Goal: Task Accomplishment & Management: Complete application form

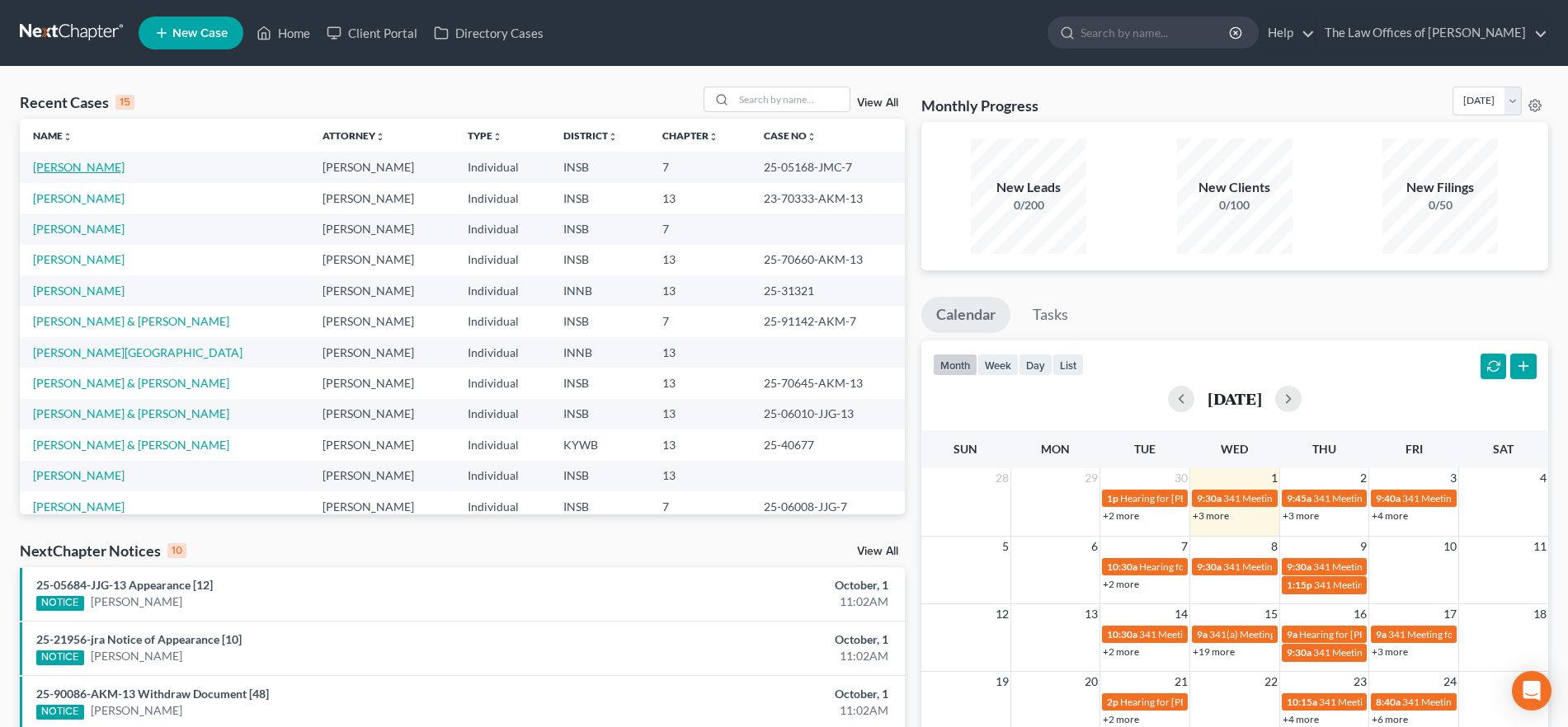
click at [52, 165] on link "[PERSON_NAME]" at bounding box center [79, 166] width 92 height 14
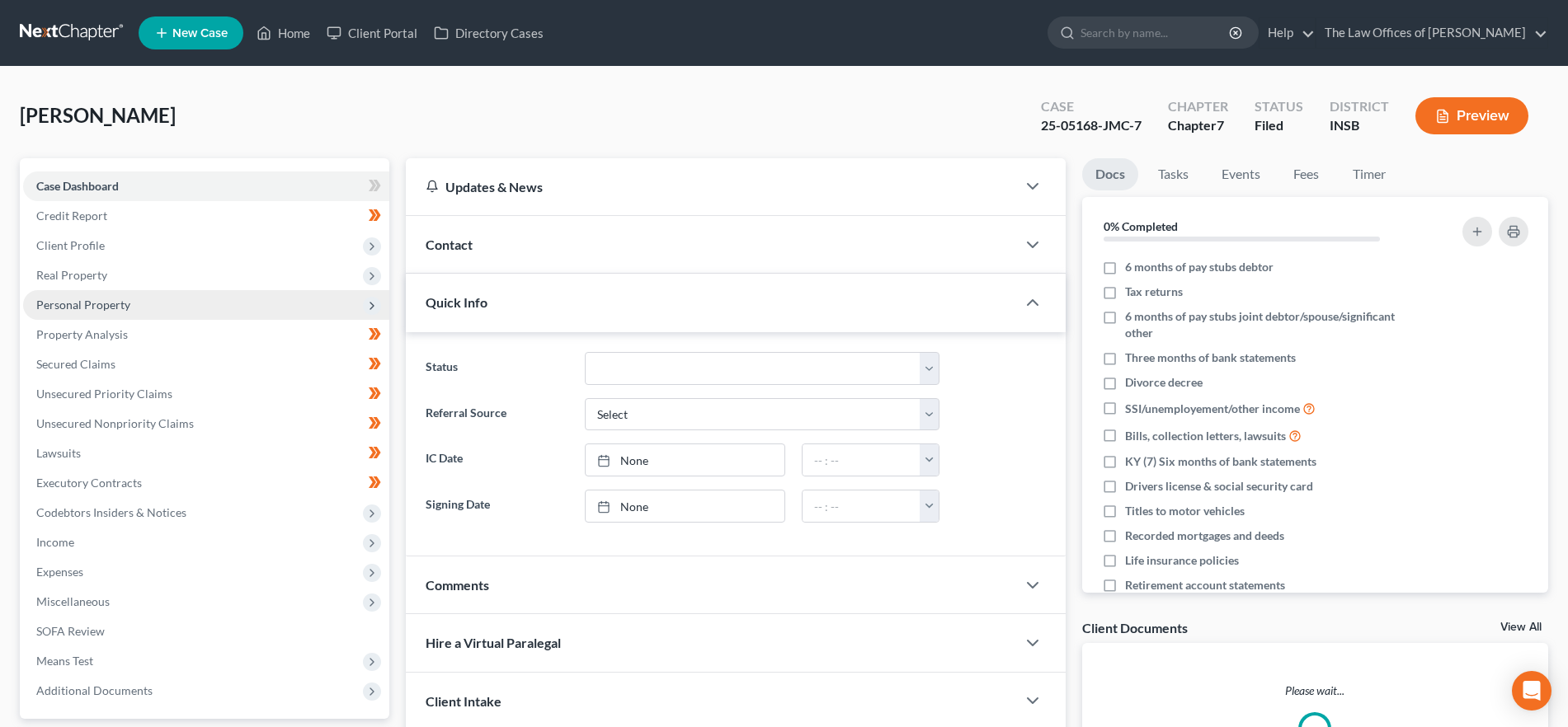
click at [137, 305] on span "Personal Property" at bounding box center [206, 305] width 366 height 29
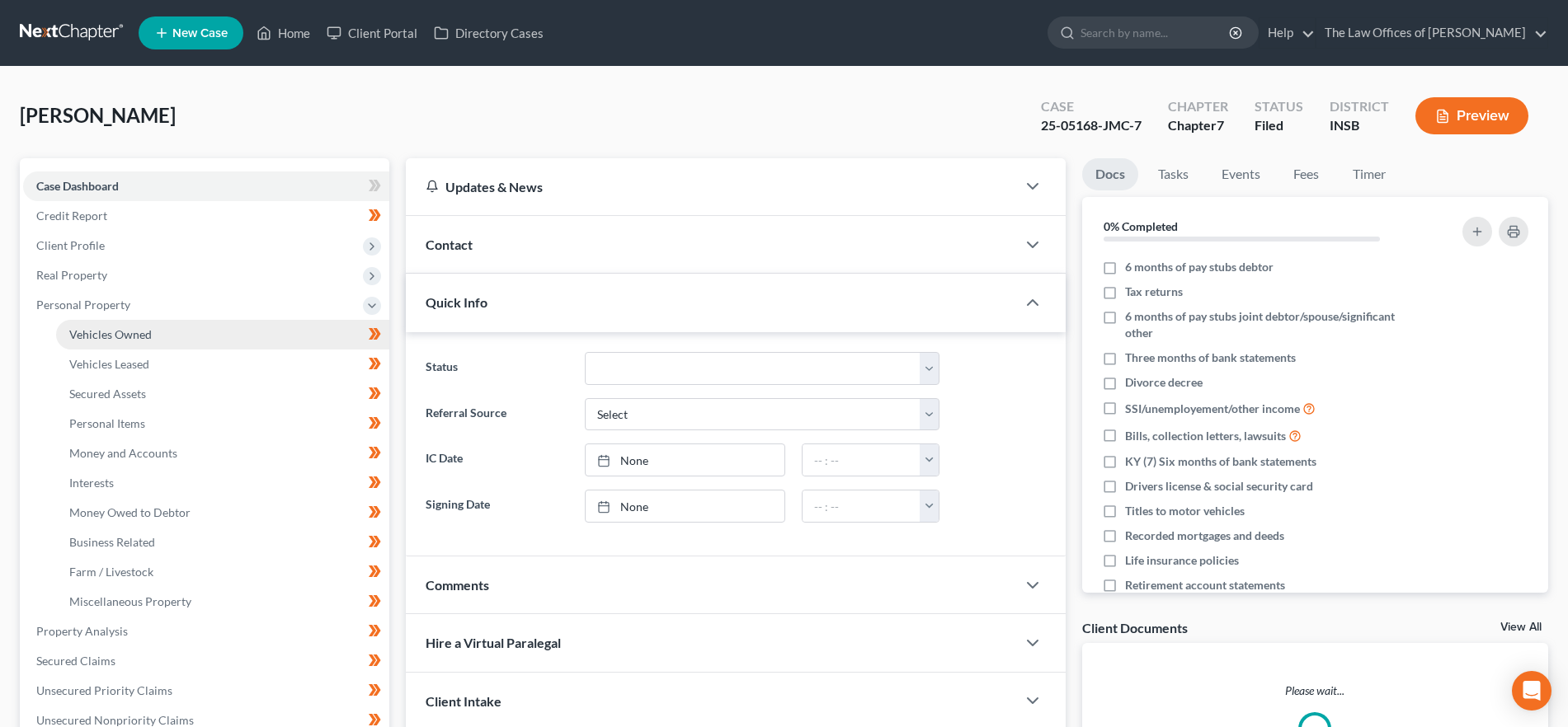
click at [152, 330] on link "Vehicles Owned" at bounding box center [222, 335] width 333 height 29
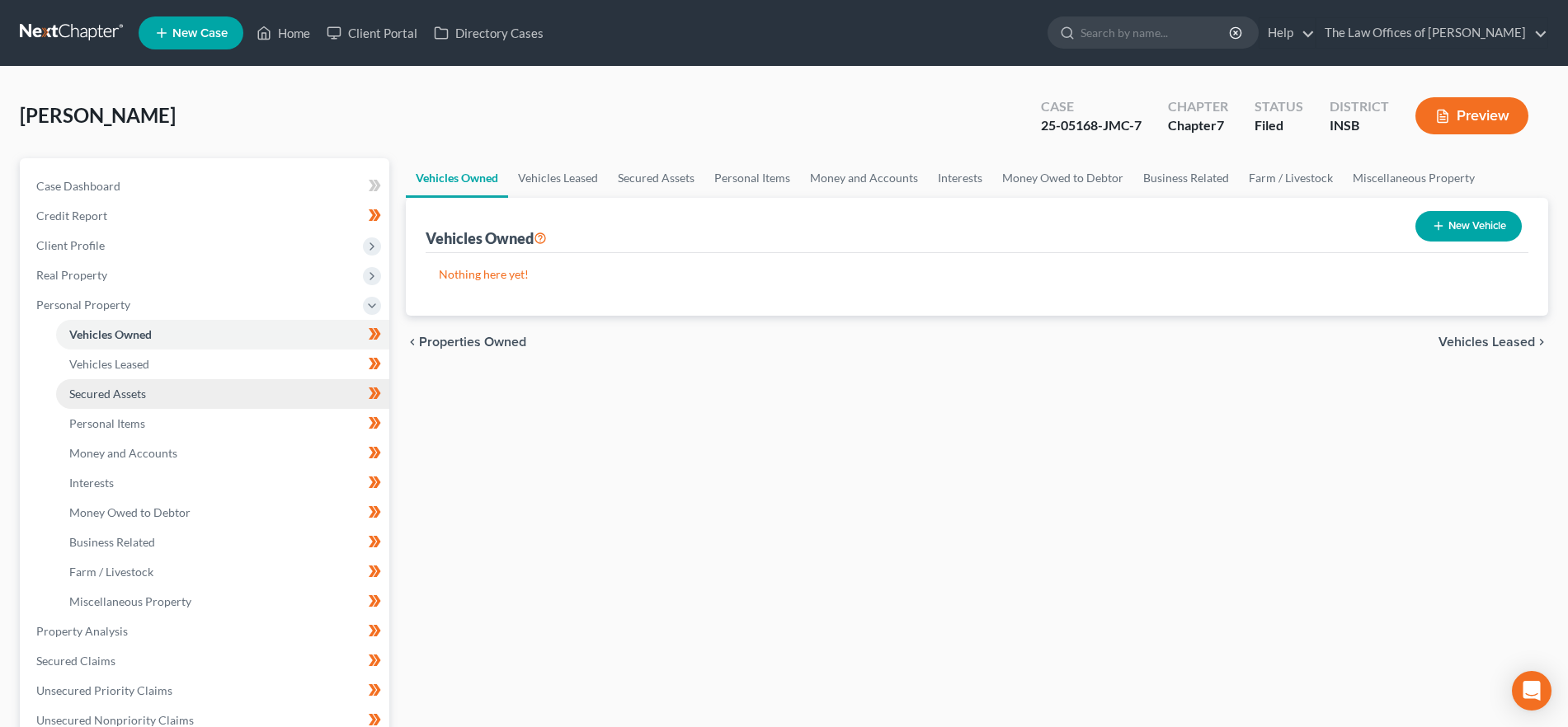
scroll to position [103, 0]
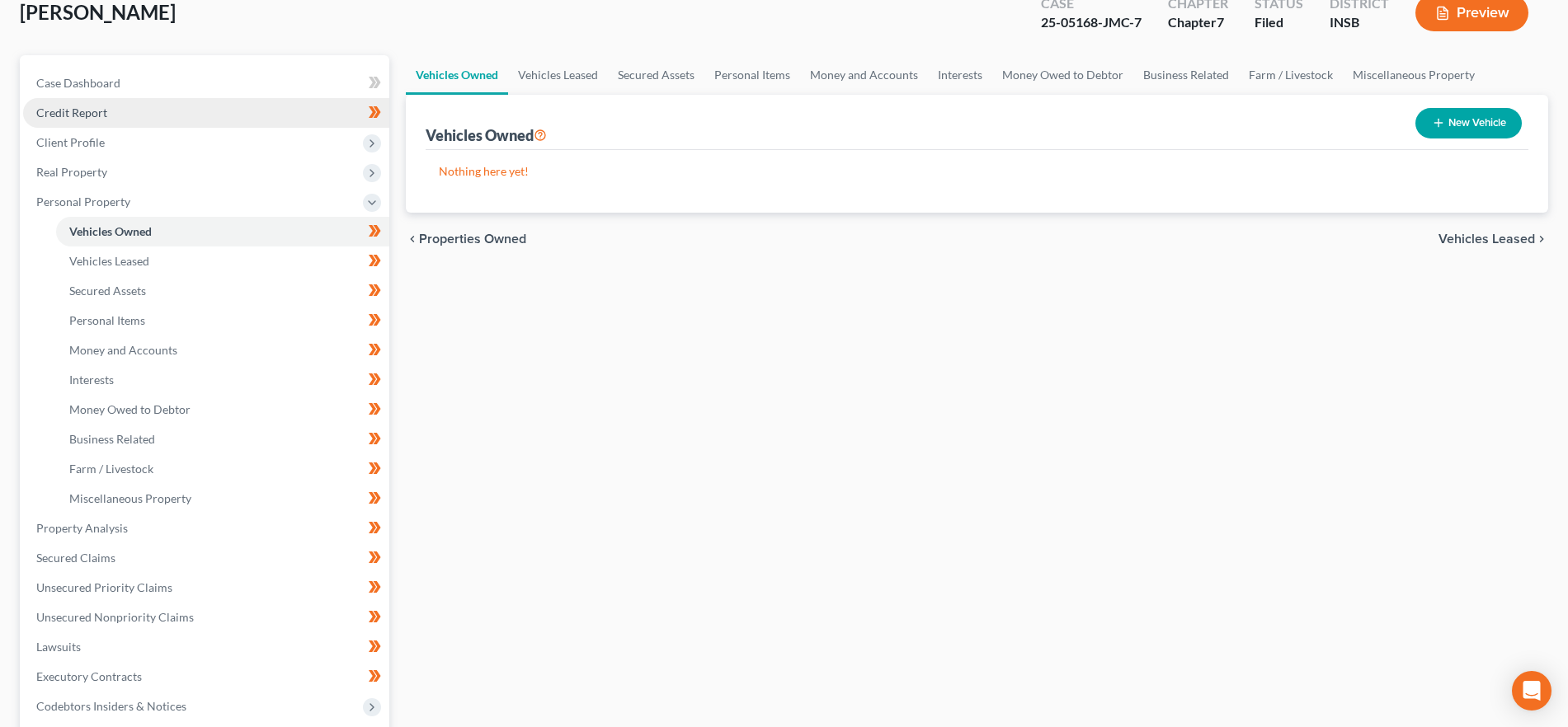
click at [100, 106] on span "Credit Report" at bounding box center [72, 112] width 71 height 14
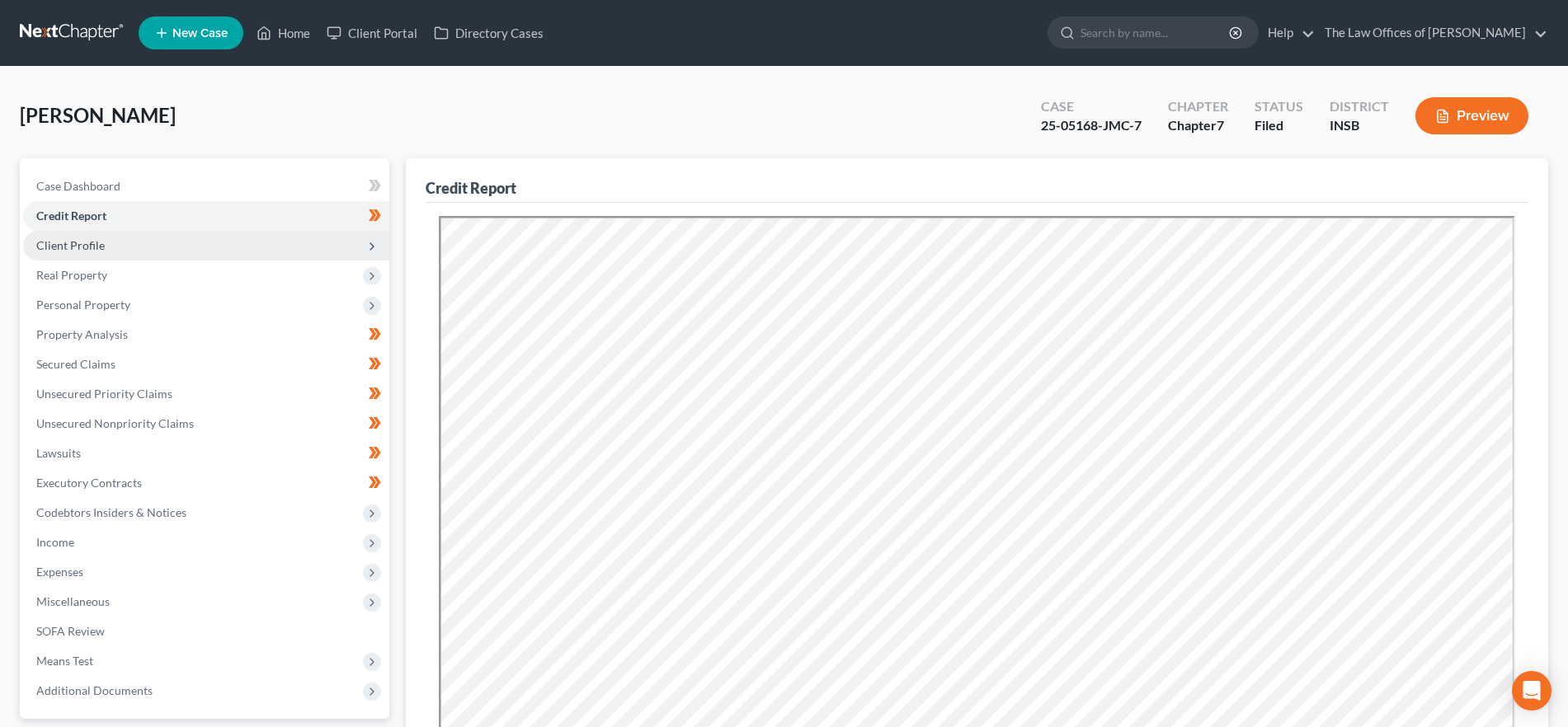
click at [123, 246] on span "Client Profile" at bounding box center [206, 246] width 366 height 29
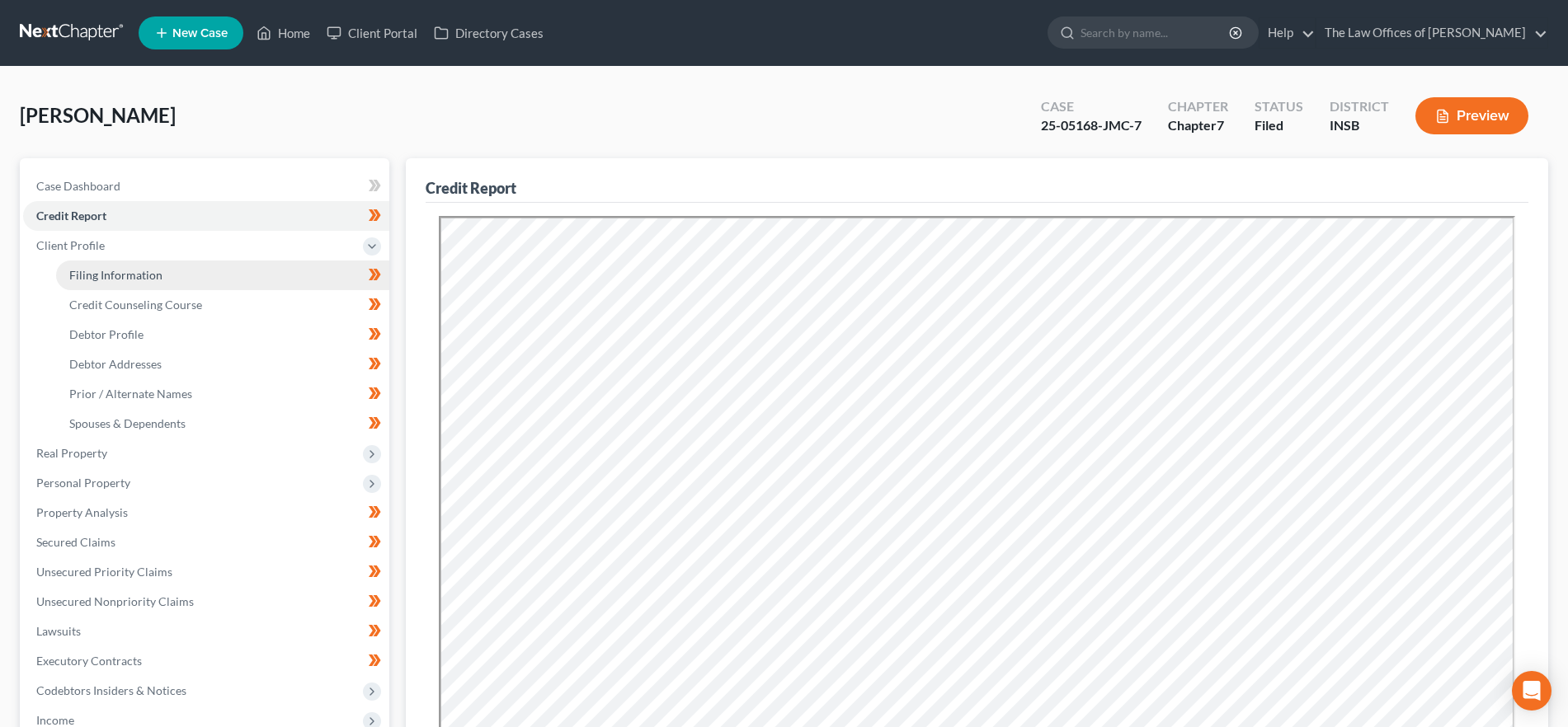
click at [231, 281] on link "Filing Information" at bounding box center [222, 275] width 333 height 29
select select "1"
select select "0"
select select "28"
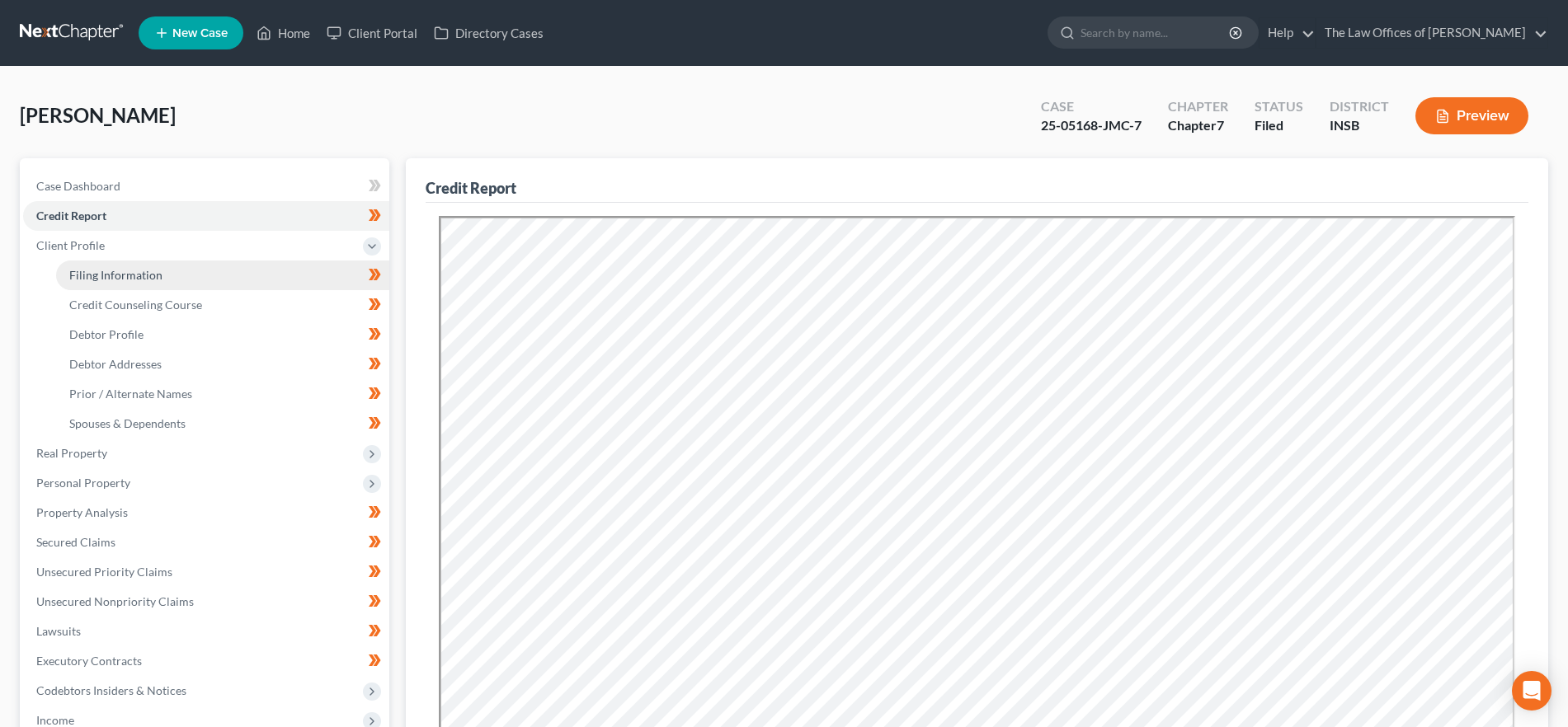
select select "0"
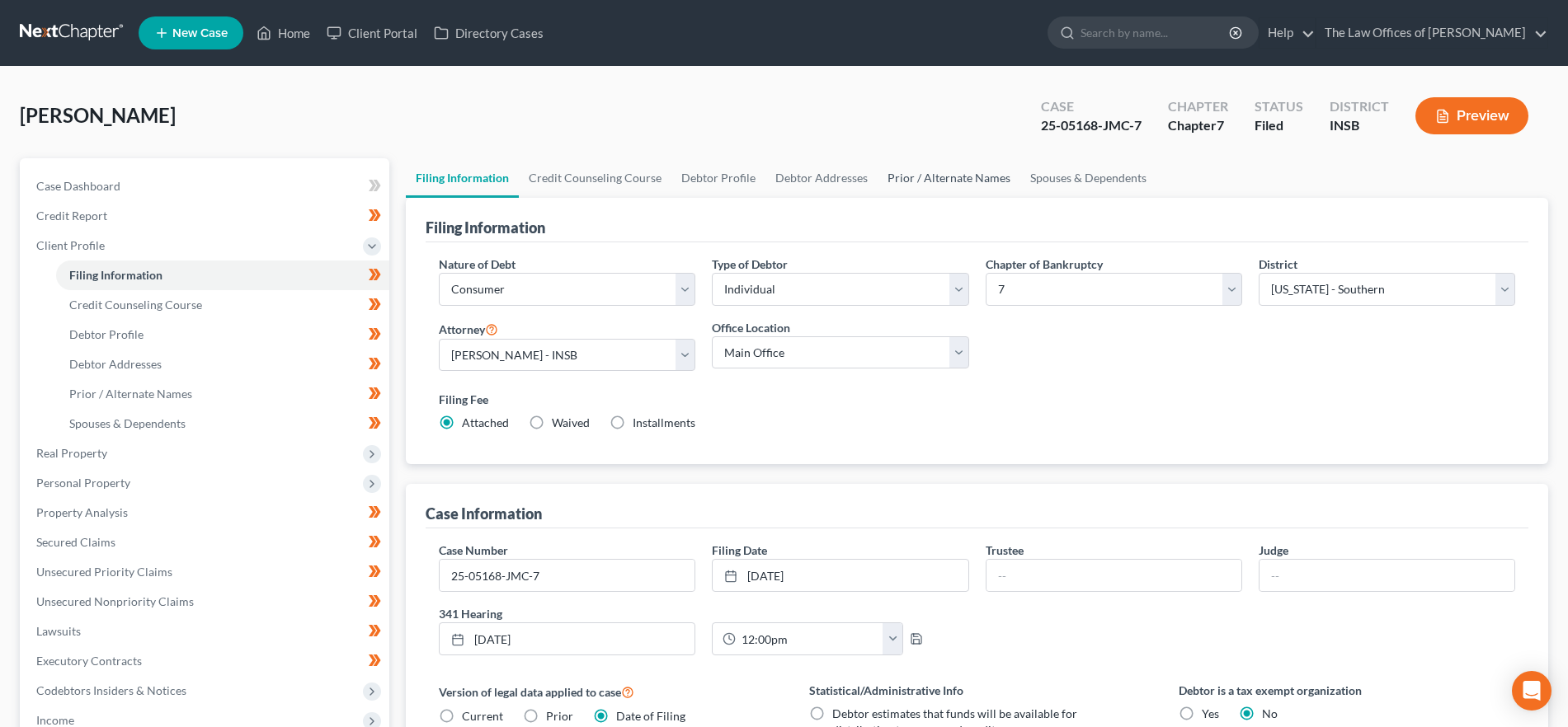
click at [932, 189] on link "Prior / Alternate Names" at bounding box center [948, 177] width 142 height 39
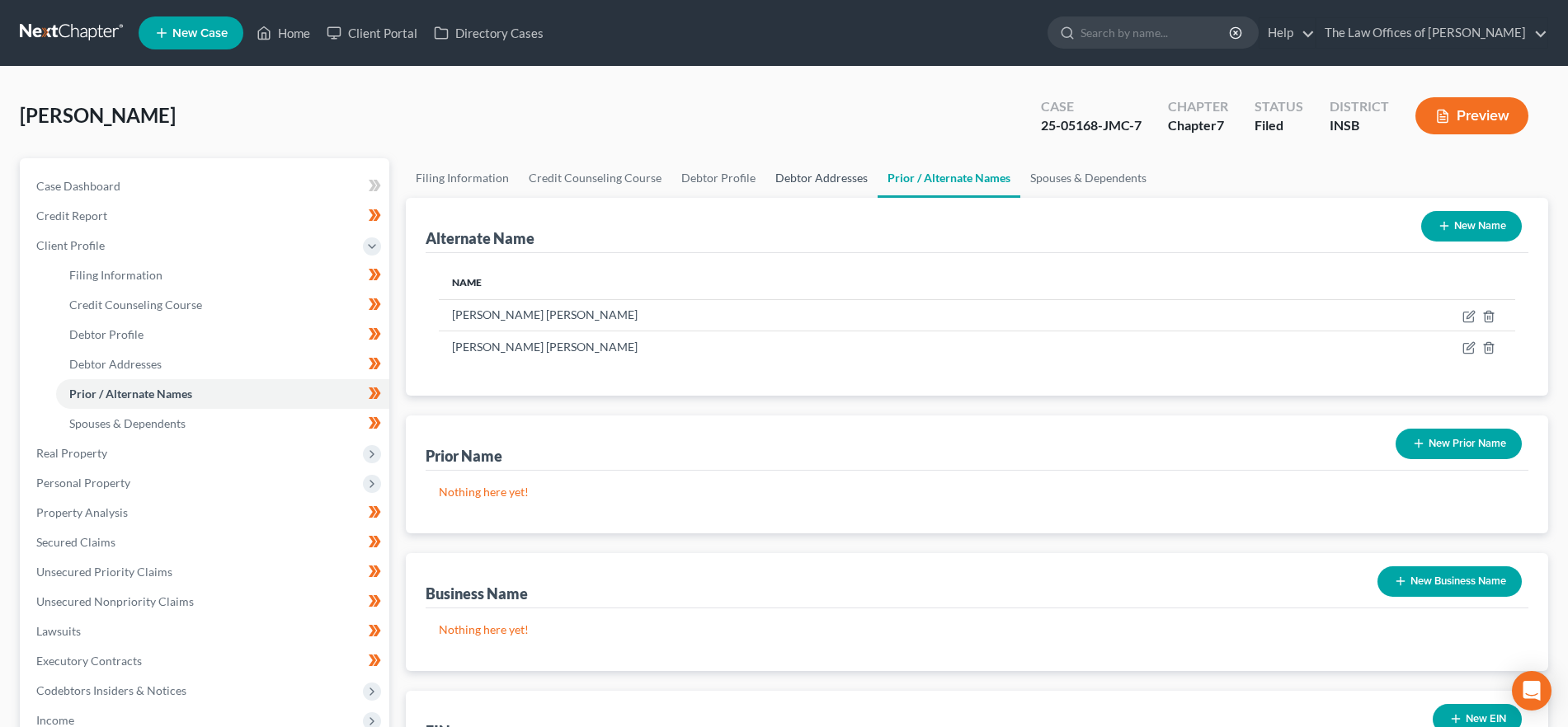
click at [839, 180] on link "Debtor Addresses" at bounding box center [822, 177] width 112 height 39
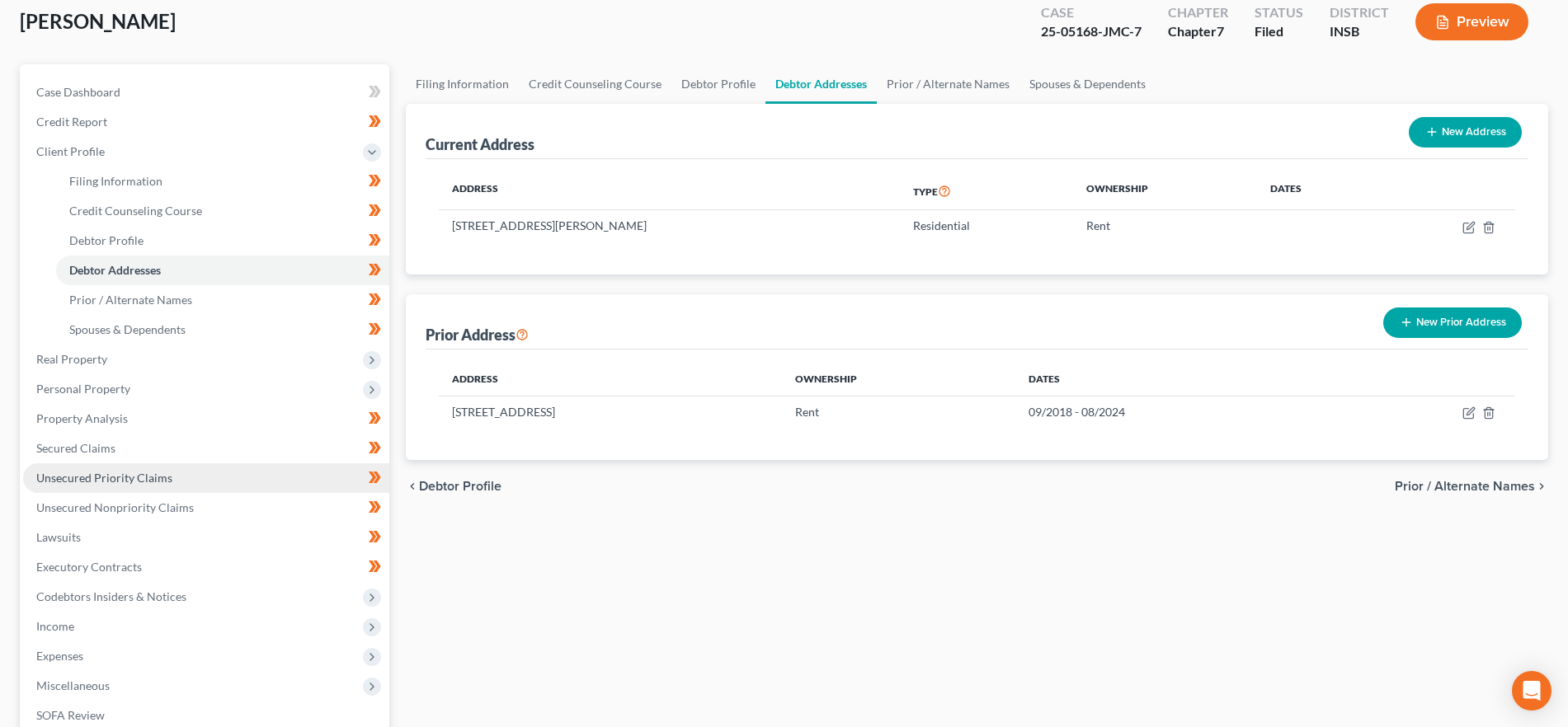
scroll to position [207, 0]
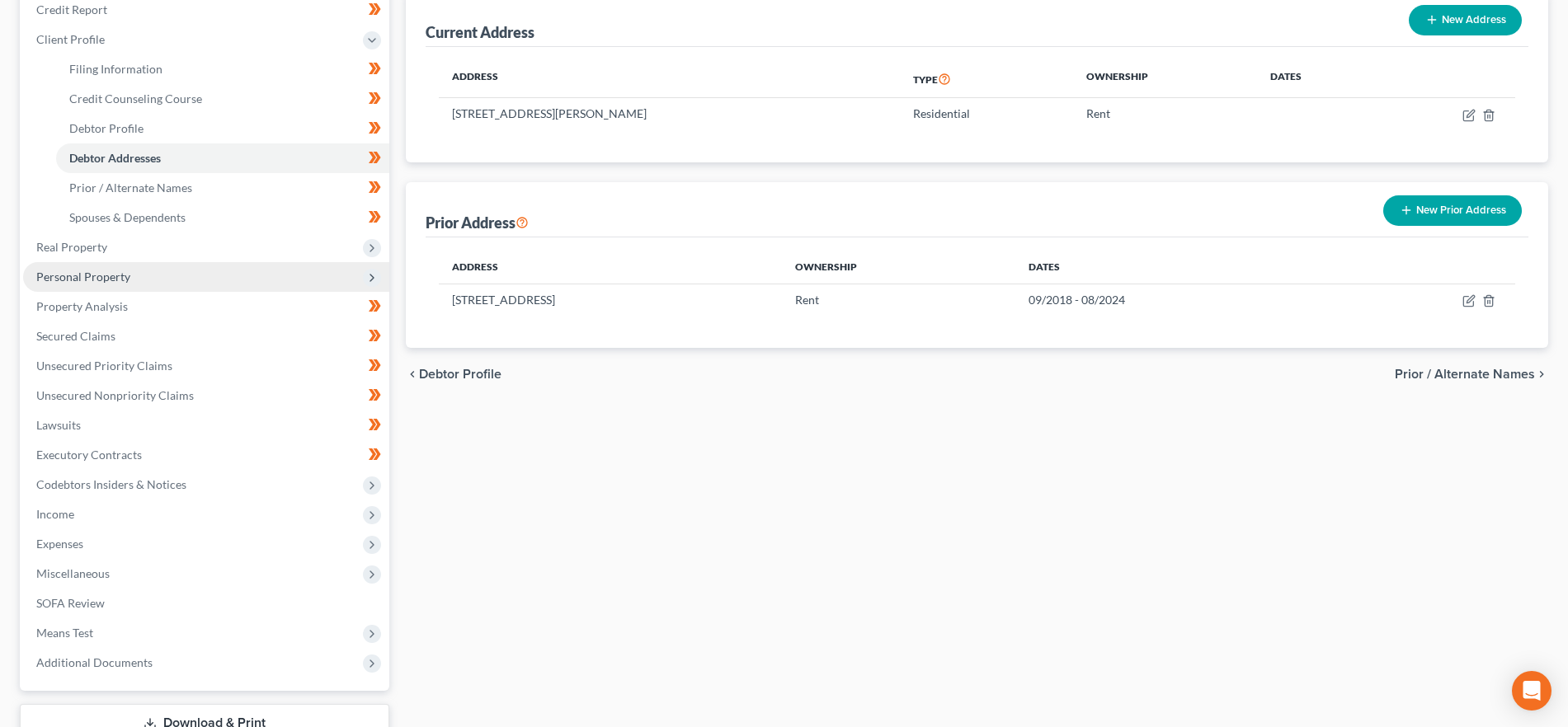
click at [174, 270] on span "Personal Property" at bounding box center [206, 277] width 366 height 29
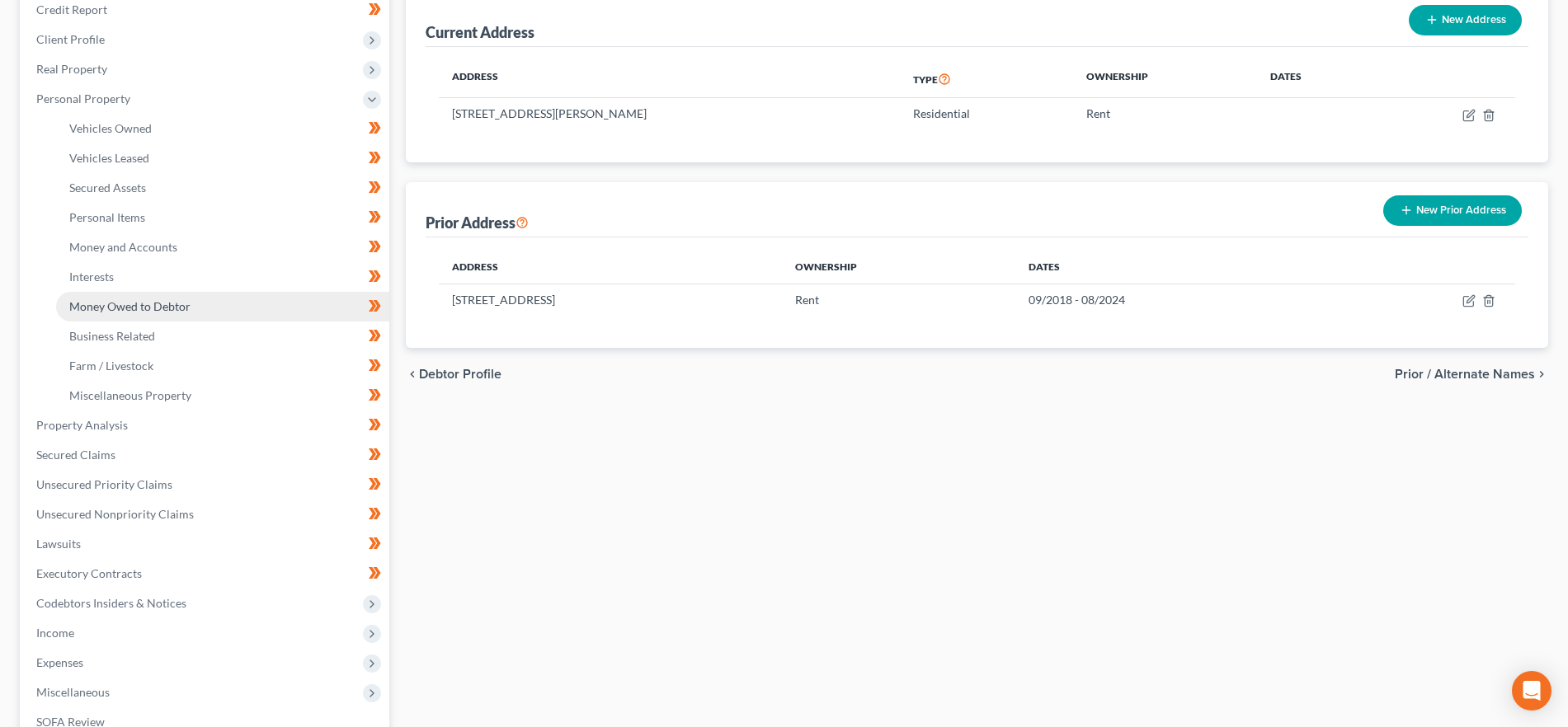
click at [167, 304] on span "Money Owed to Debtor" at bounding box center [129, 306] width 121 height 14
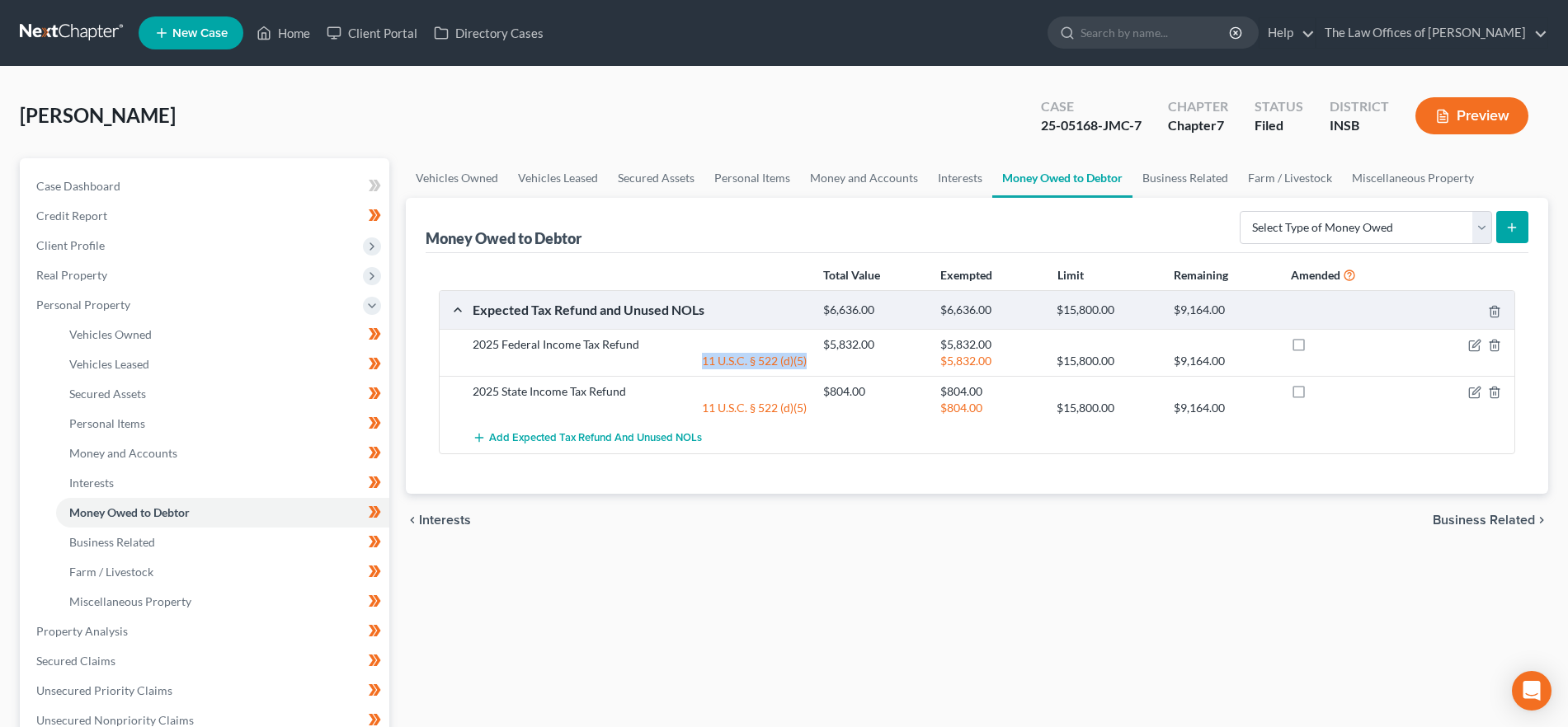
drag, startPoint x: 815, startPoint y: 367, endPoint x: 701, endPoint y: 359, distance: 114.3
click at [700, 359] on div "11 U.S.C. § 522 (d)(5) $5,832.00 $15,800.00 $9,164.00" at bounding box center [990, 361] width 1051 height 17
copy div "11 U.S.C. § 522 (d)(5)"
click at [290, 40] on link "Home" at bounding box center [283, 33] width 70 height 29
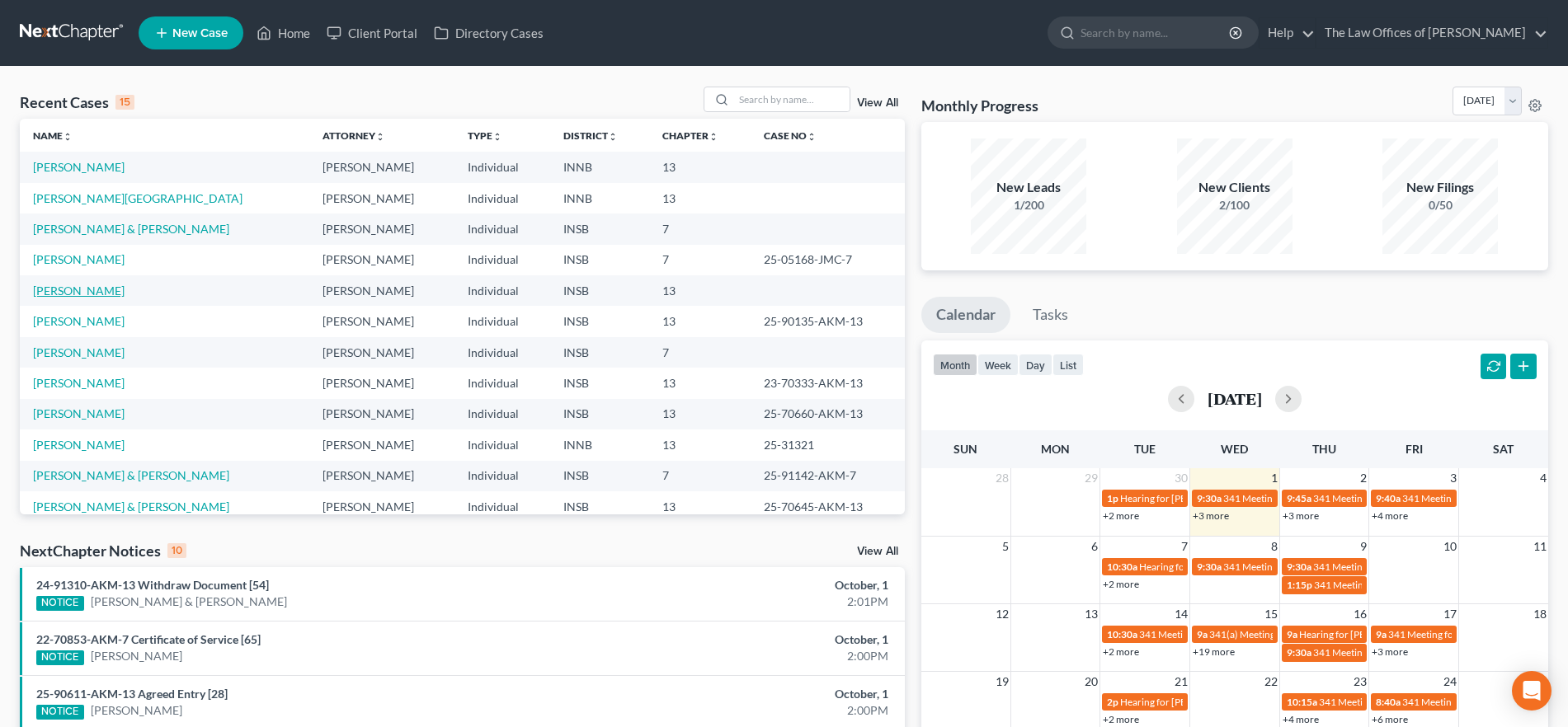
click at [77, 284] on link "[PERSON_NAME]" at bounding box center [79, 290] width 92 height 14
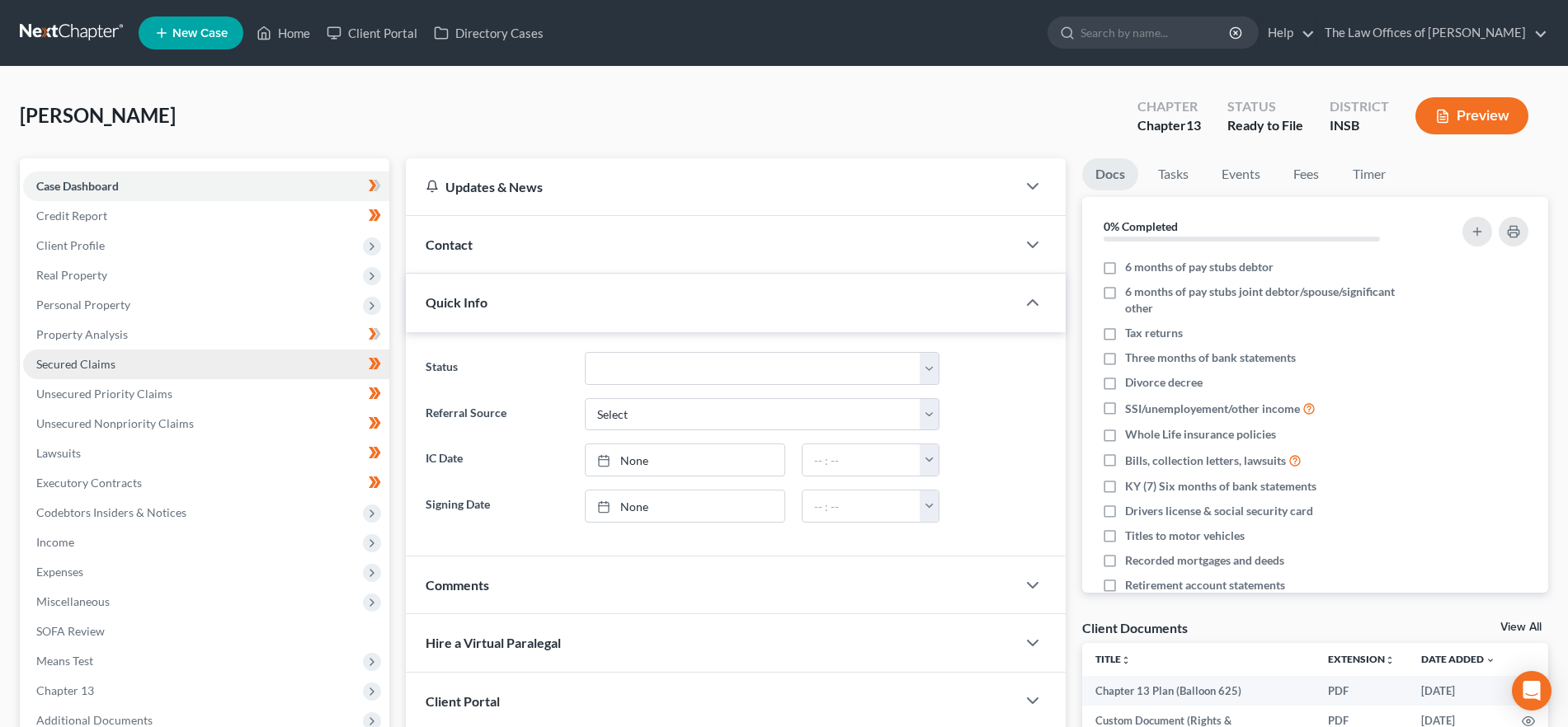
scroll to position [185, 0]
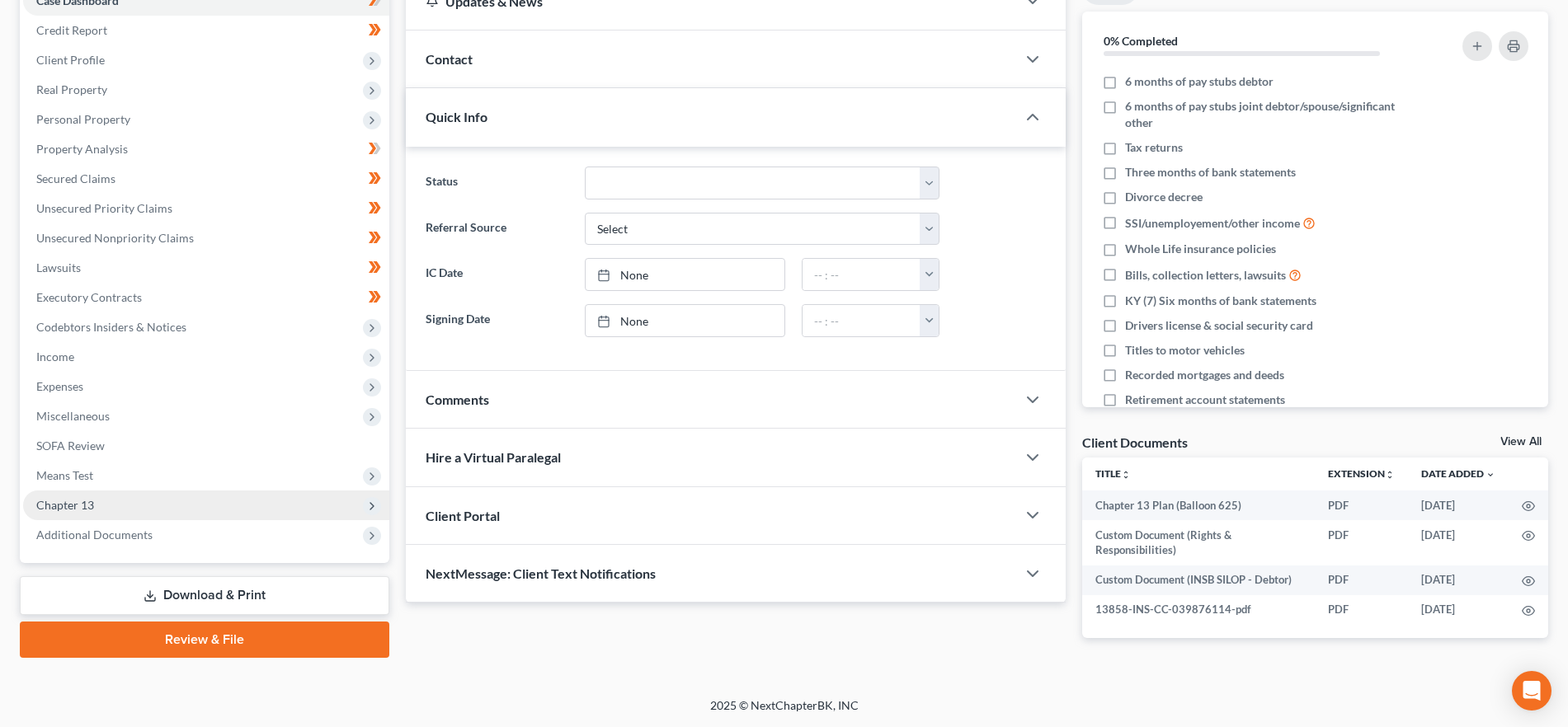
drag, startPoint x: 179, startPoint y: 510, endPoint x: 191, endPoint y: 509, distance: 12.0
click at [179, 509] on span "Chapter 13" at bounding box center [206, 505] width 366 height 29
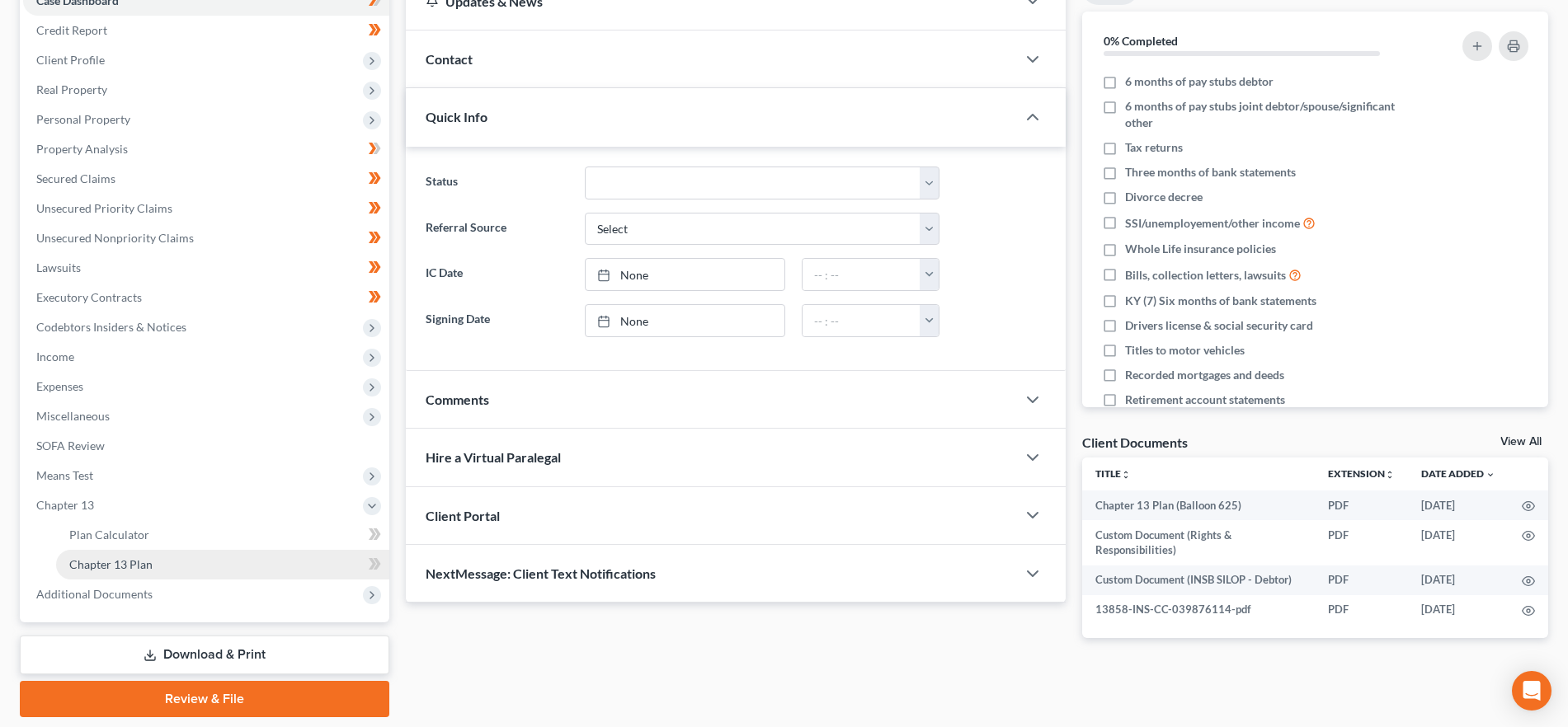
click at [185, 566] on link "Chapter 13 Plan" at bounding box center [222, 565] width 333 height 29
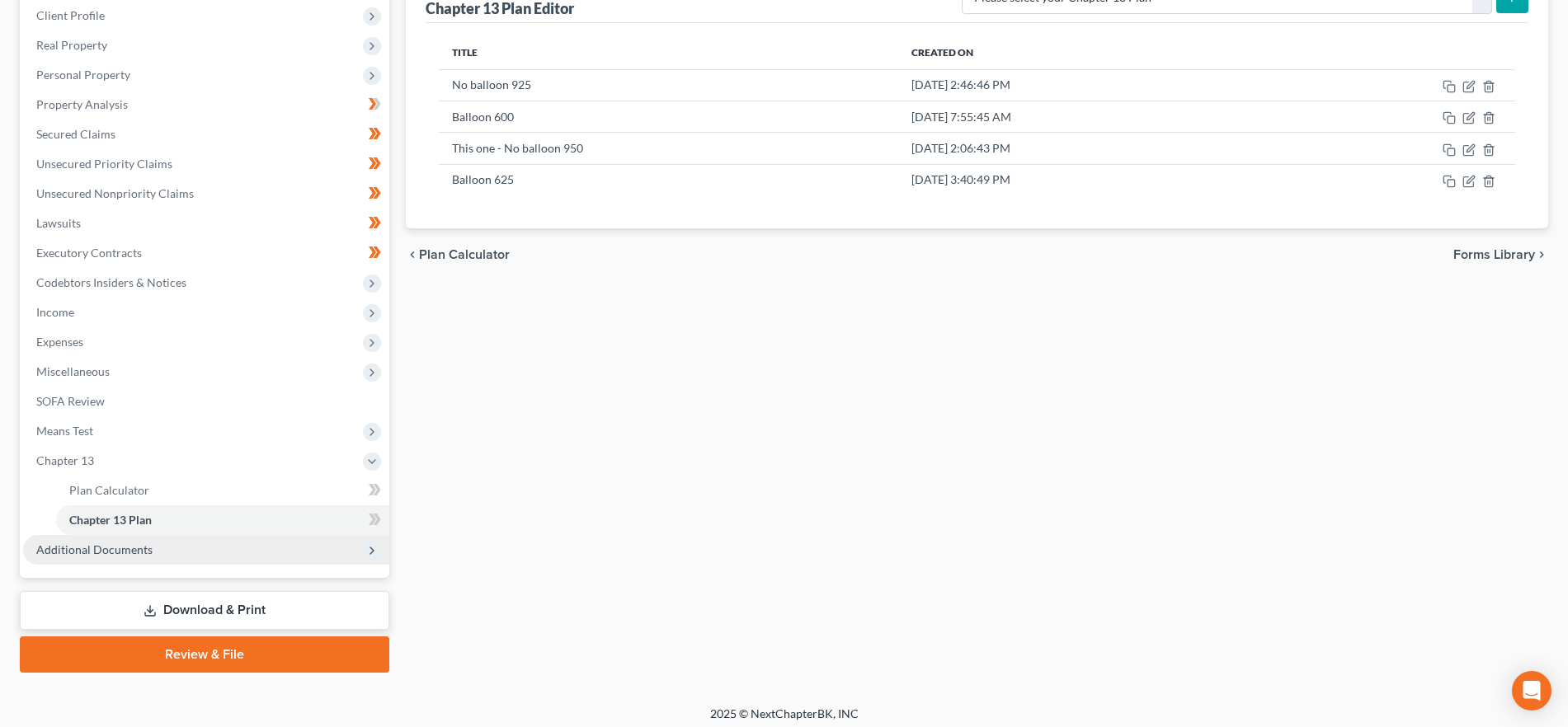
scroll to position [239, 0]
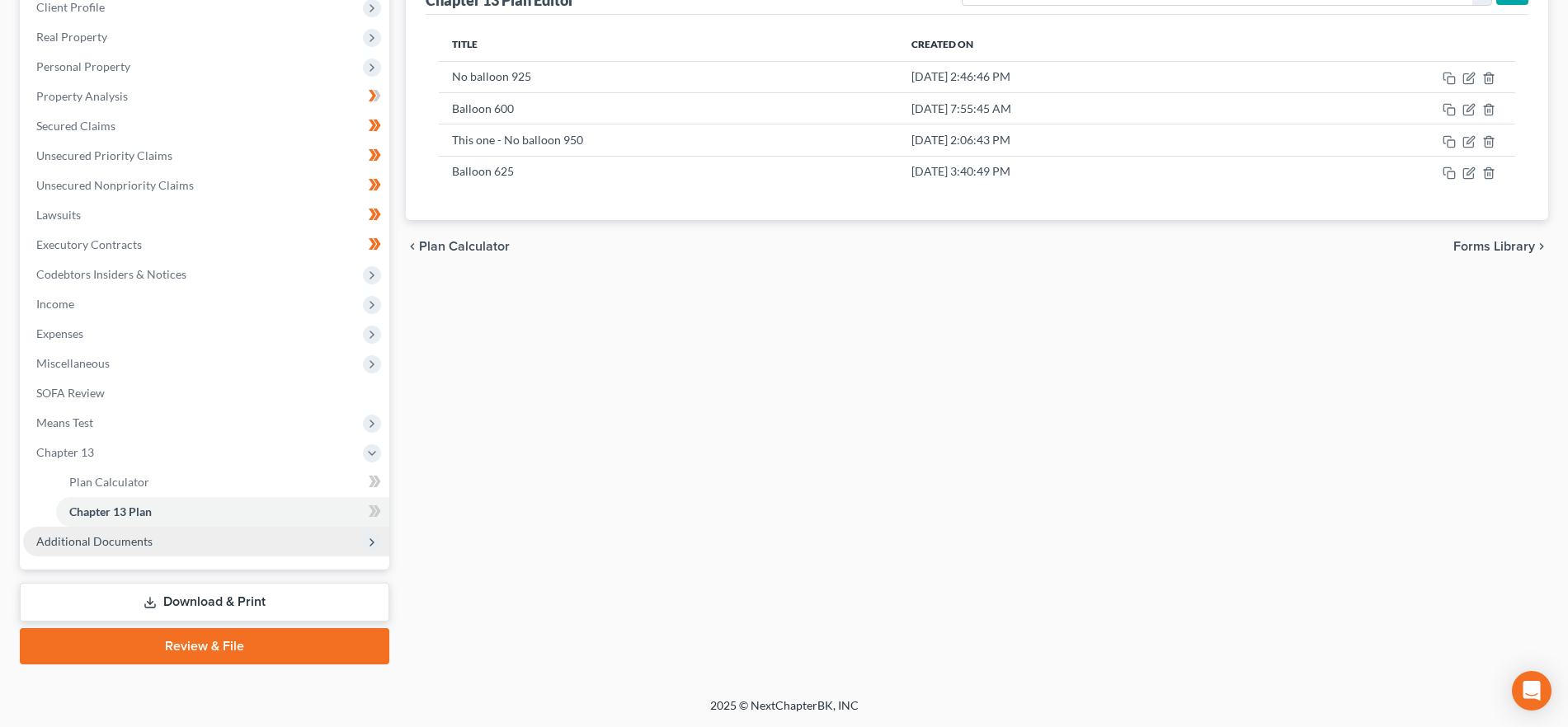
click at [110, 541] on span "Additional Documents" at bounding box center [95, 541] width 117 height 14
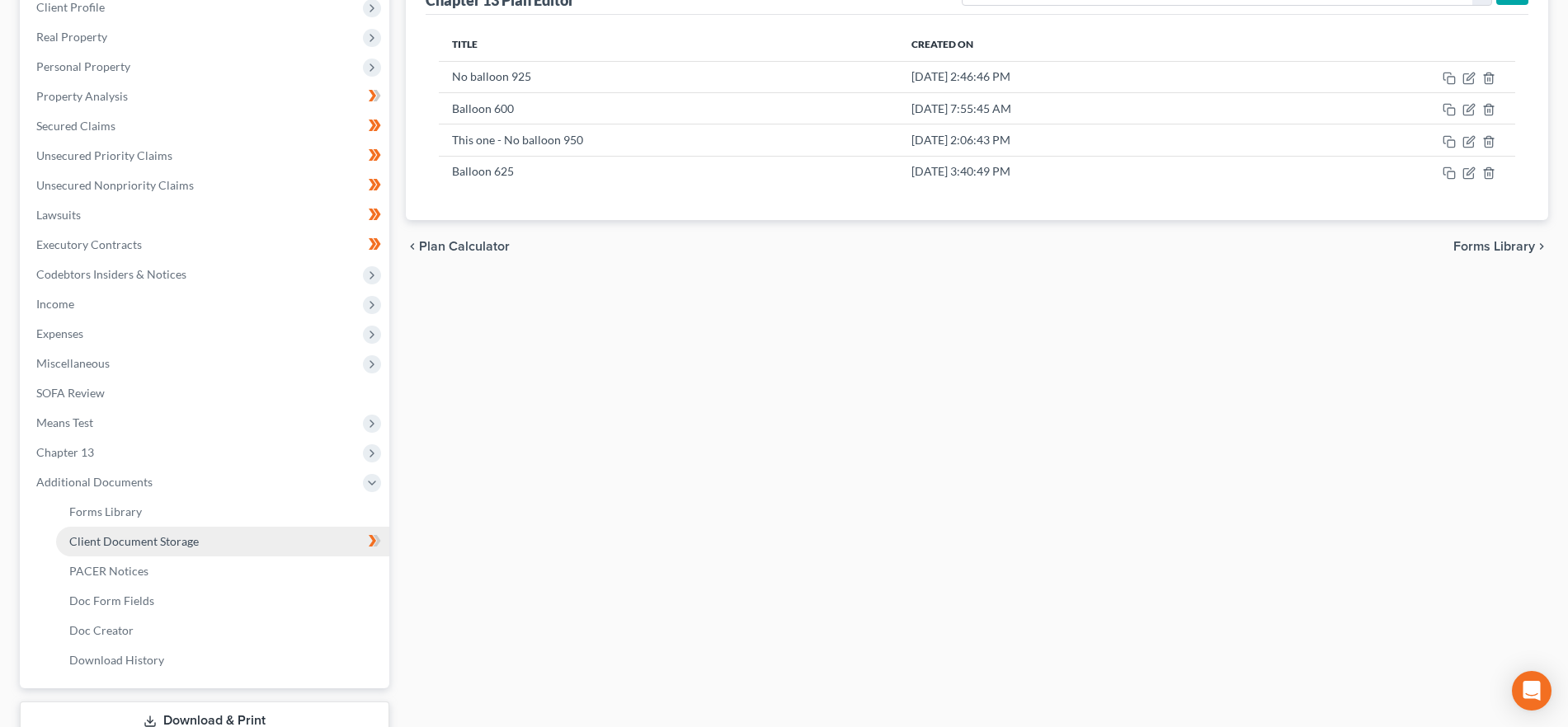
click at [317, 542] on link "Client Document Storage" at bounding box center [222, 542] width 333 height 29
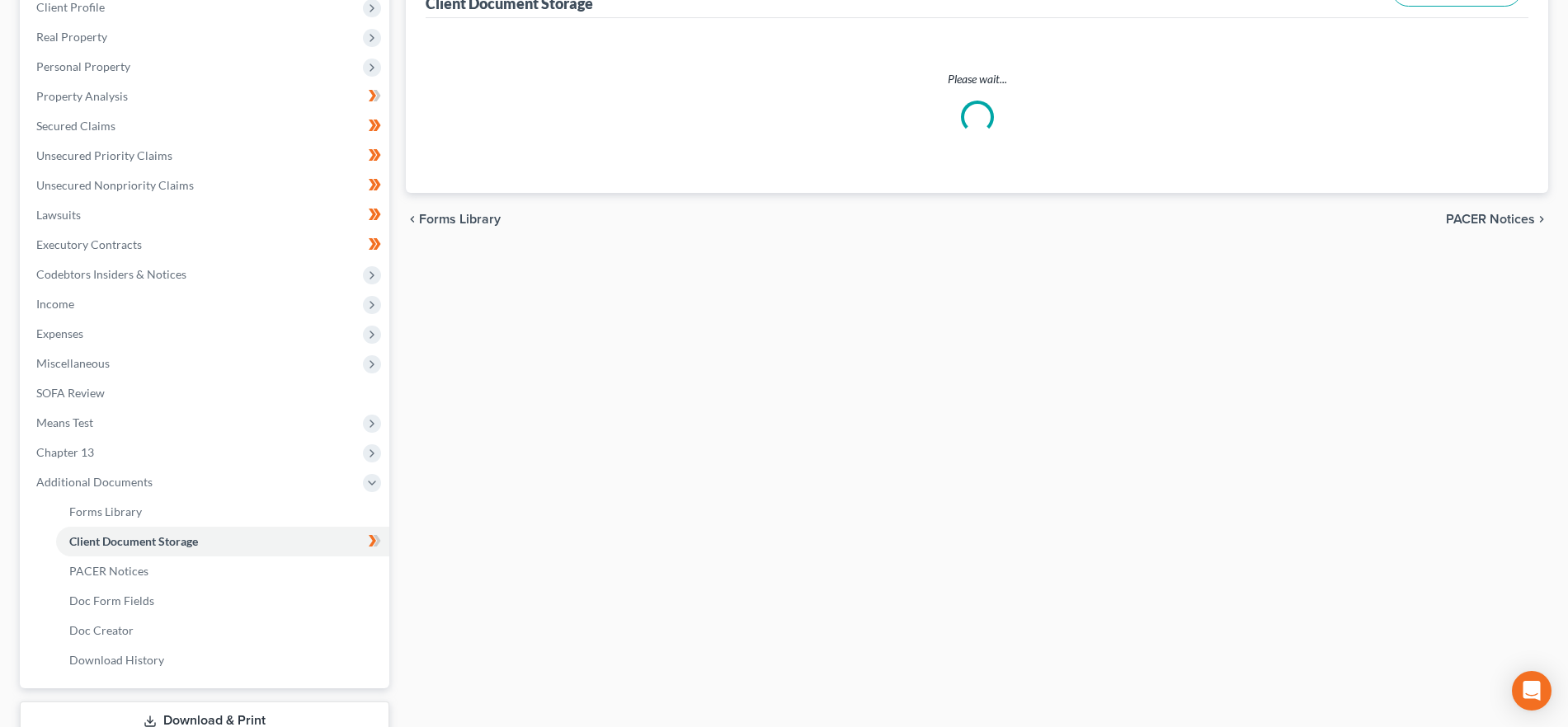
scroll to position [20, 0]
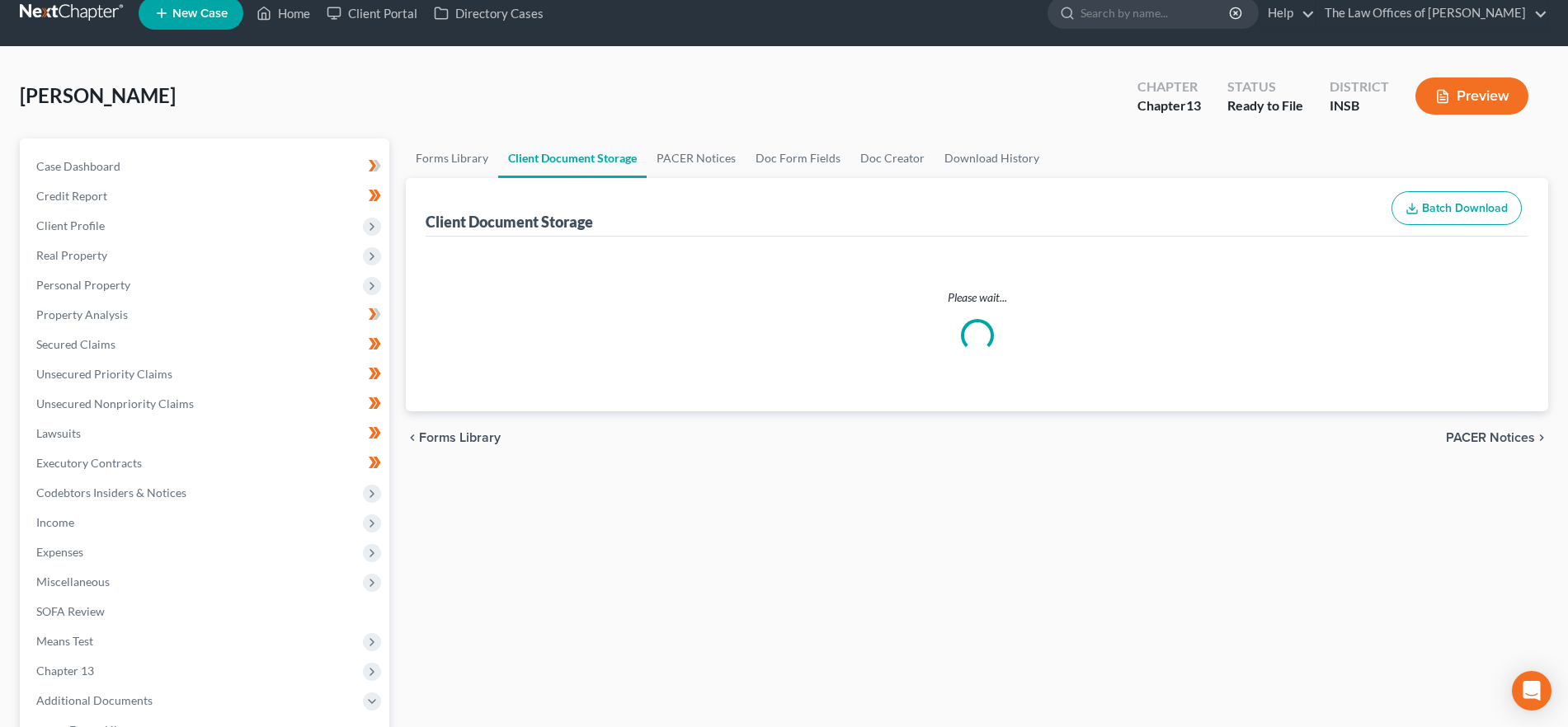
select select "9"
select select "15"
select select "18"
select select "6"
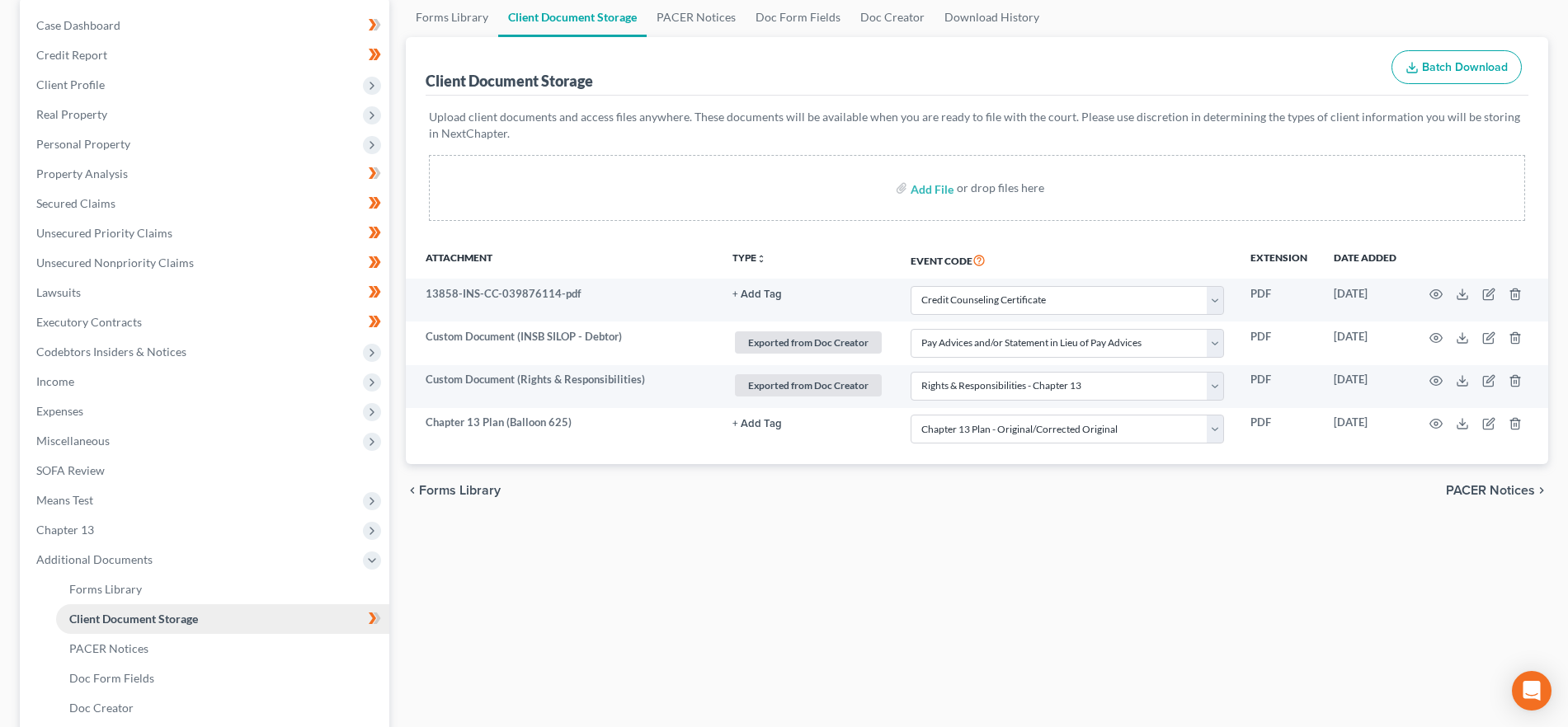
scroll to position [309, 0]
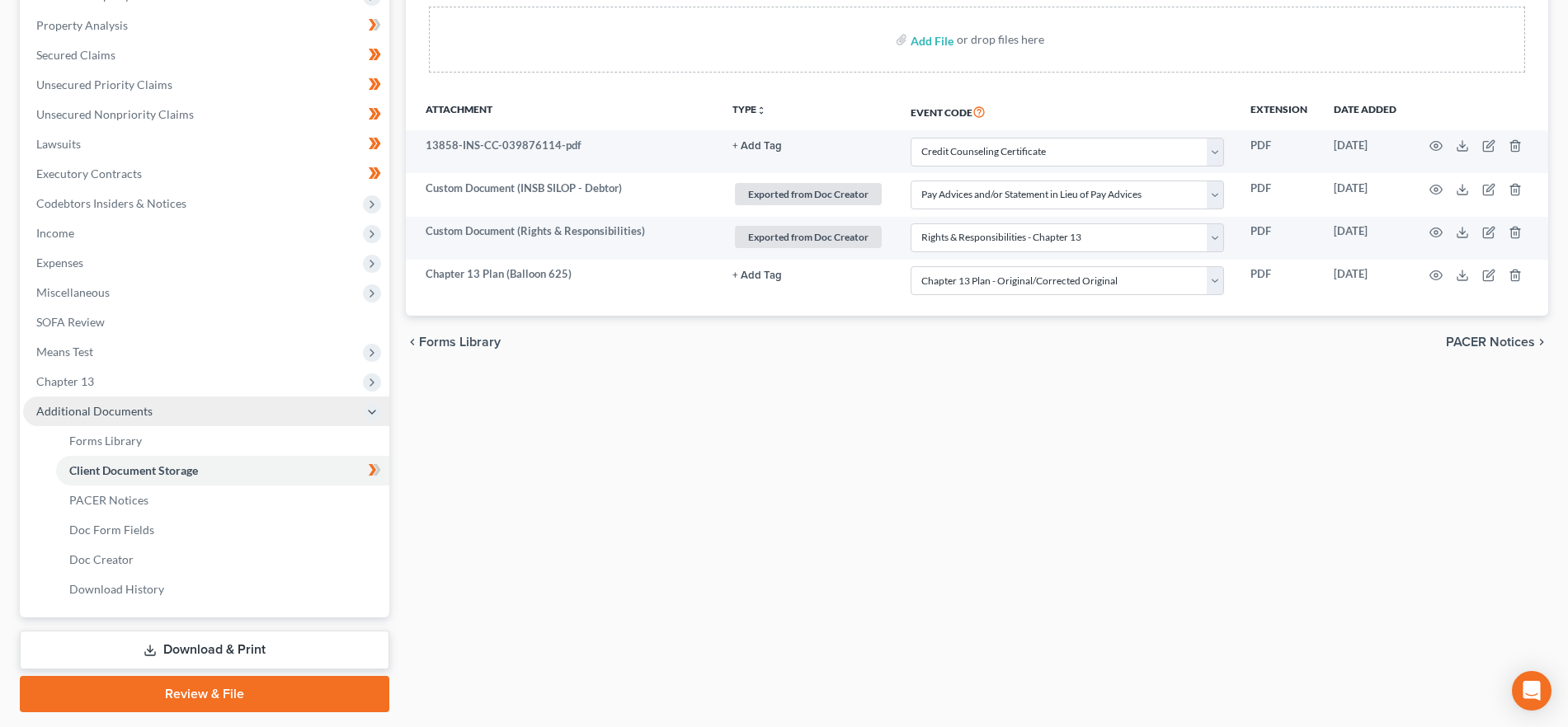
click at [223, 398] on span "Additional Documents" at bounding box center [206, 411] width 366 height 29
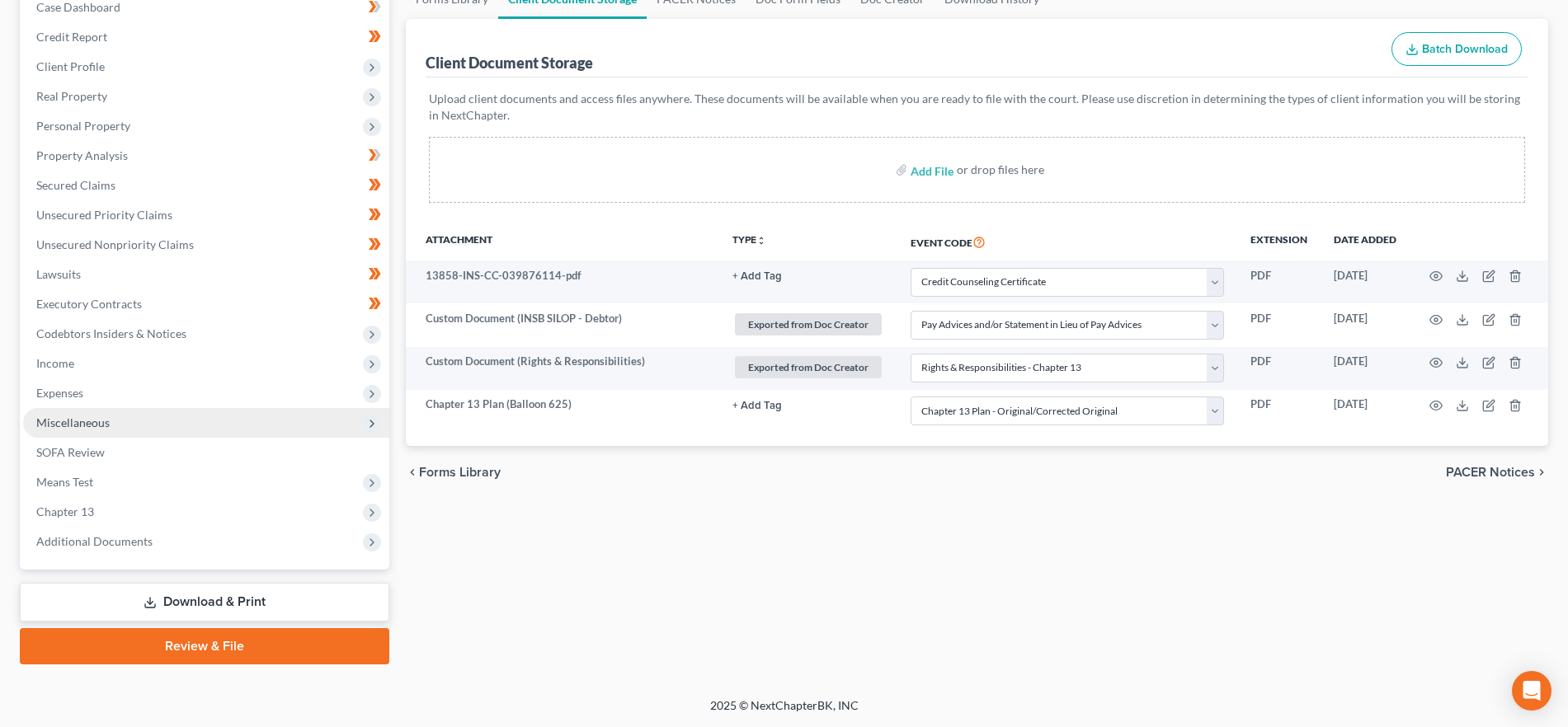
scroll to position [179, 0]
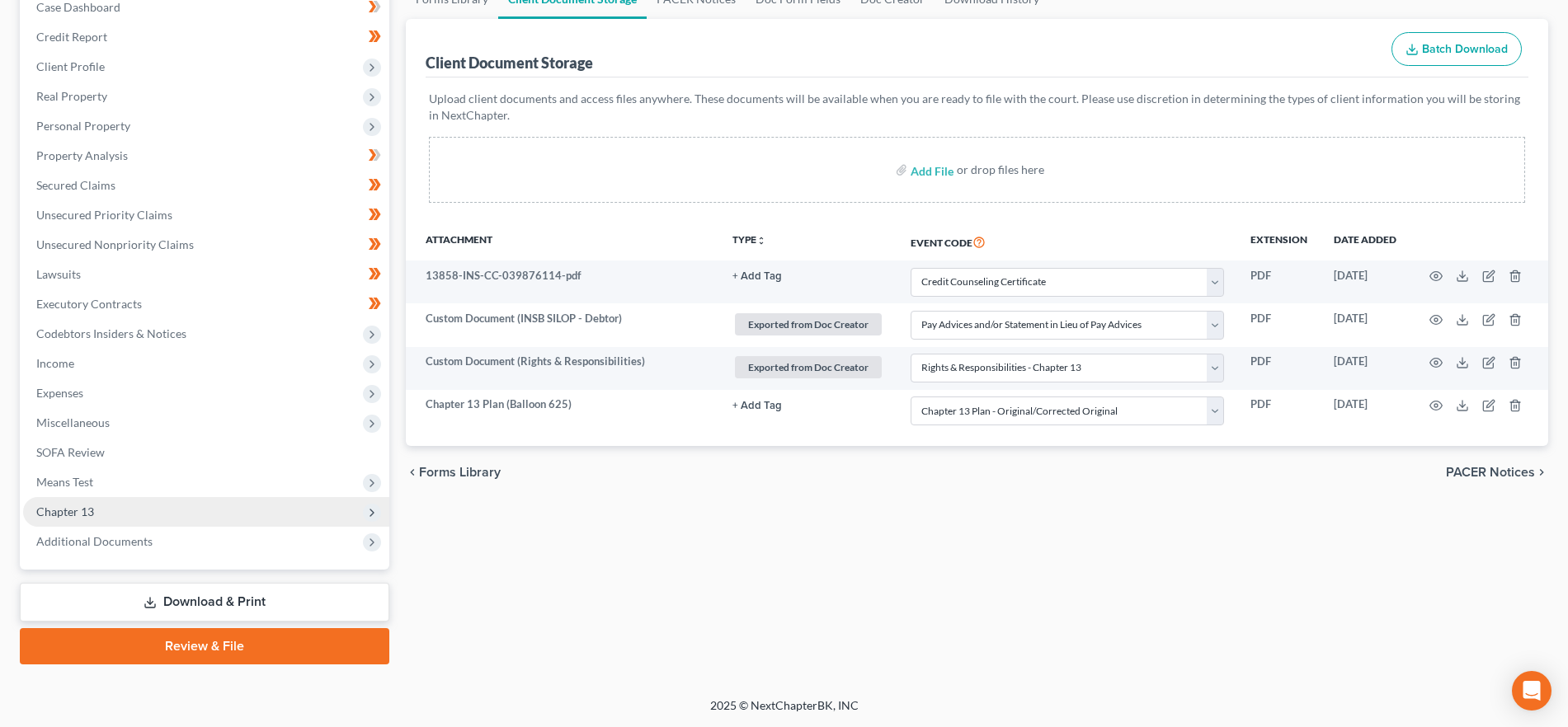
click at [122, 503] on span "Chapter 13" at bounding box center [206, 512] width 366 height 29
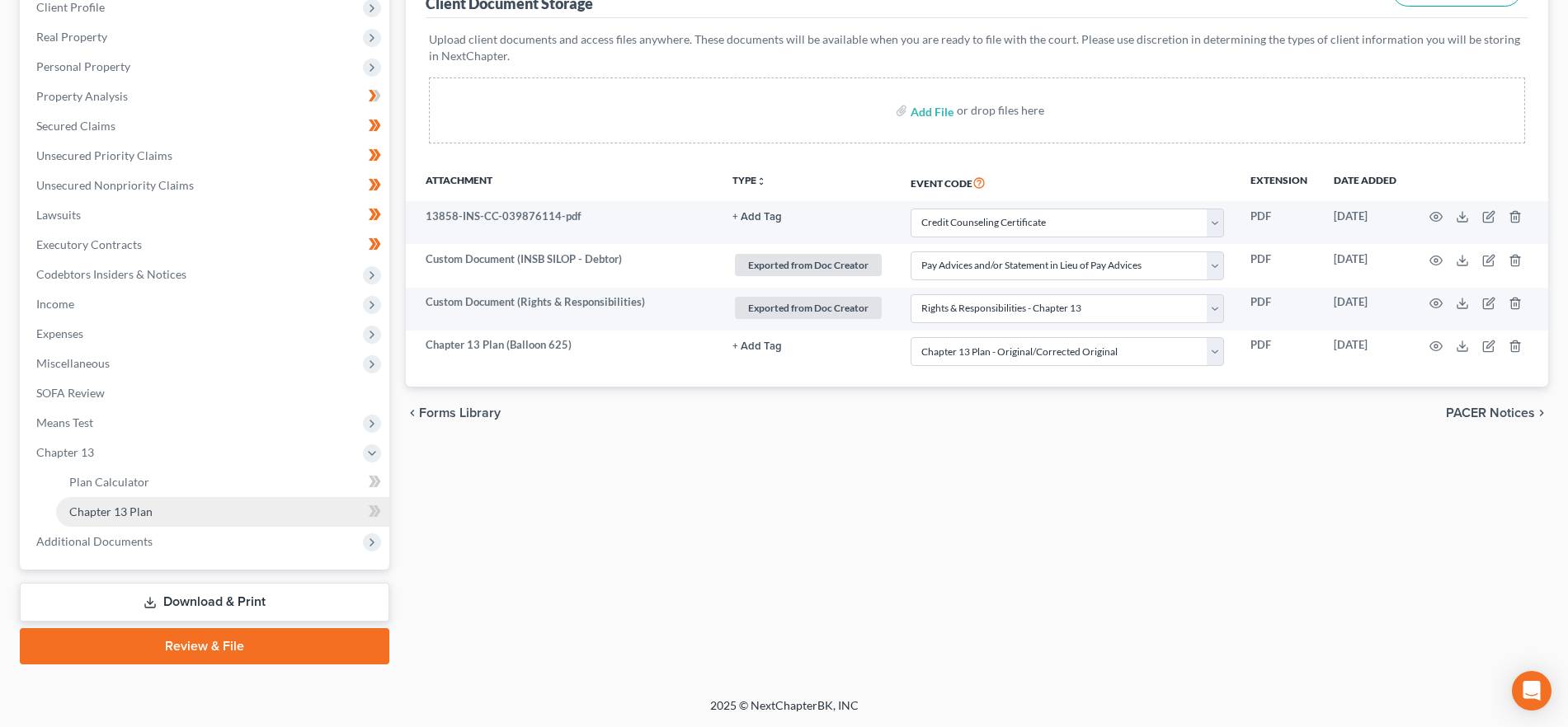
click at [142, 506] on span "Chapter 13 Plan" at bounding box center [110, 511] width 84 height 14
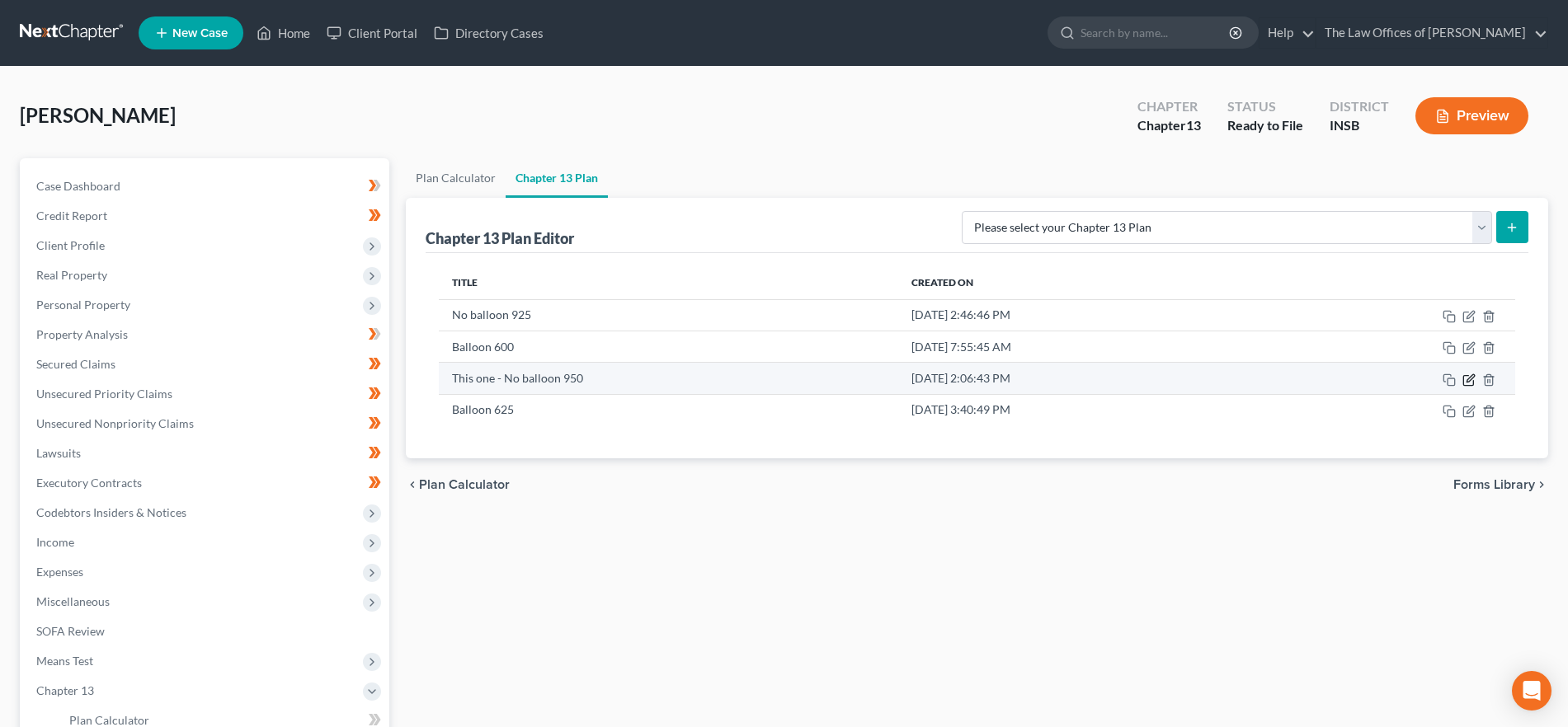
click at [1467, 381] on icon "button" at bounding box center [1470, 378] width 7 height 7
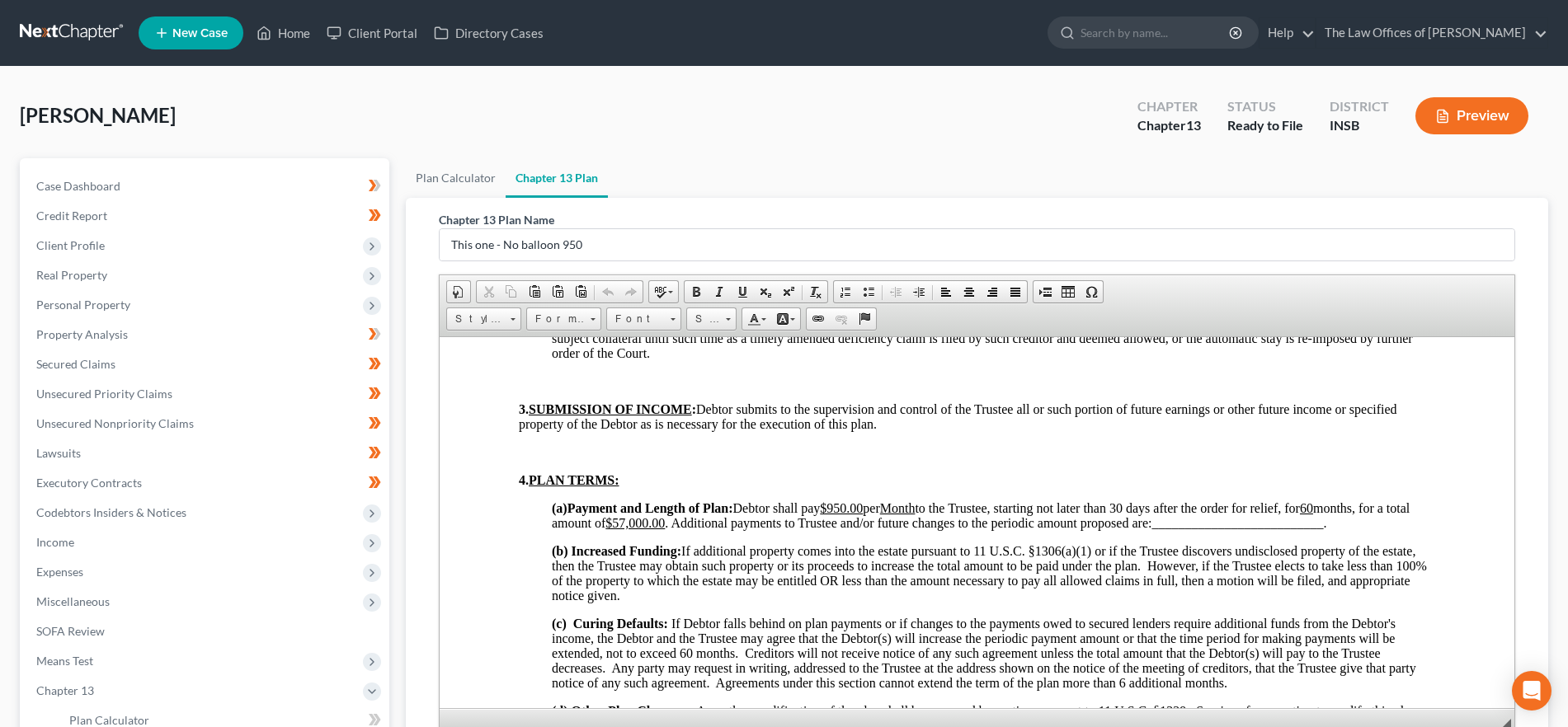
scroll to position [1031, 0]
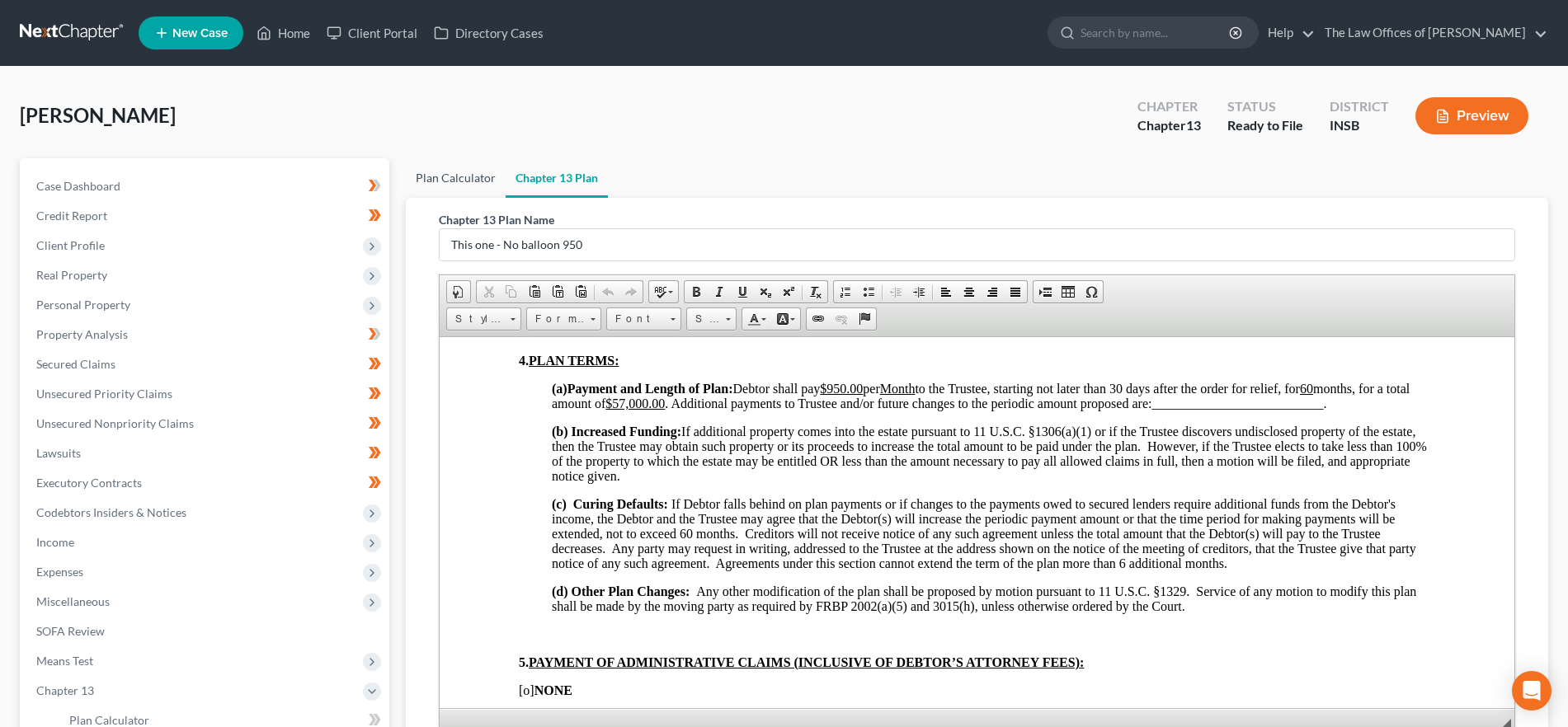
click at [478, 171] on link "Plan Calculator" at bounding box center [455, 177] width 100 height 39
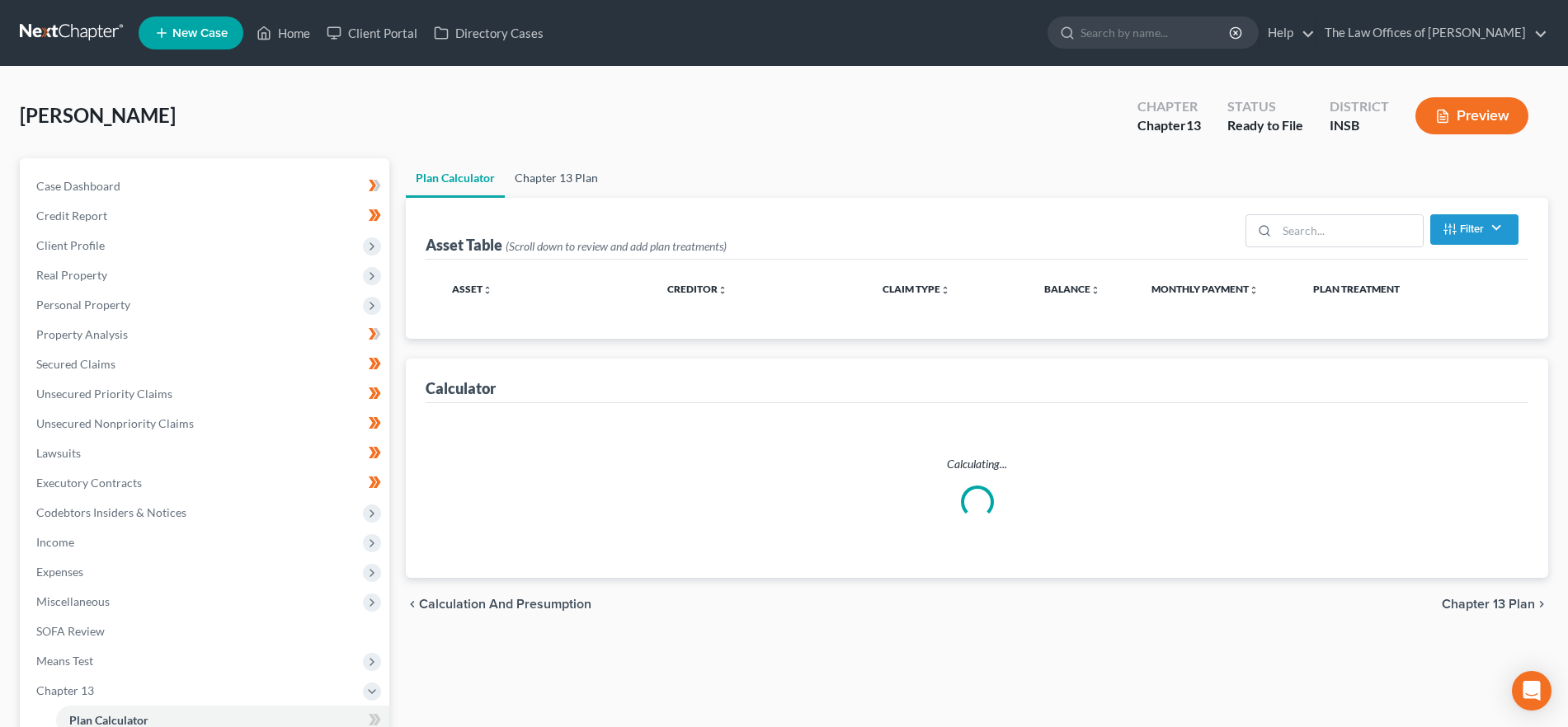
click at [518, 178] on link "Chapter 13 Plan" at bounding box center [556, 177] width 103 height 39
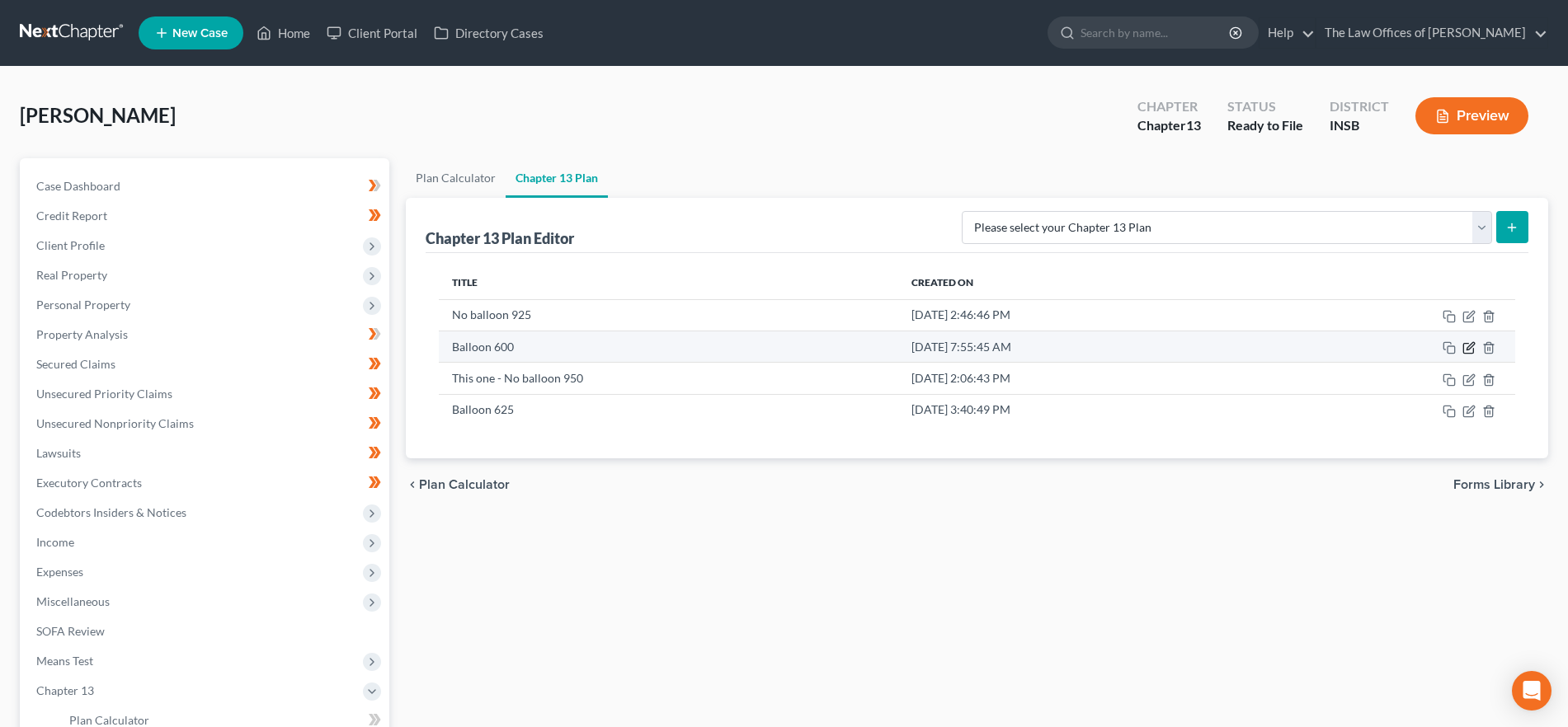
click at [1470, 344] on icon "button" at bounding box center [1469, 348] width 13 height 13
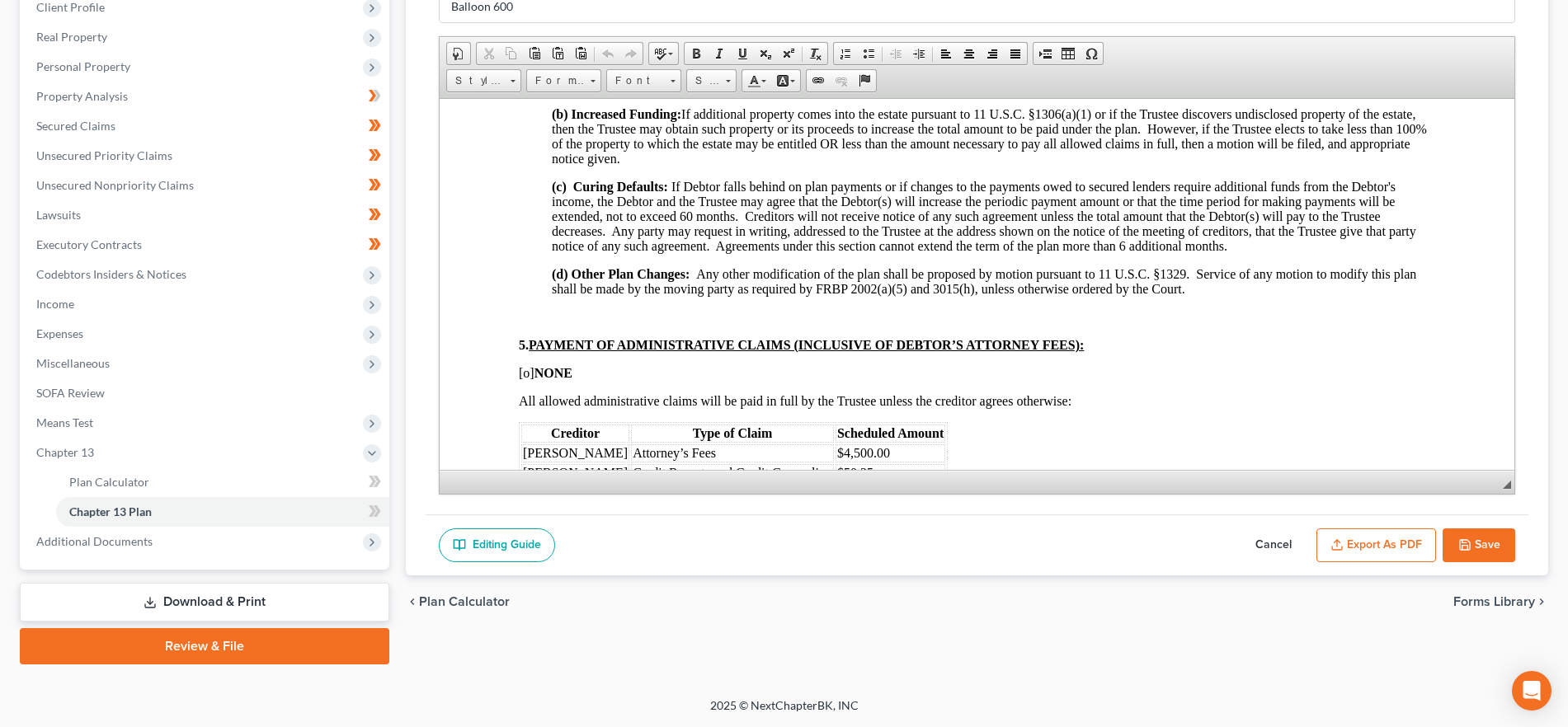
scroll to position [1236, 0]
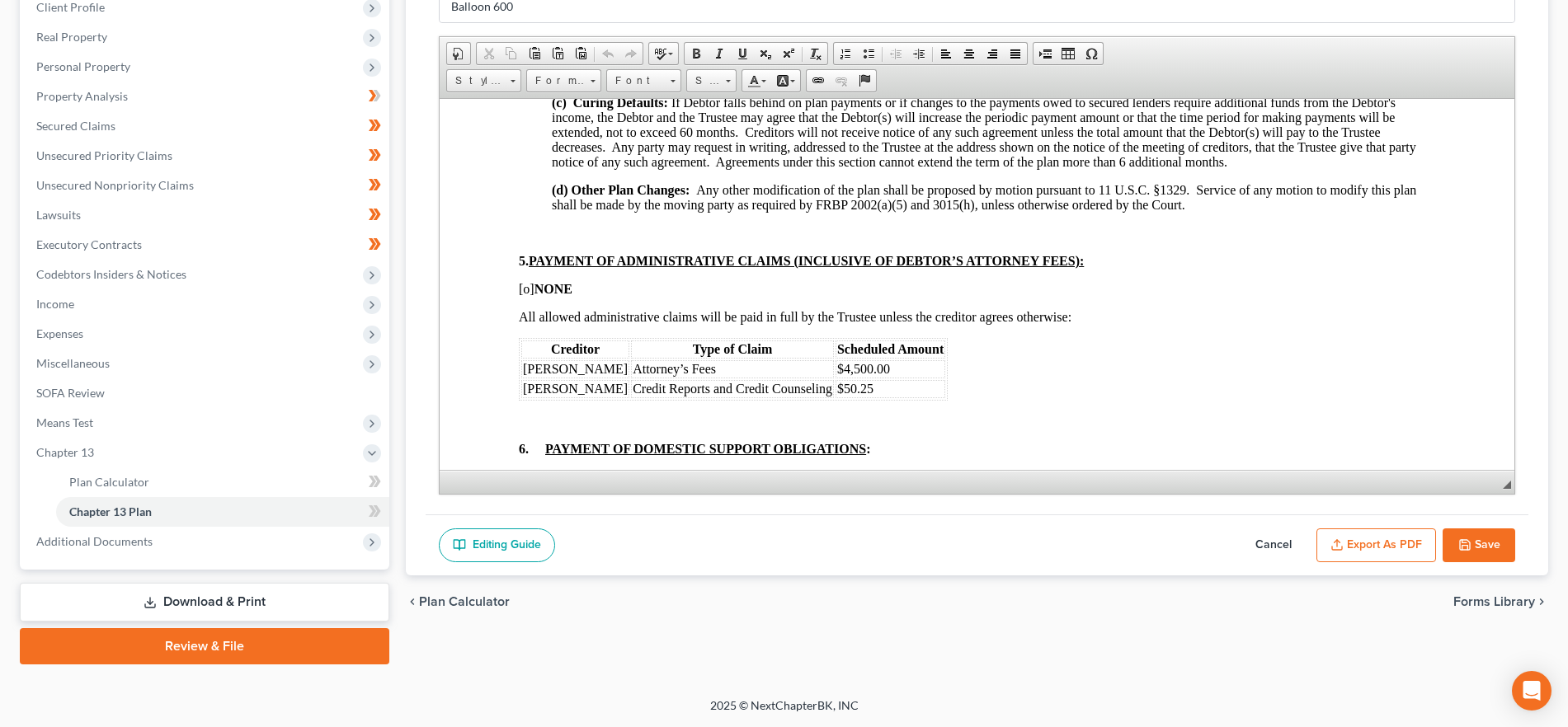
drag, startPoint x: 1268, startPoint y: 534, endPoint x: 1206, endPoint y: 504, distance: 68.9
click at [1268, 534] on button "Cancel" at bounding box center [1272, 546] width 73 height 35
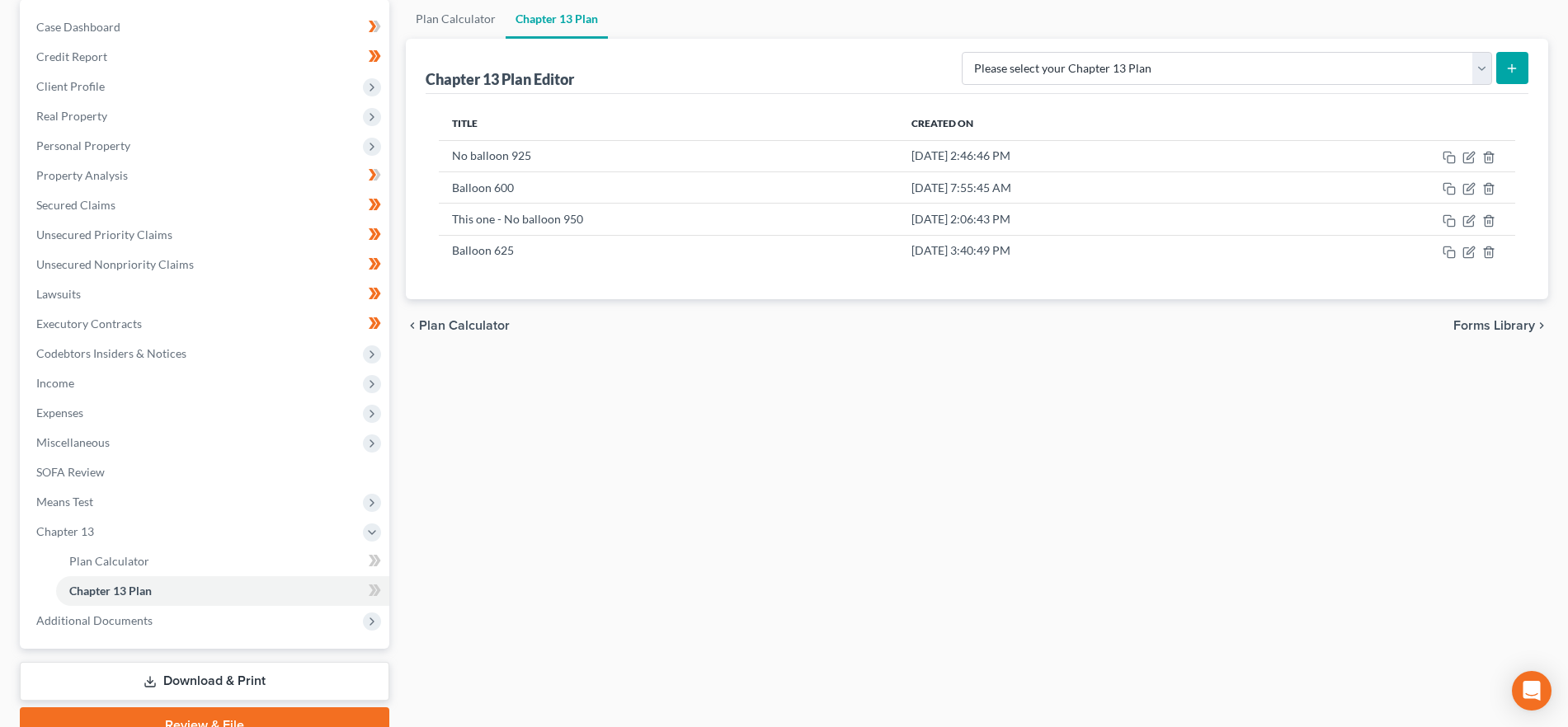
scroll to position [32, 0]
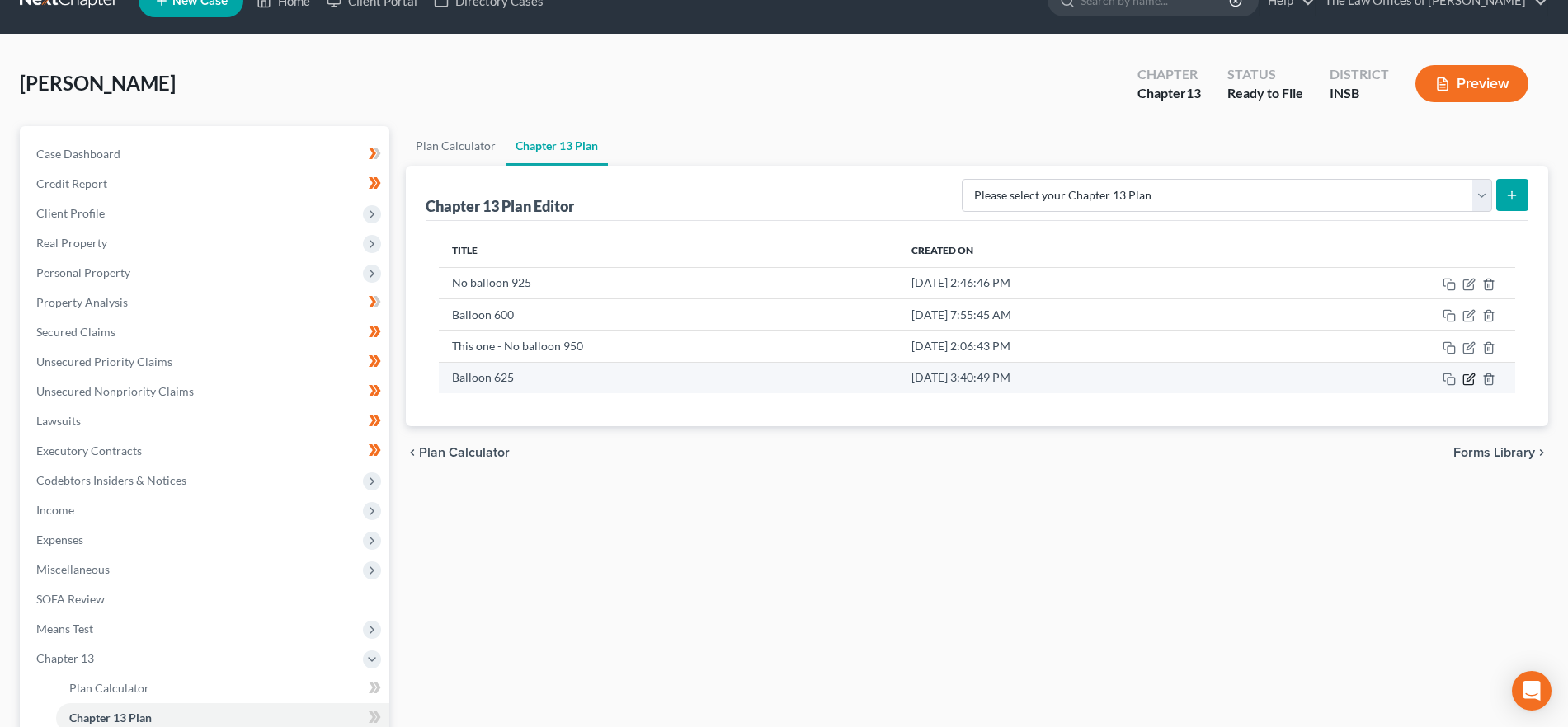
click at [1463, 375] on icon "button" at bounding box center [1468, 380] width 10 height 10
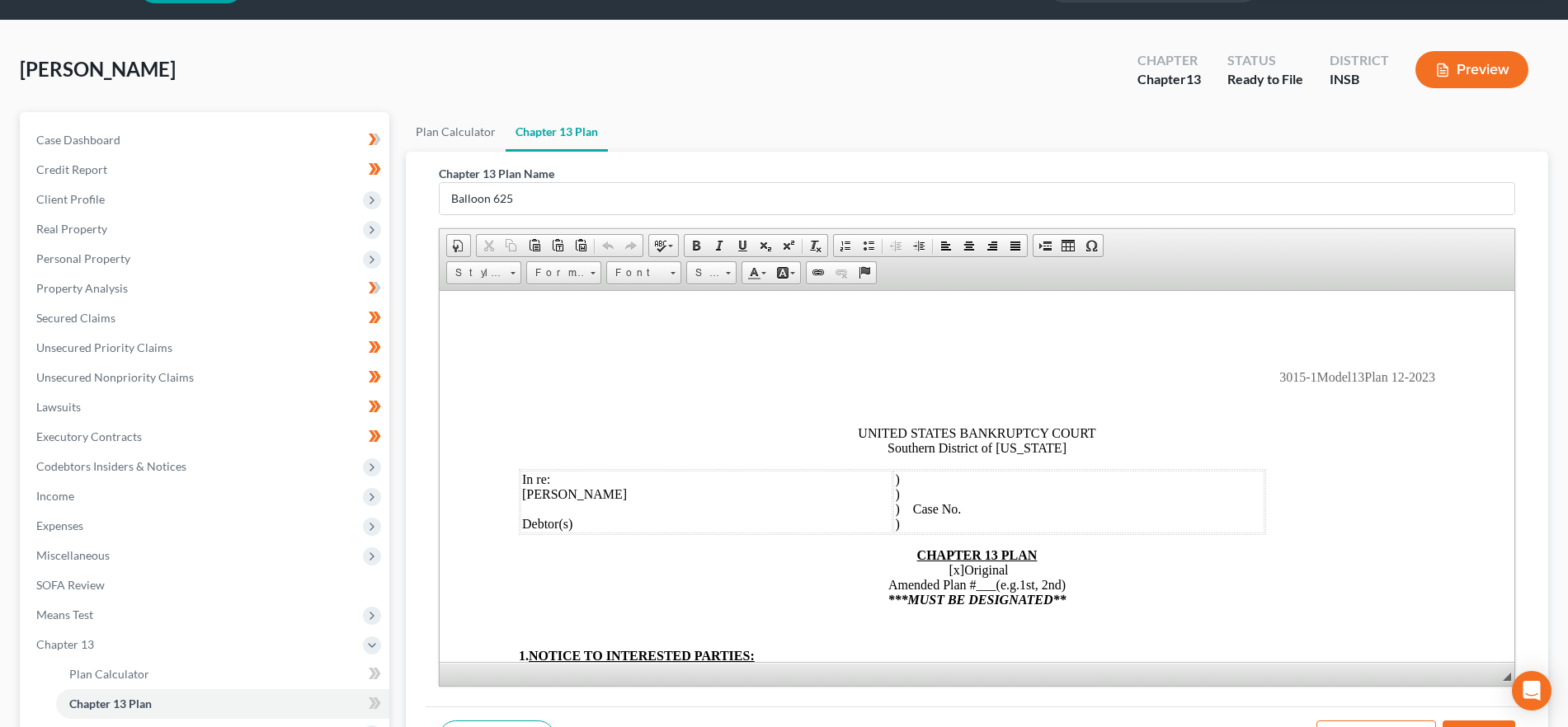
scroll to position [0, 0]
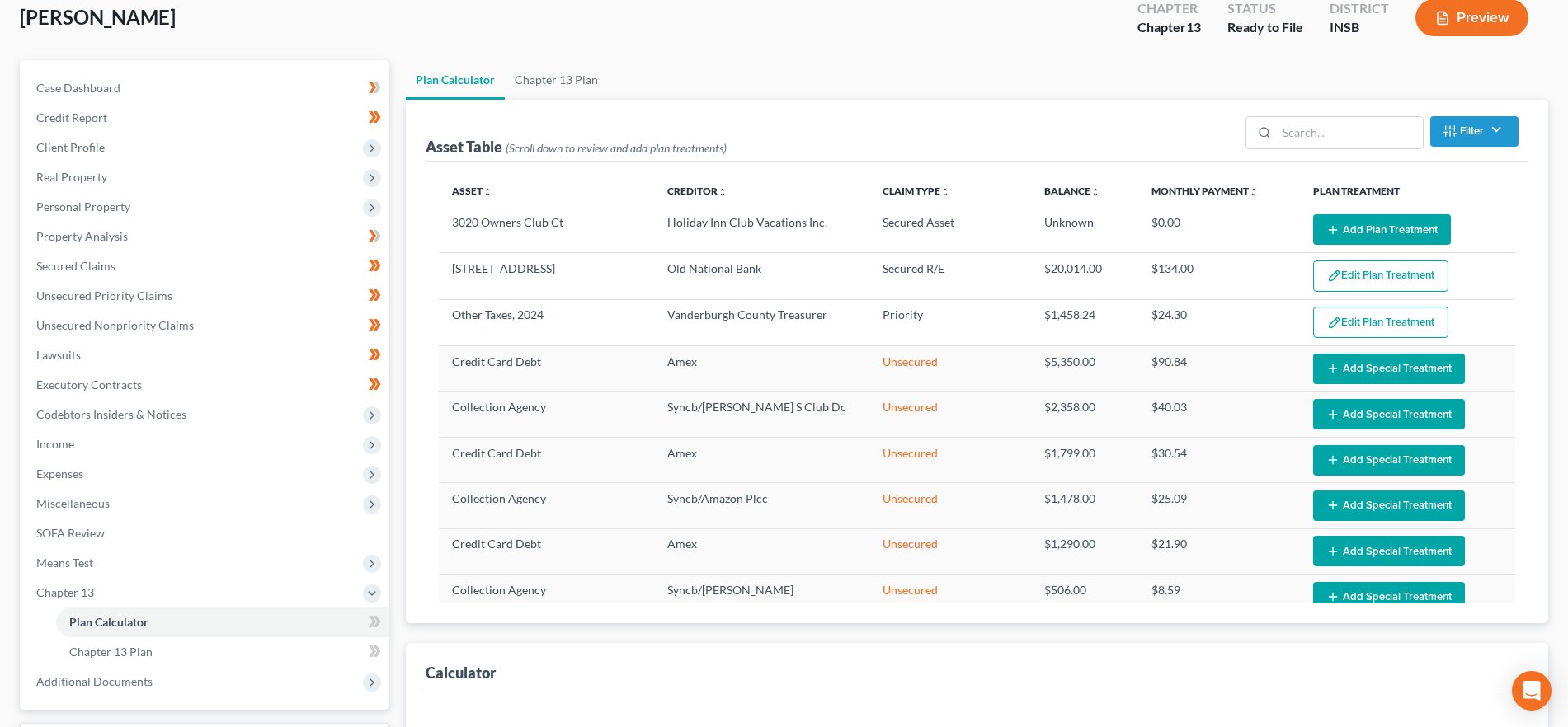
scroll to position [239, 0]
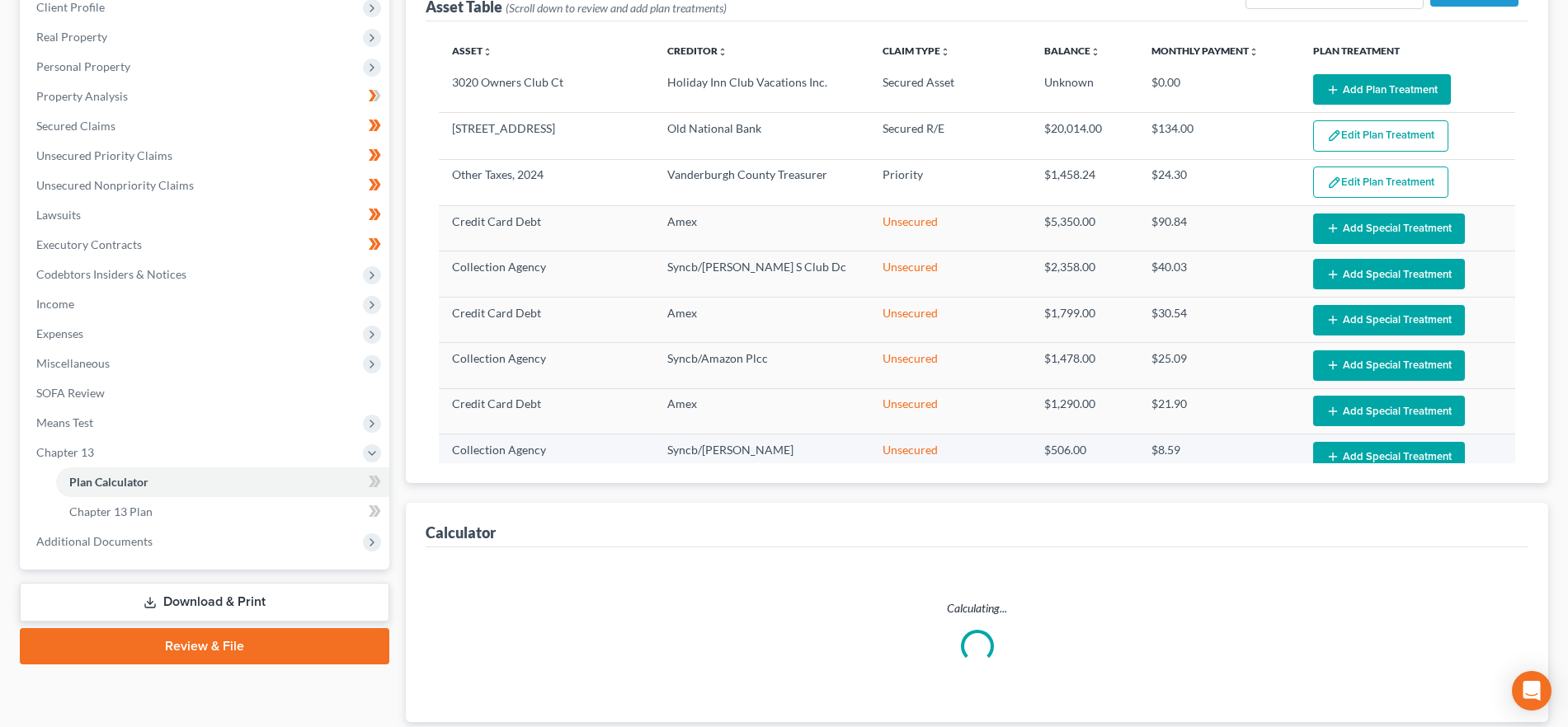
select select "59"
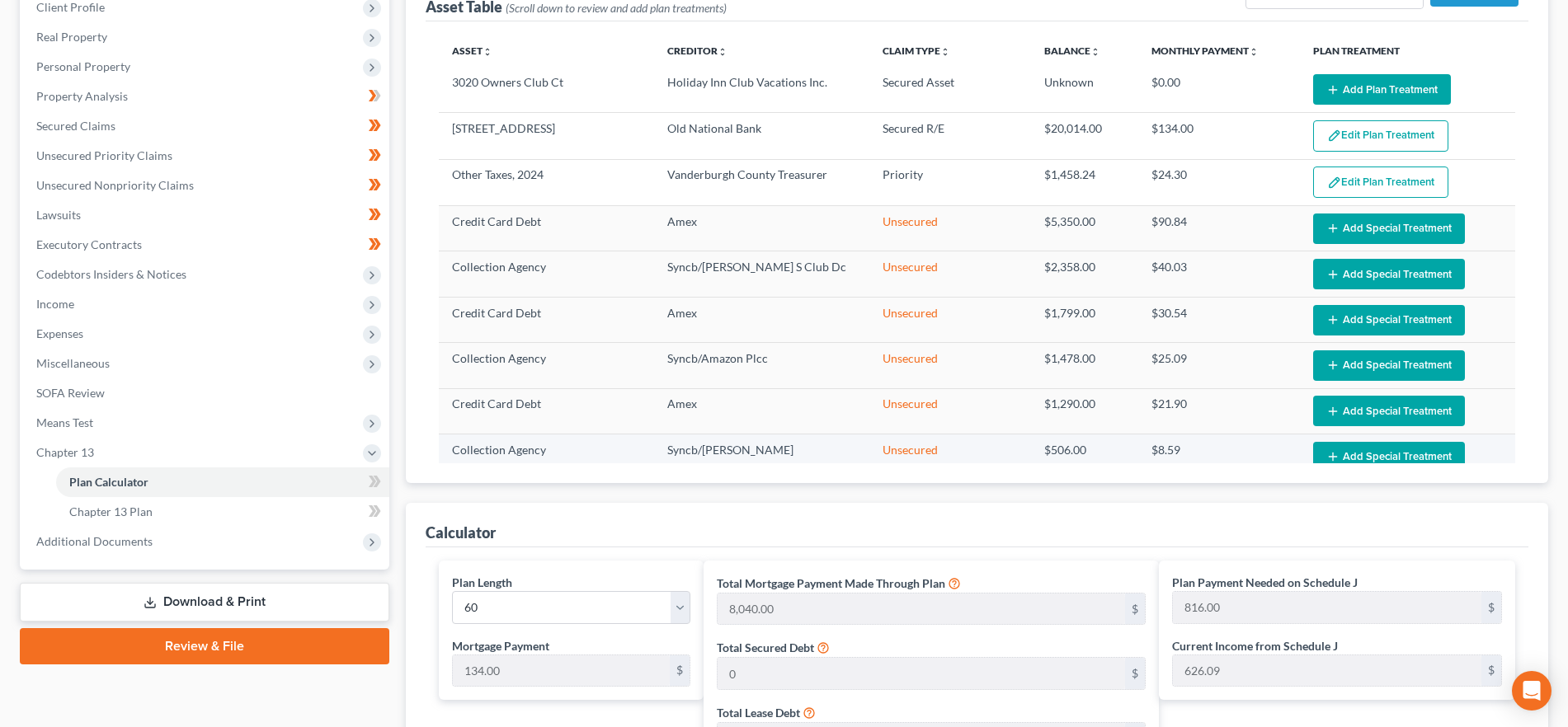
scroll to position [0, 0]
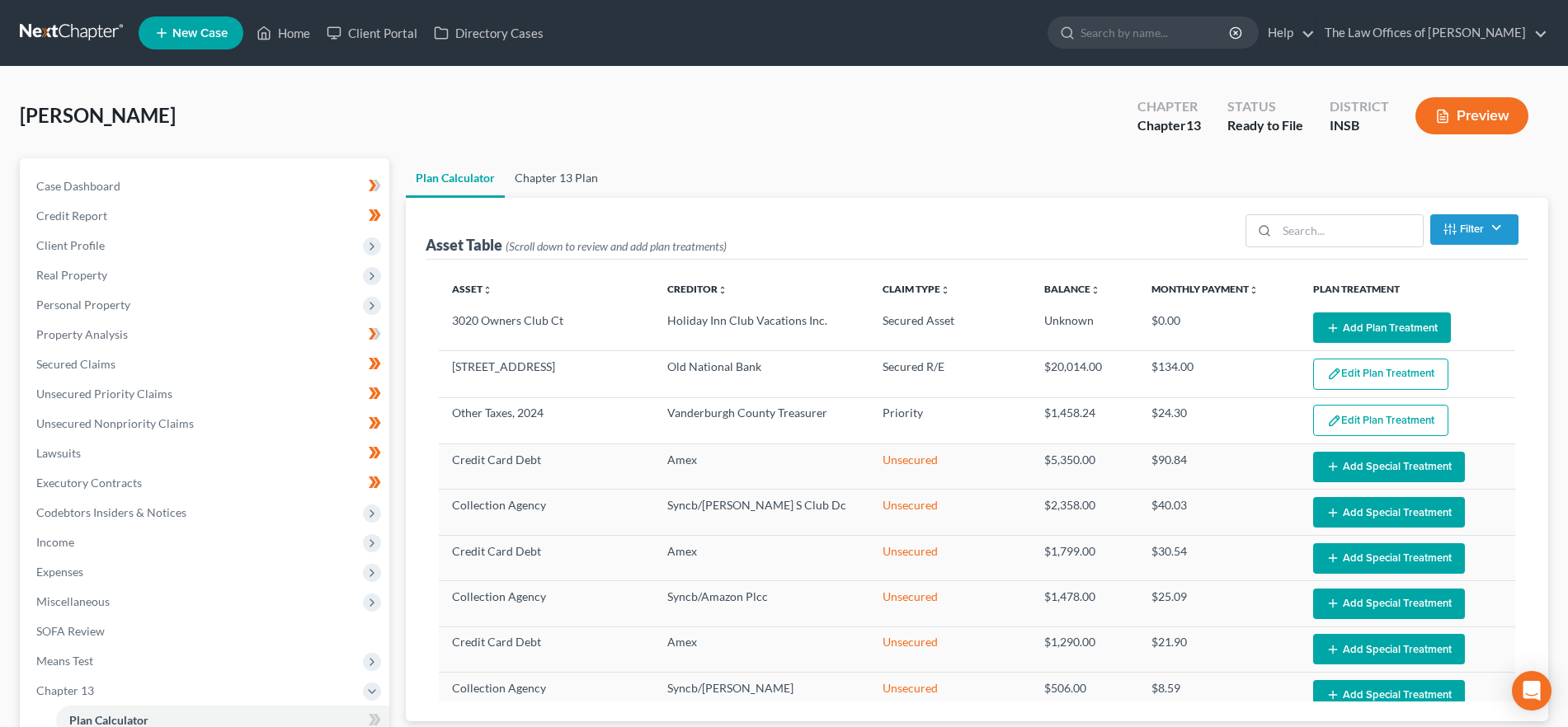
click at [534, 169] on link "Chapter 13 Plan" at bounding box center [556, 177] width 103 height 39
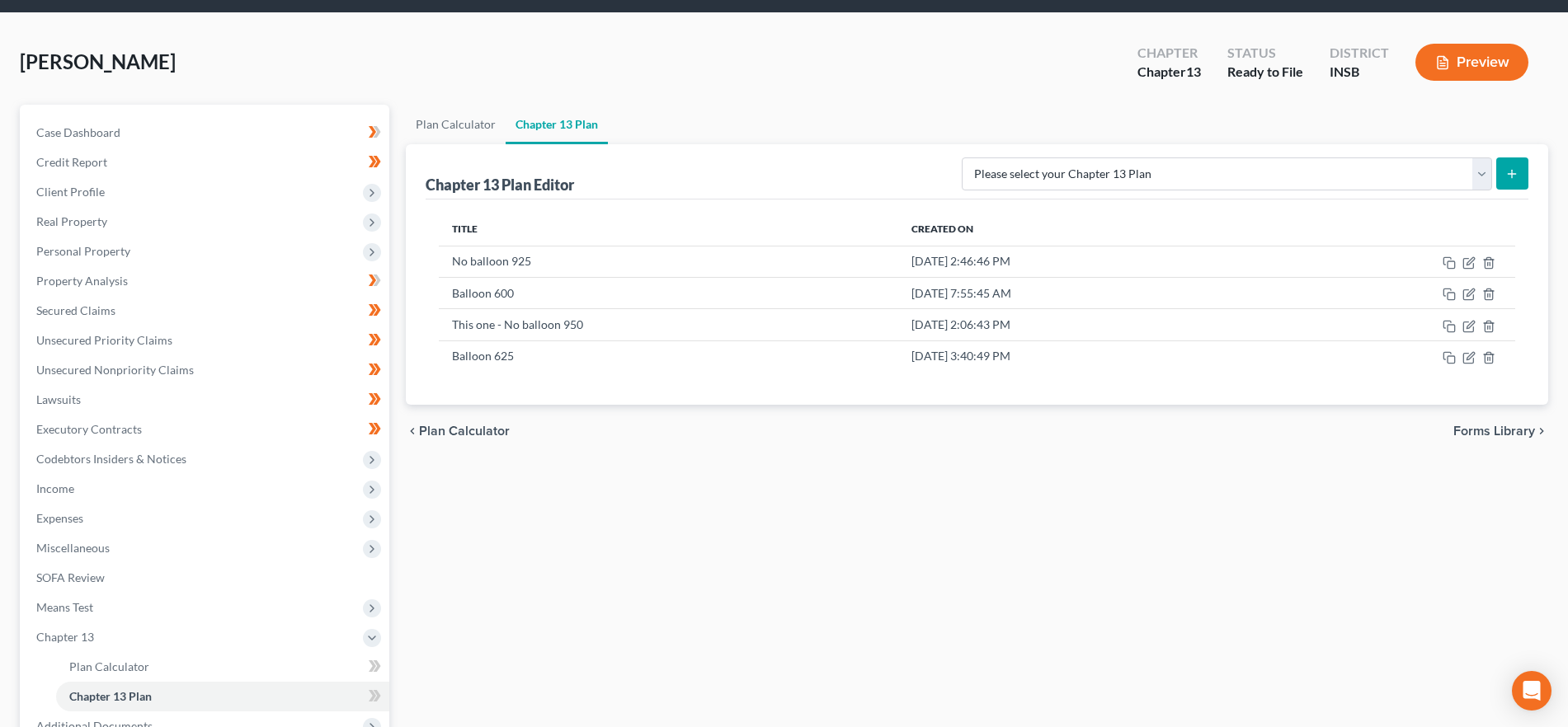
scroll to position [103, 0]
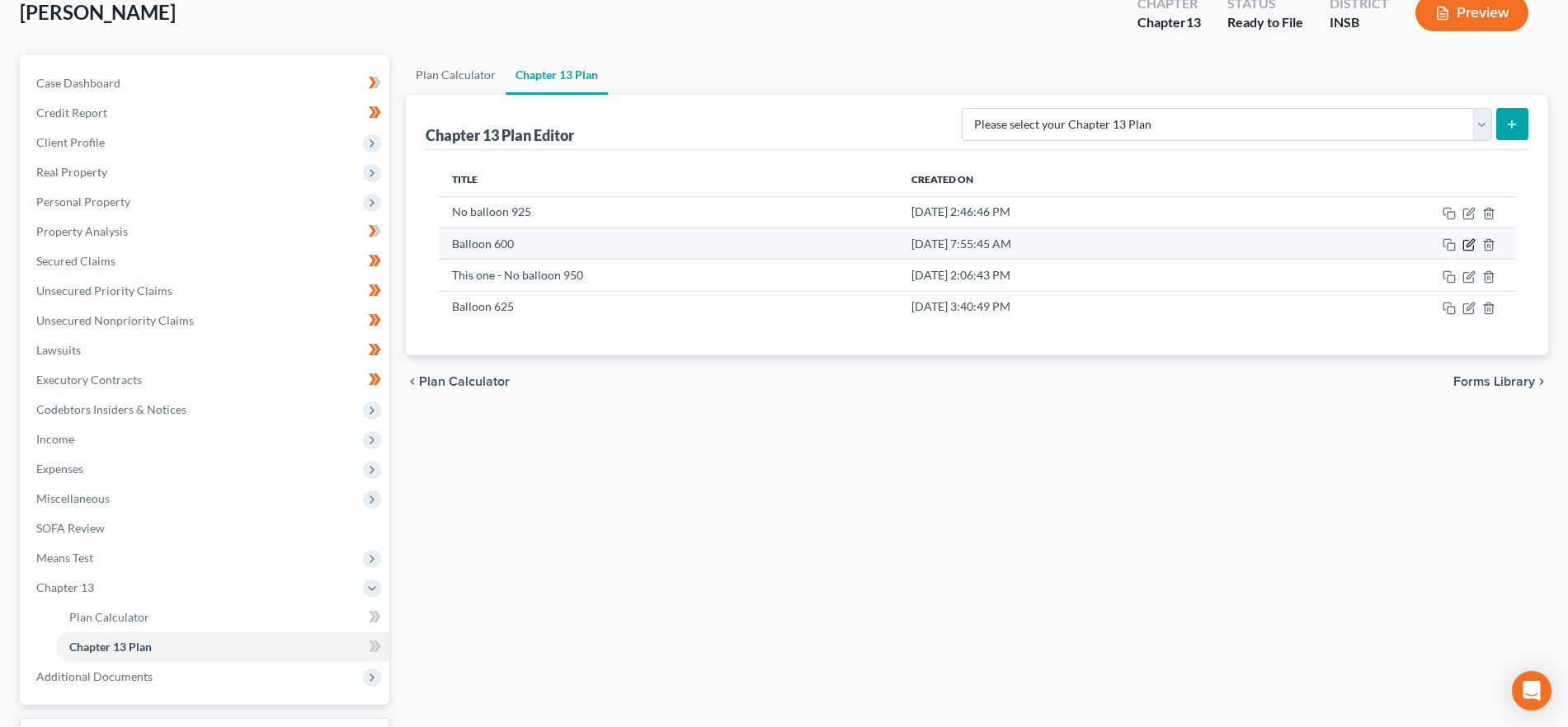
click at [1472, 247] on icon "button" at bounding box center [1469, 245] width 13 height 13
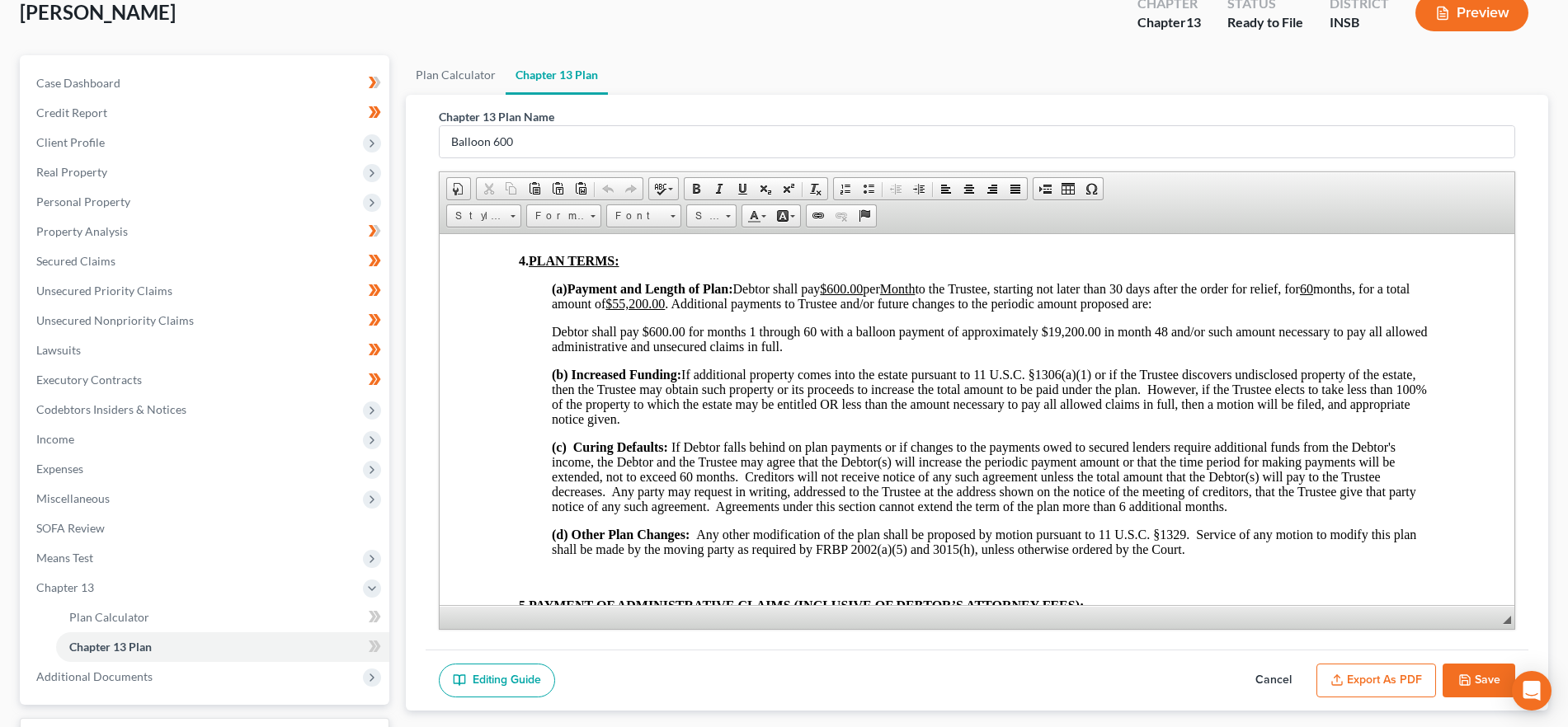
scroll to position [1031, 0]
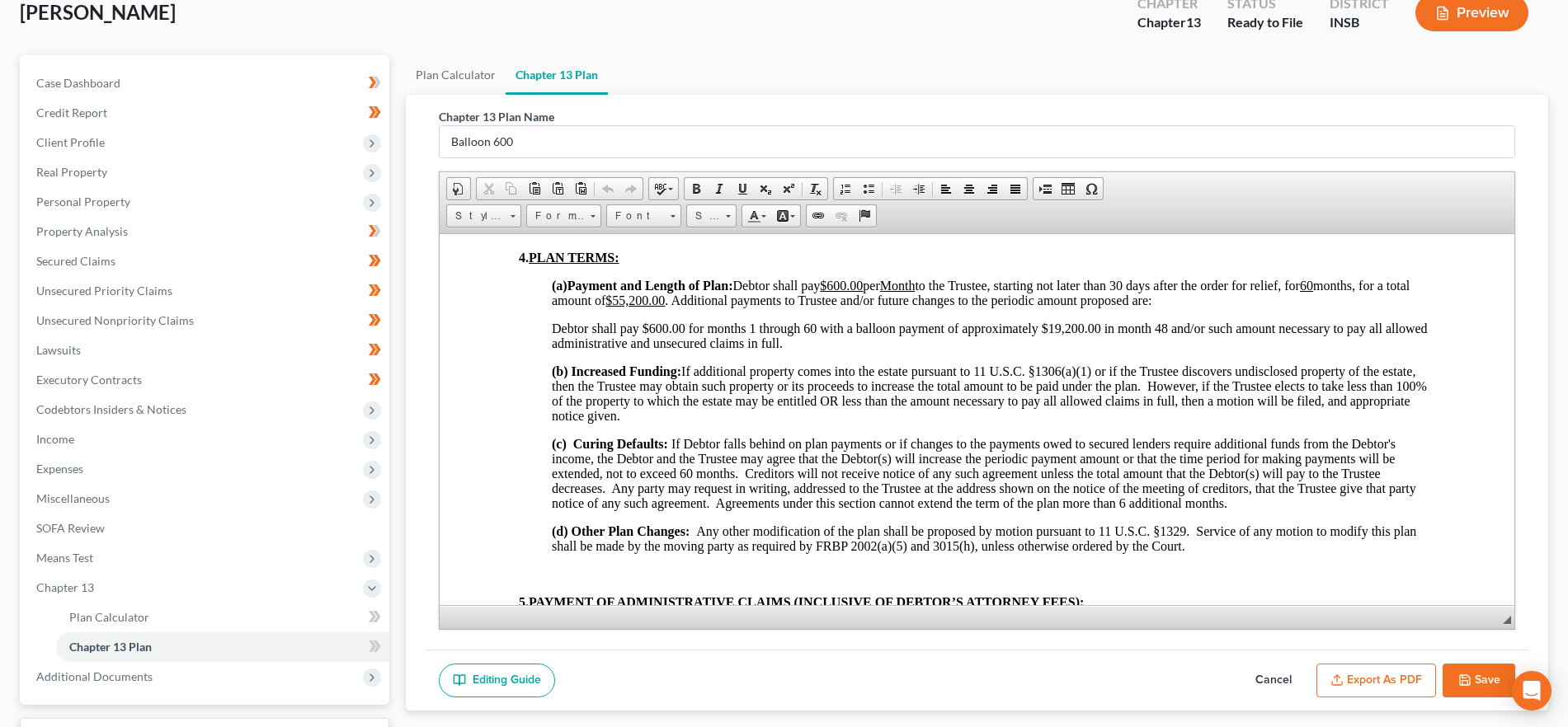
click at [1270, 675] on button "Cancel" at bounding box center [1272, 681] width 73 height 35
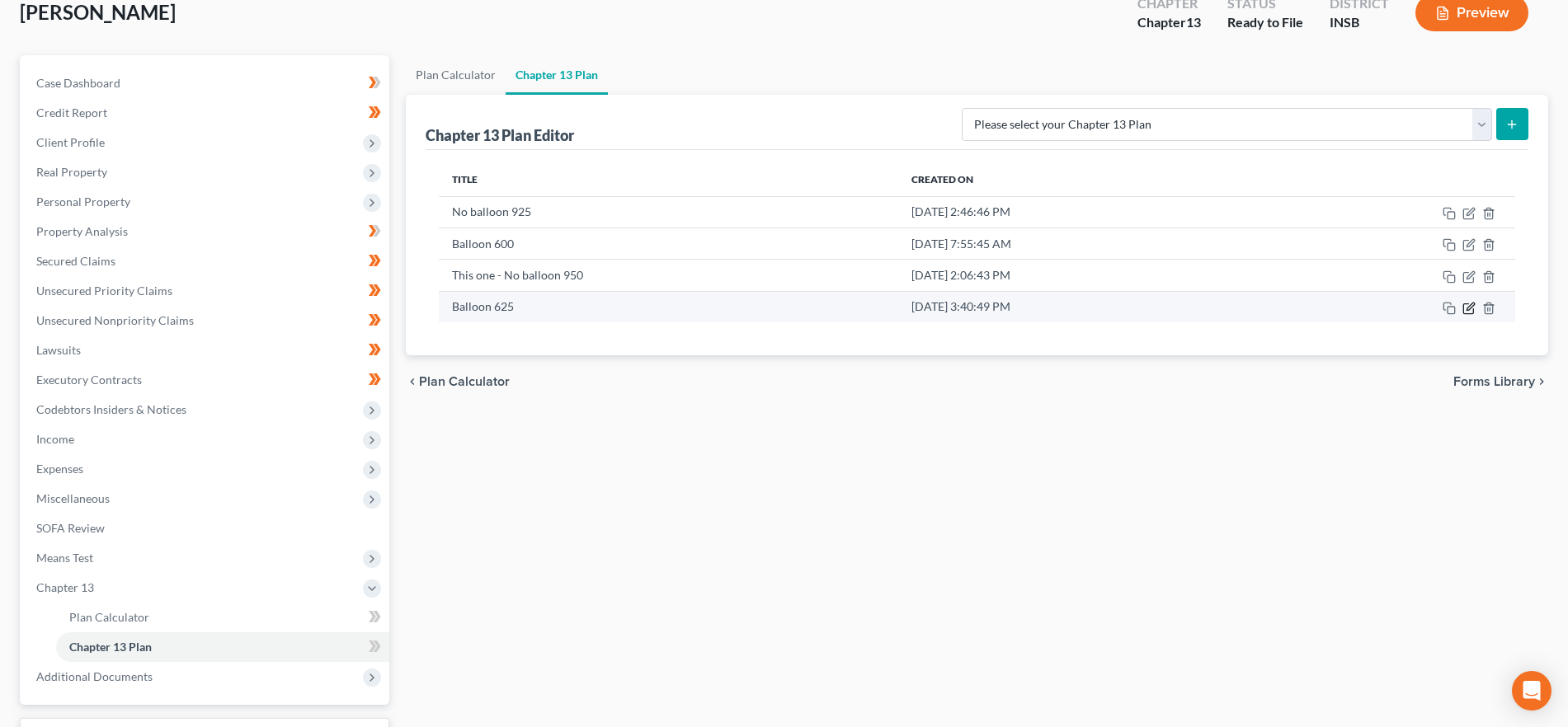
click at [1464, 303] on icon "button" at bounding box center [1469, 308] width 13 height 13
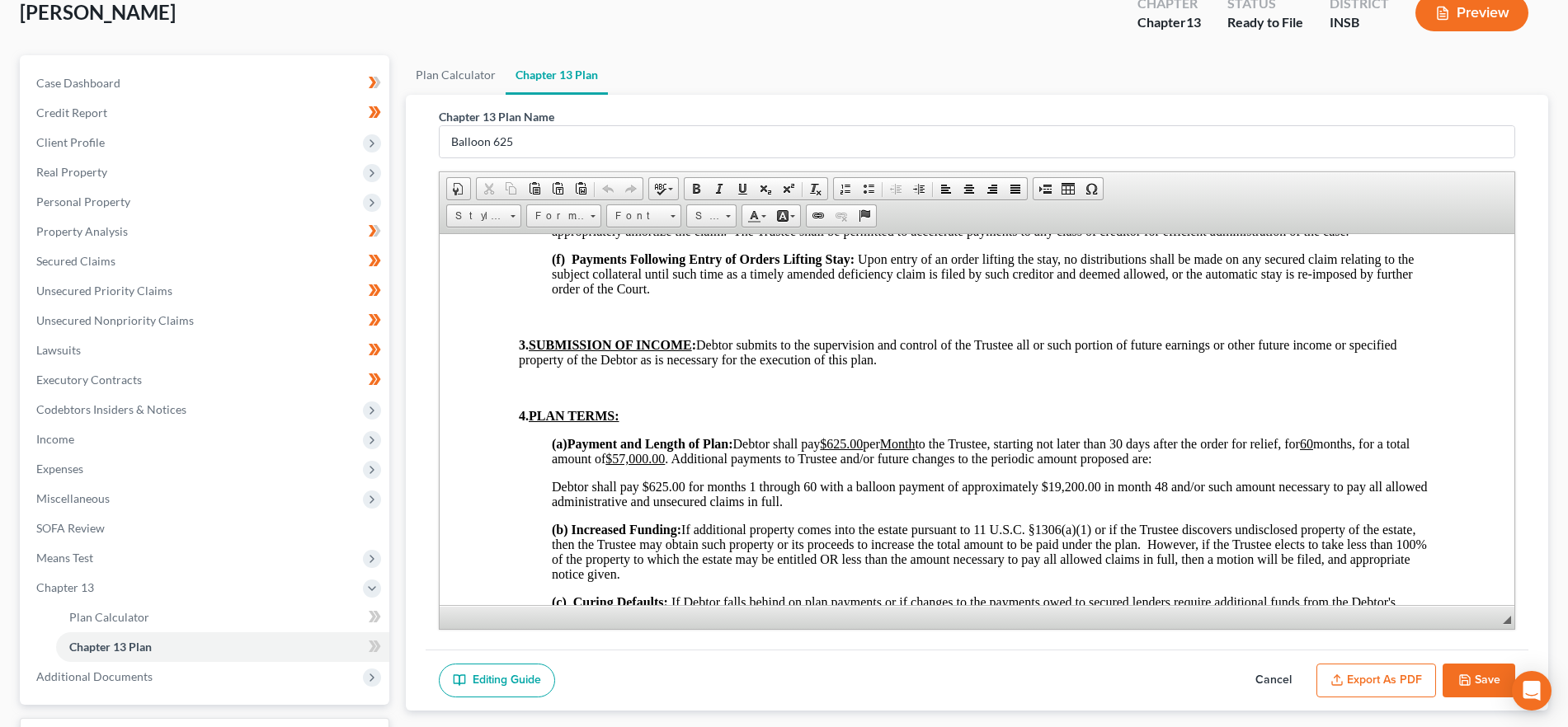
scroll to position [928, 0]
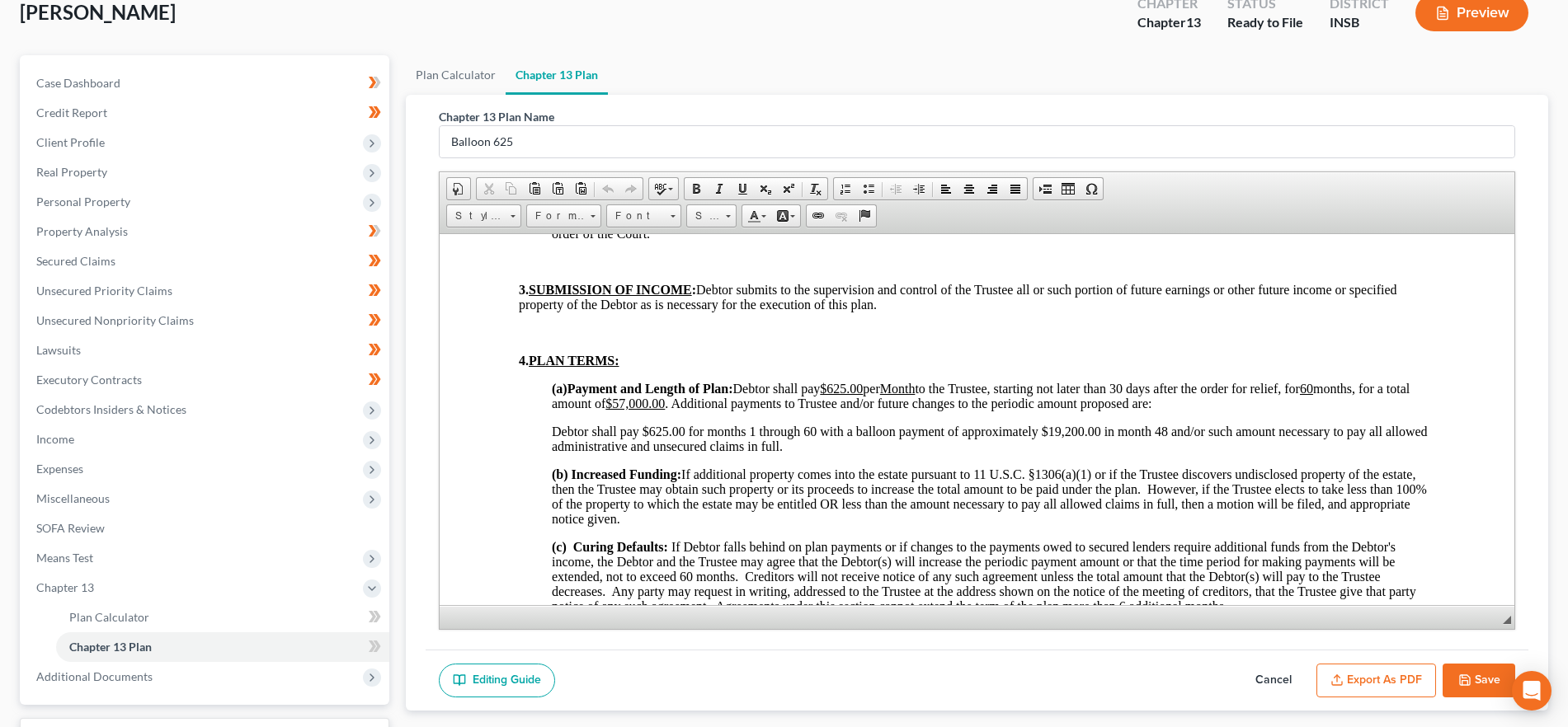
drag, startPoint x: 1074, startPoint y: 442, endPoint x: 1091, endPoint y: 445, distance: 17.3
click at [1074, 442] on span "Debtor shall pay $625.00 for months 1 through 60 with a balloon payment of appr…" at bounding box center [990, 438] width 876 height 28
drag, startPoint x: 1037, startPoint y: 443, endPoint x: 965, endPoint y: 446, distance: 72.1
click at [961, 451] on span "Debtor shall pay $625.00 for months 1 through 60 with a balloon payment of appr…" at bounding box center [990, 438] width 876 height 28
drag, startPoint x: 852, startPoint y: 447, endPoint x: 622, endPoint y: 451, distance: 230.0
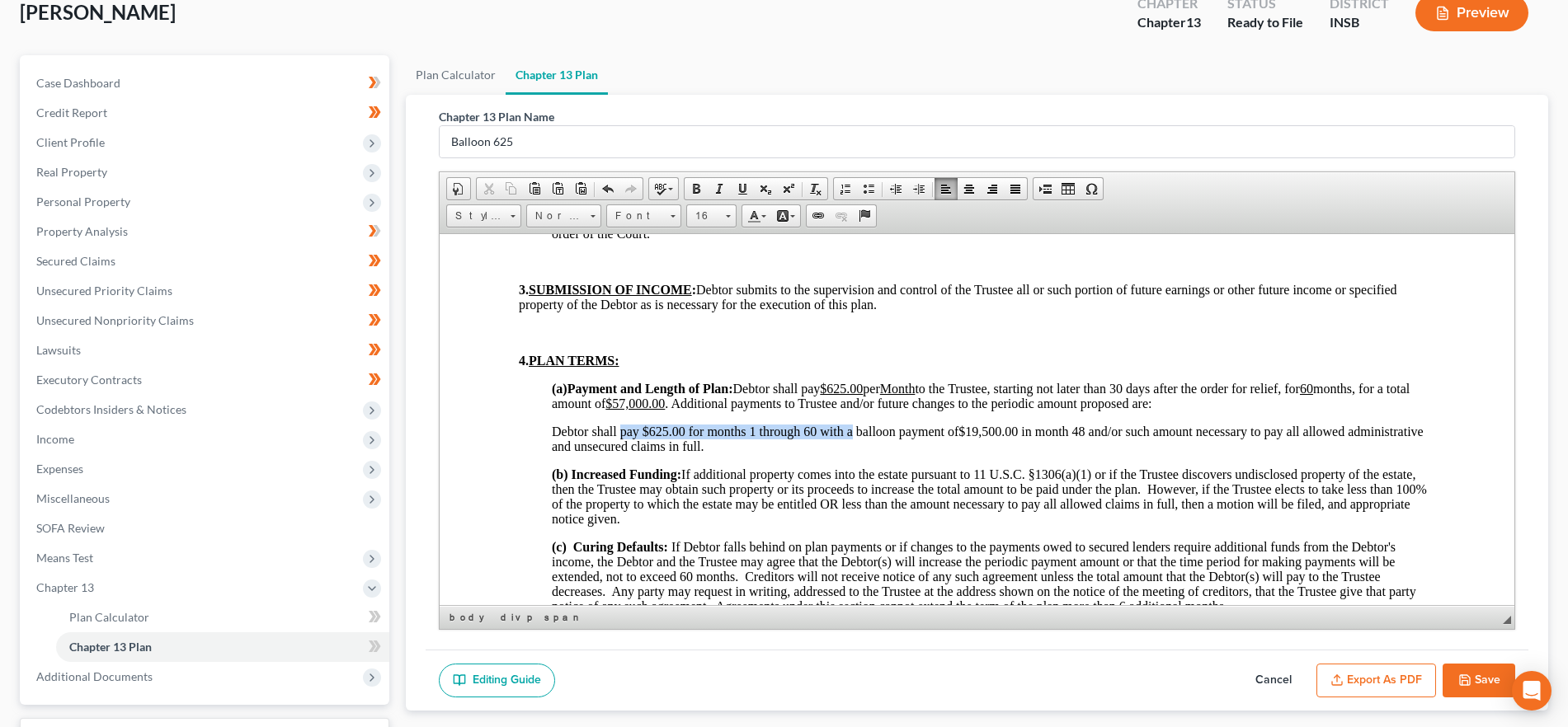
click at [622, 451] on span "Debtor shall pay $625.00 for months 1 through 60 with a balloon payment of $19,…" at bounding box center [988, 438] width 872 height 28
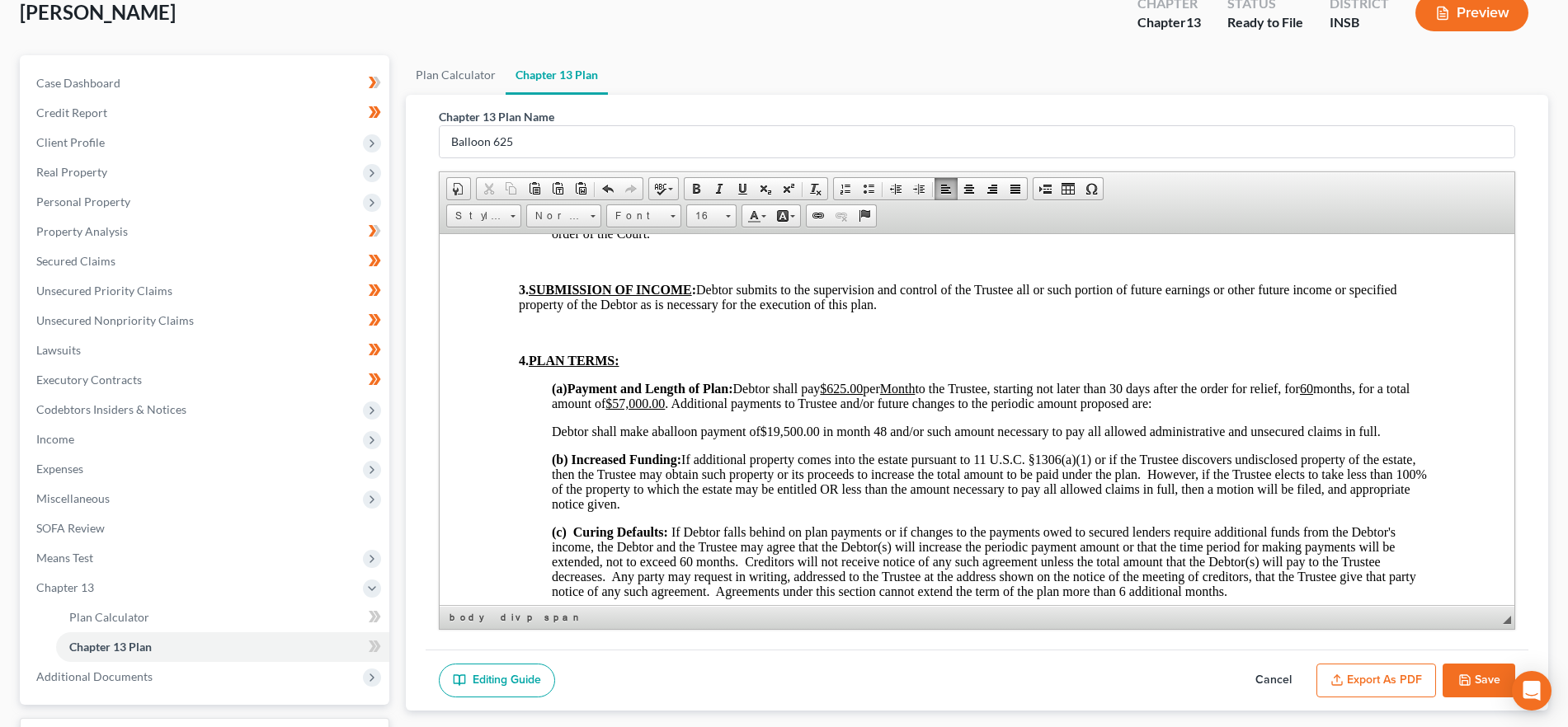
drag, startPoint x: 837, startPoint y: 447, endPoint x: 857, endPoint y: 455, distance: 21.5
click at [837, 438] on span "Debtor shall make a balloon payment of $19,5 00.00 in month 48 and/or such amou…" at bounding box center [966, 431] width 829 height 14
drag, startPoint x: 583, startPoint y: 461, endPoint x: 532, endPoint y: 453, distance: 51.6
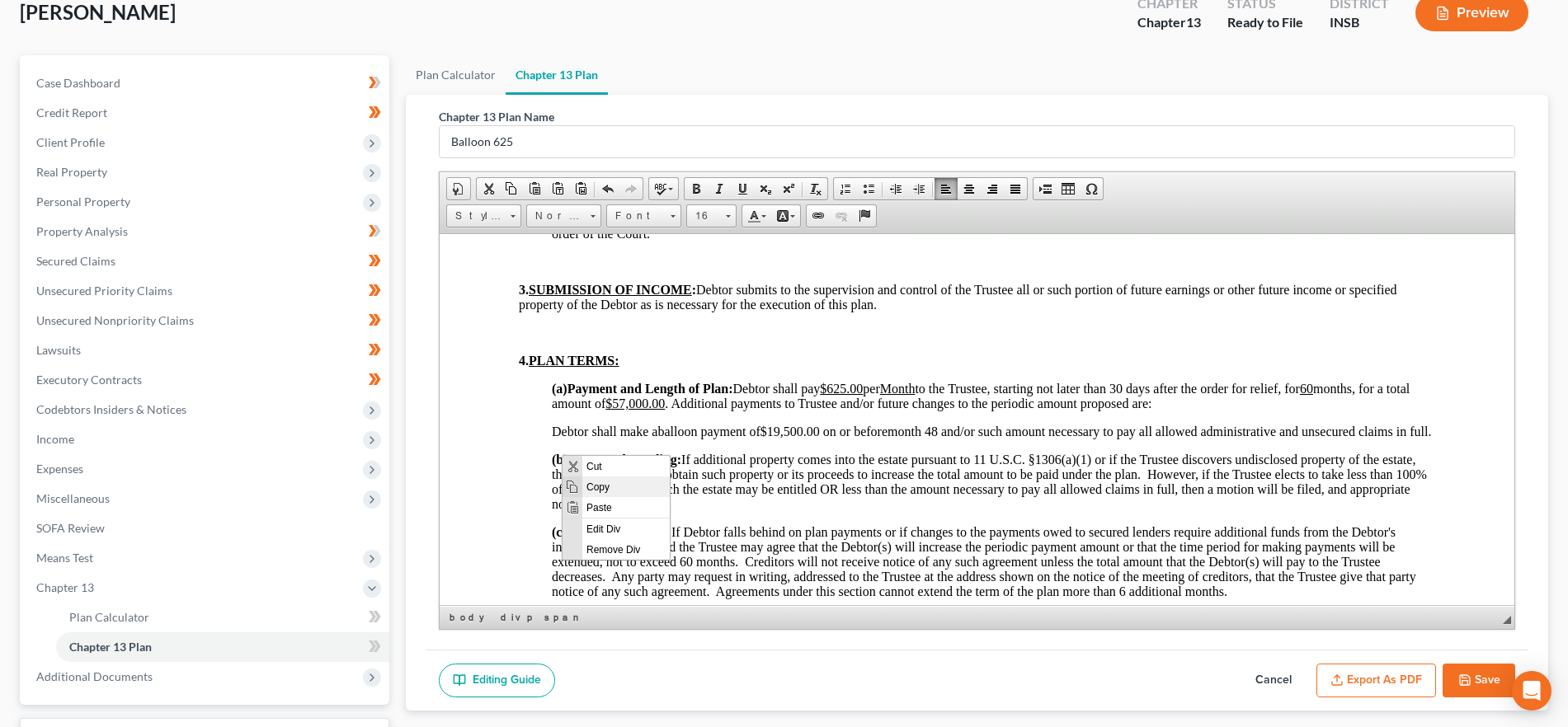
click at [616, 488] on span "Copy" at bounding box center [625, 486] width 87 height 20
copy span "Debtor shall make a balloon payment of $19,5 00.00 on or before month 48 and/or…"
click at [1294, 410] on p "(a) Payment and Length of Plan: Debtor shall pay $625.00 per Month to the Trust…" at bounding box center [993, 396] width 883 height 29
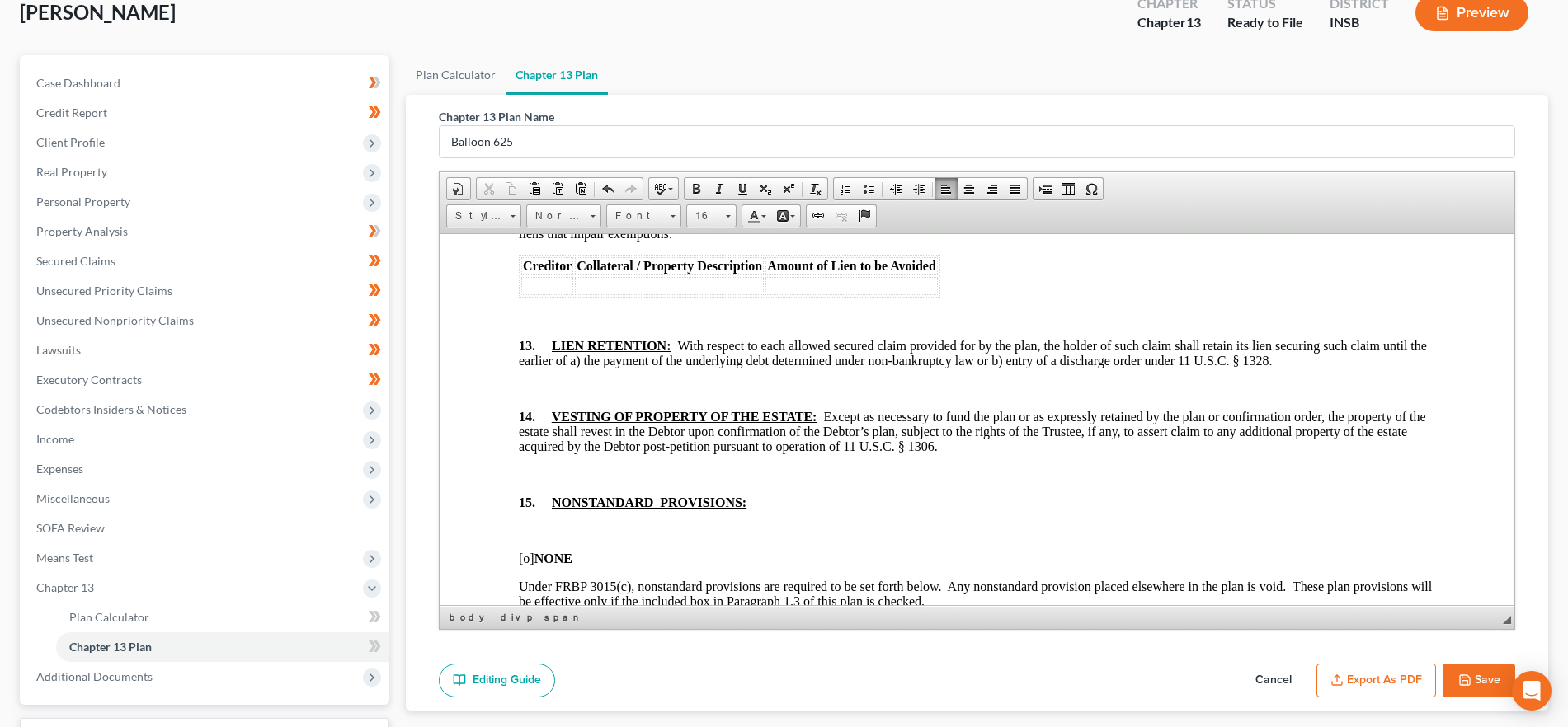
scroll to position [4399, 0]
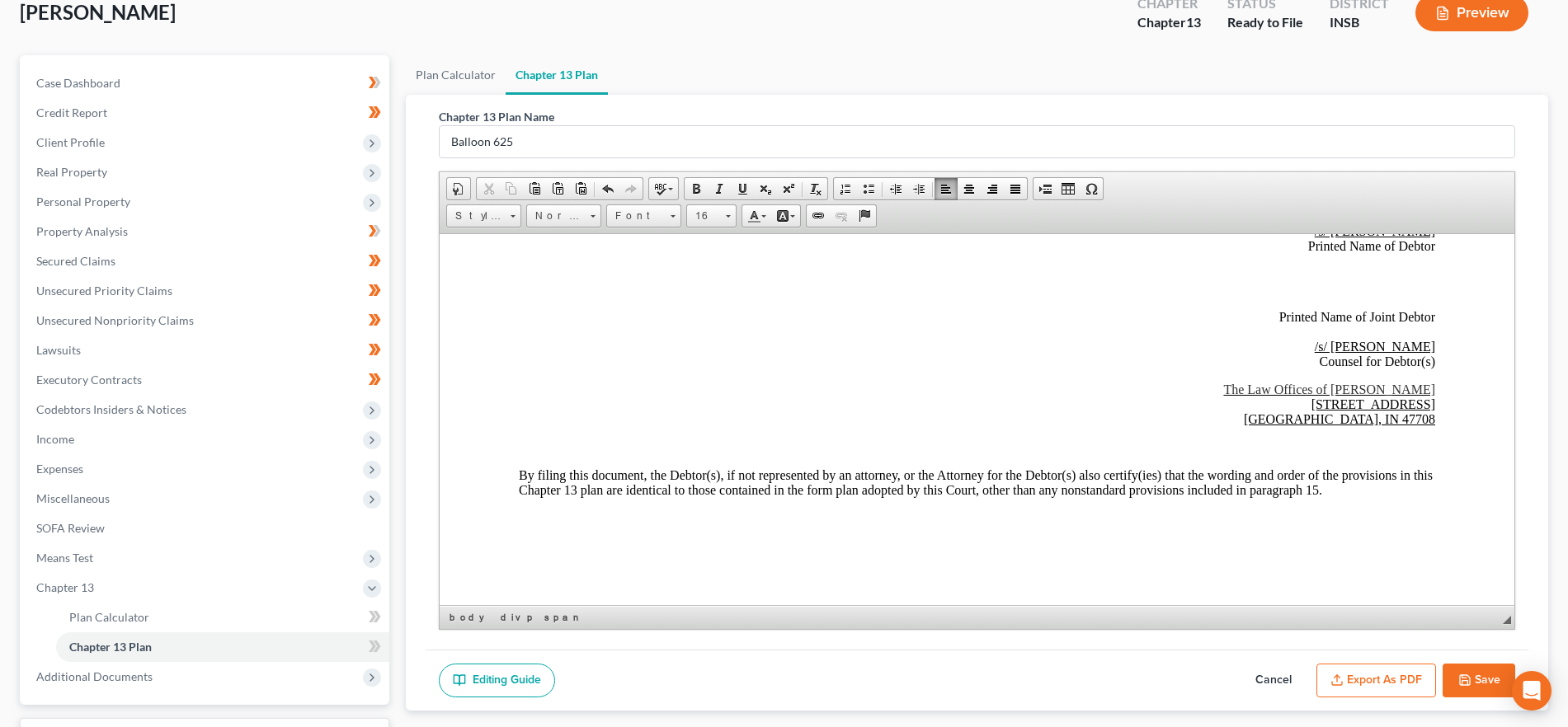
click at [1341, 666] on button "Export as PDF" at bounding box center [1376, 681] width 119 height 35
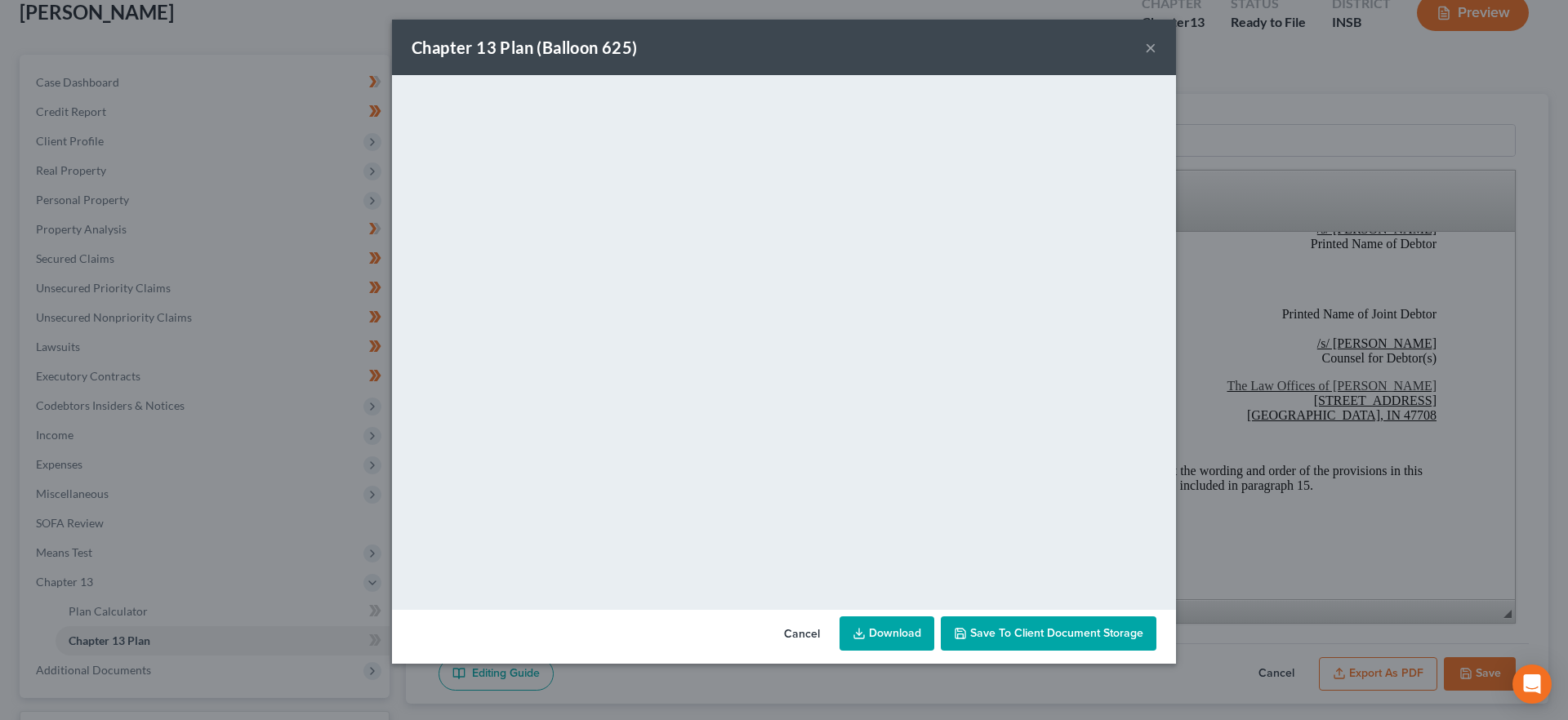
click at [1000, 625] on button "Save to Client Document Storage" at bounding box center [1048, 634] width 215 height 35
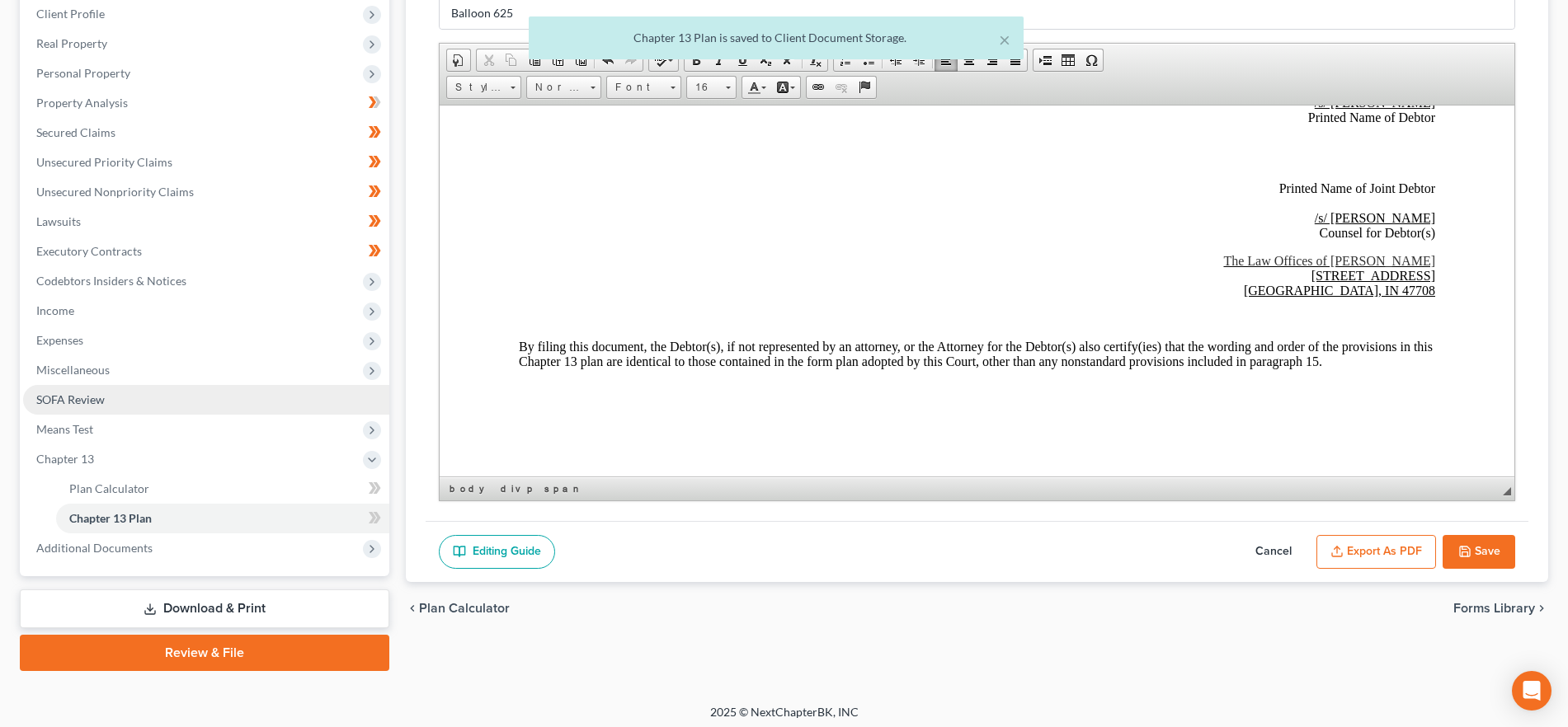
scroll to position [239, 0]
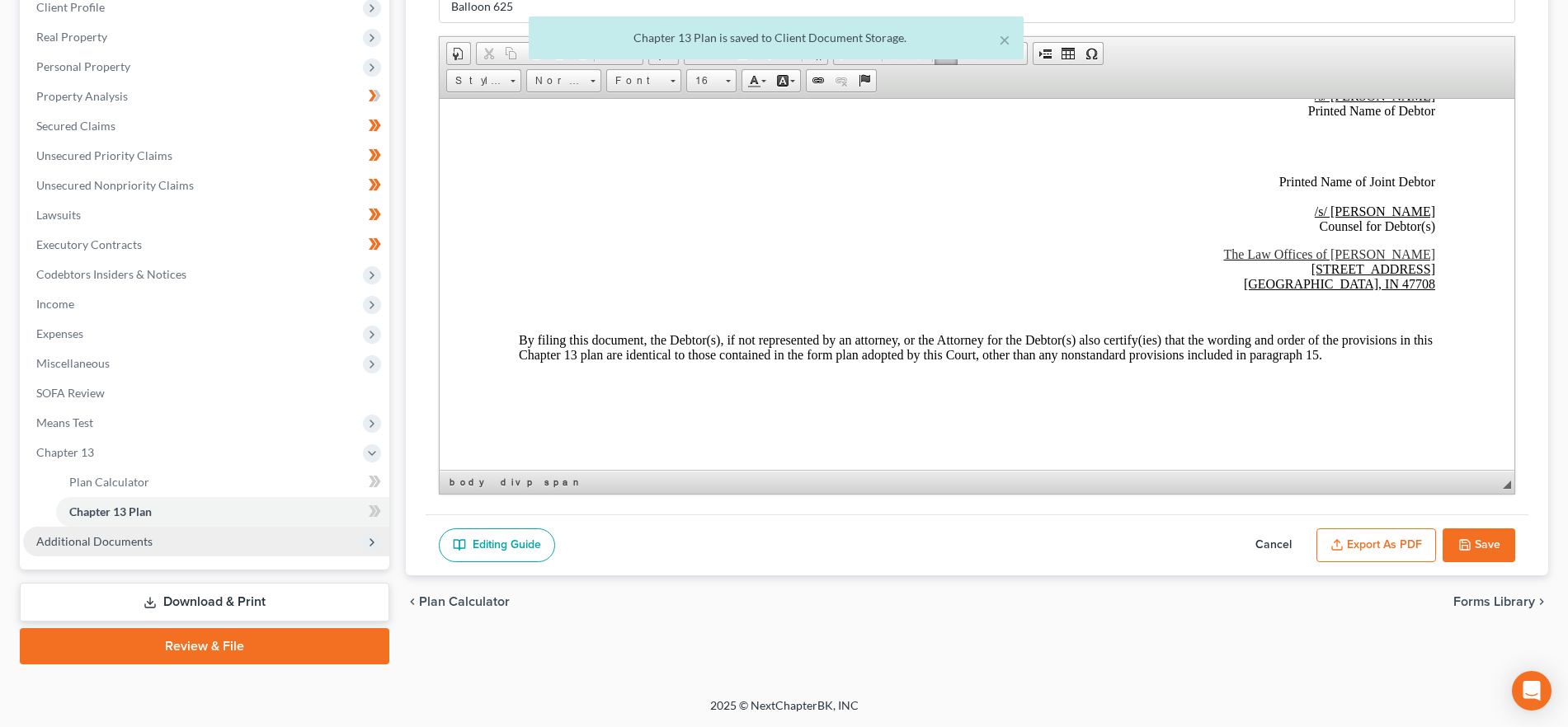
click at [249, 543] on span "Additional Documents" at bounding box center [206, 542] width 366 height 29
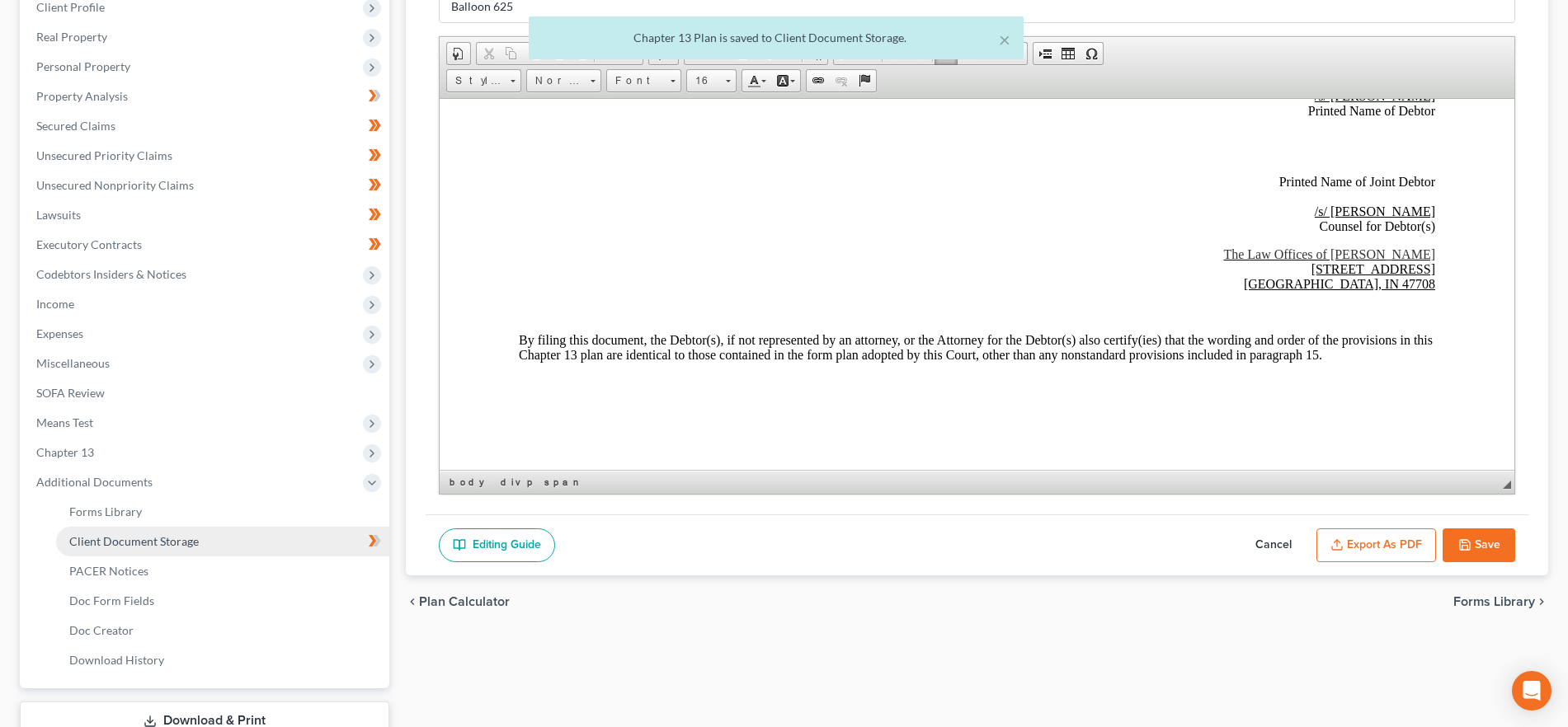
click at [247, 549] on link "Client Document Storage" at bounding box center [222, 542] width 333 height 29
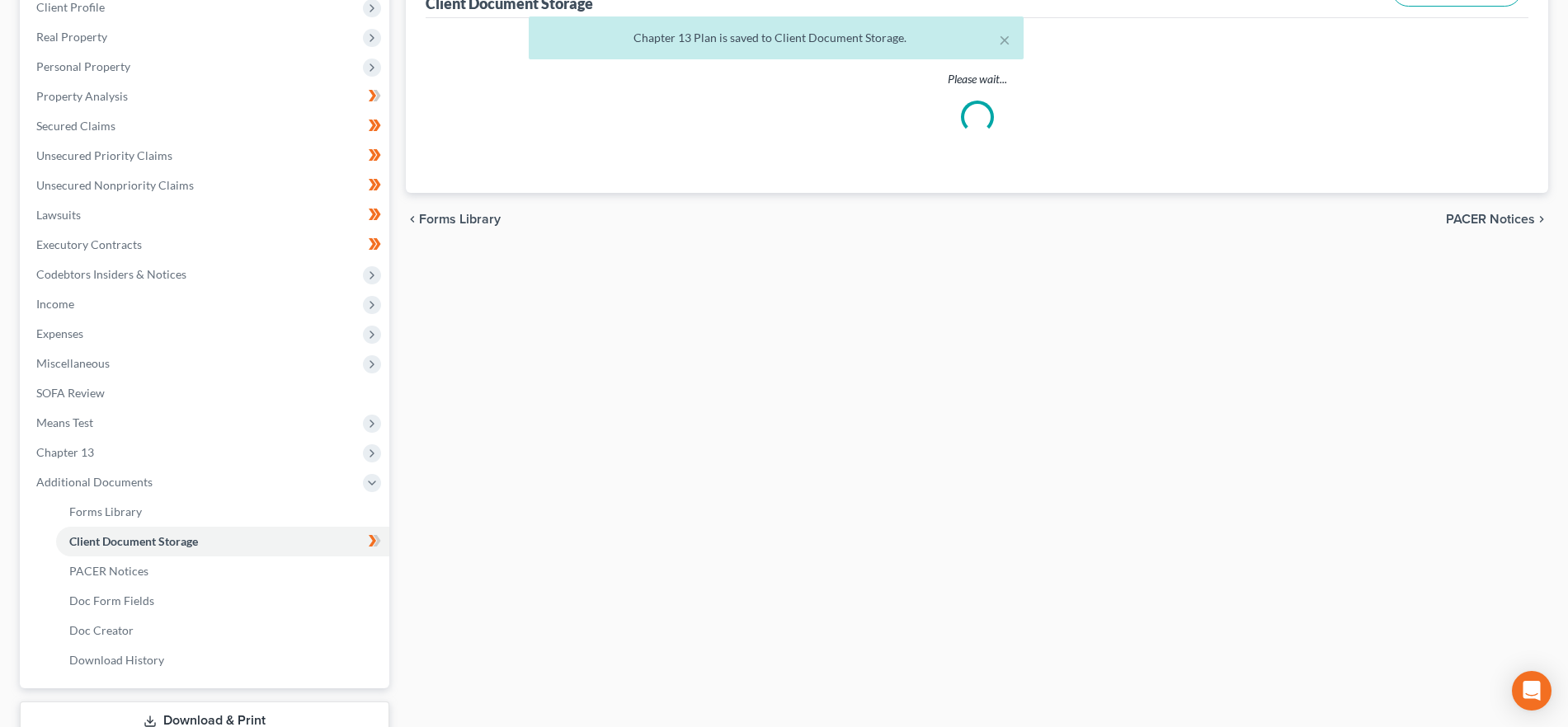
scroll to position [13, 0]
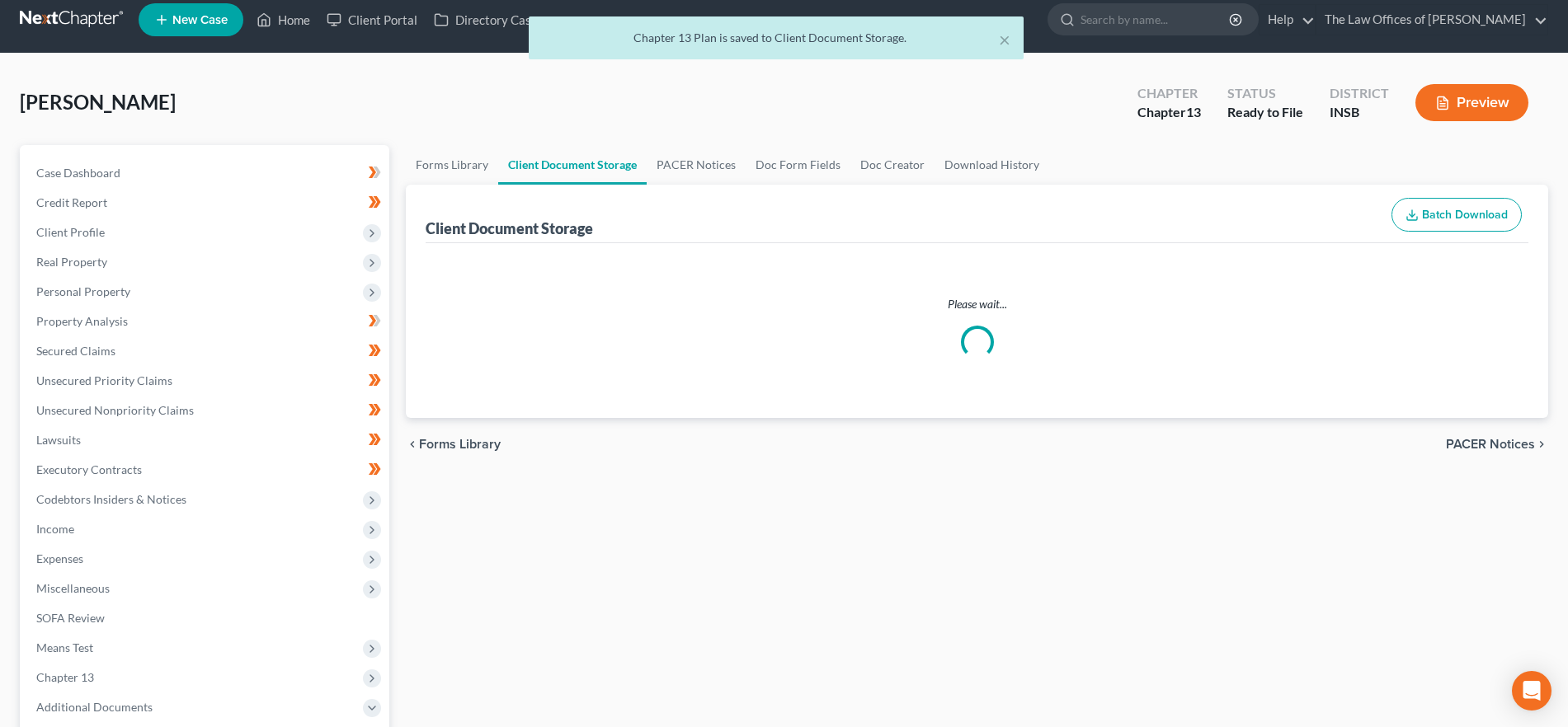
select select "9"
select select "15"
select select "18"
select select "6"
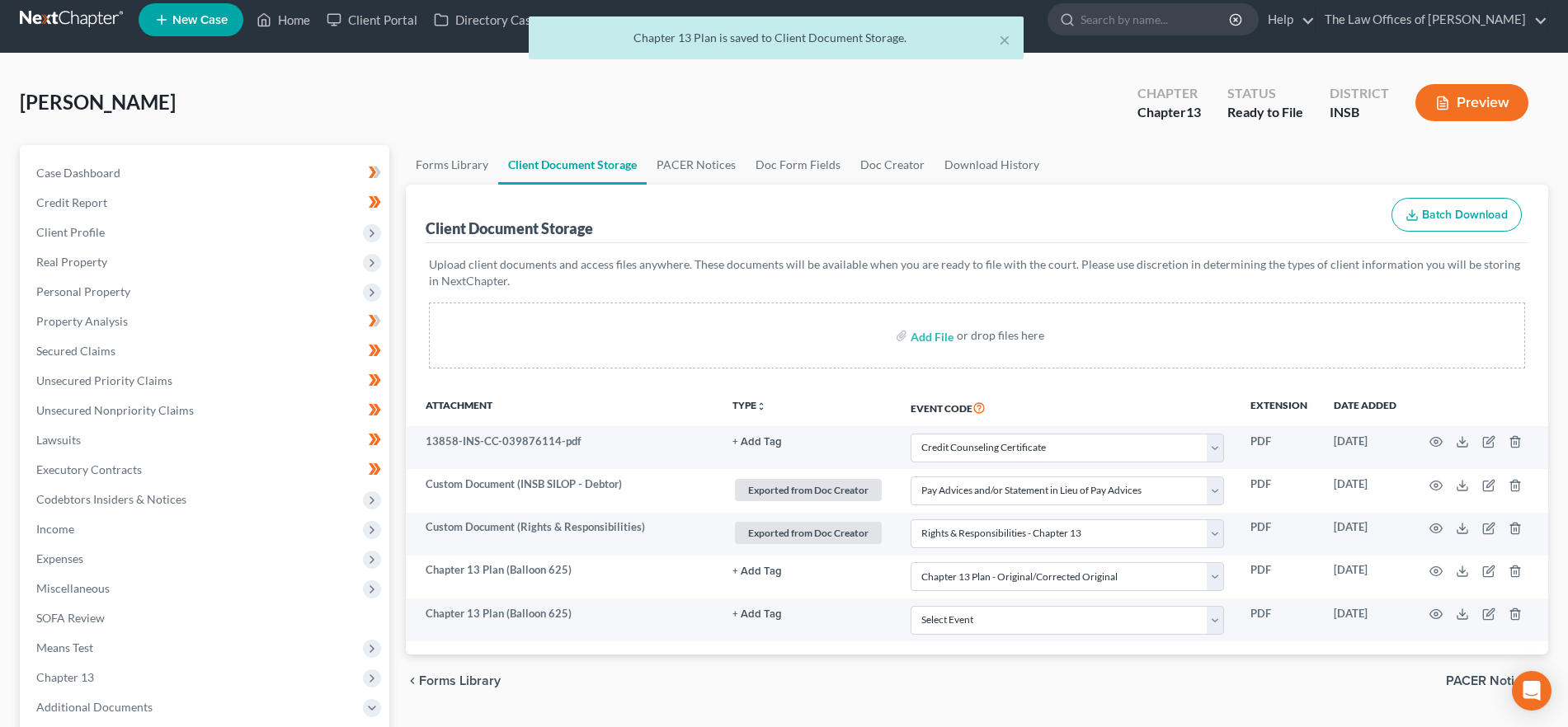
scroll to position [0, 0]
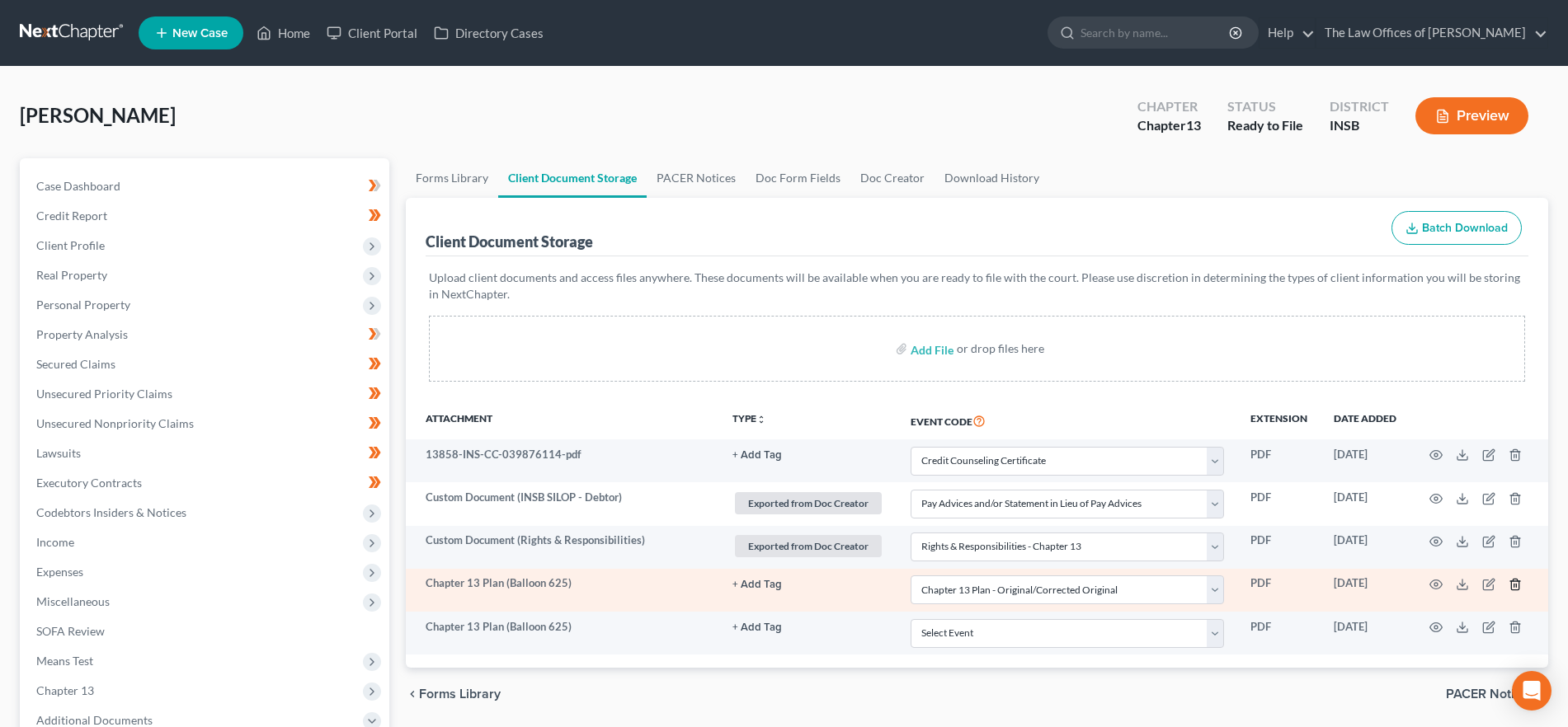
click at [1516, 581] on polyline "button" at bounding box center [1515, 581] width 10 height 0
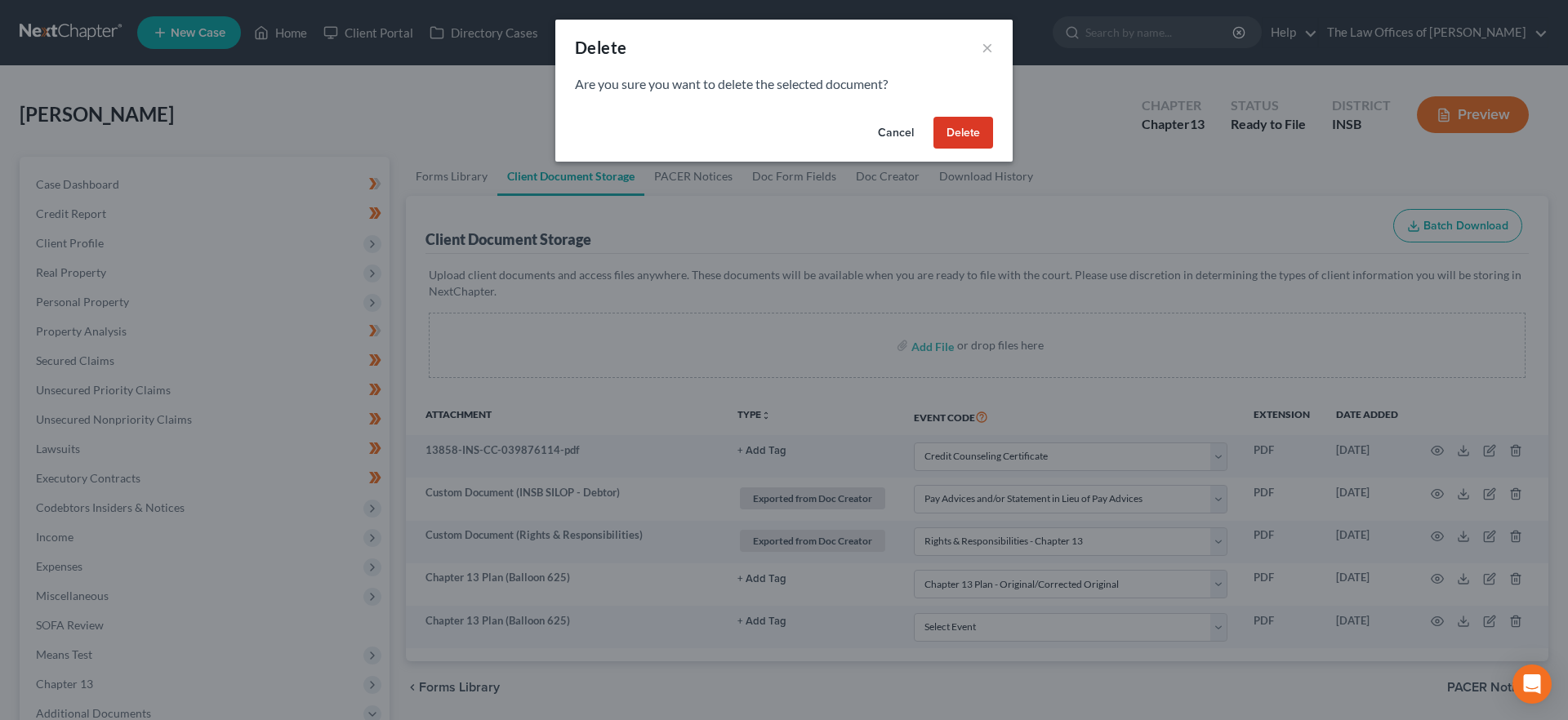
click at [955, 126] on button "Delete" at bounding box center [964, 133] width 60 height 33
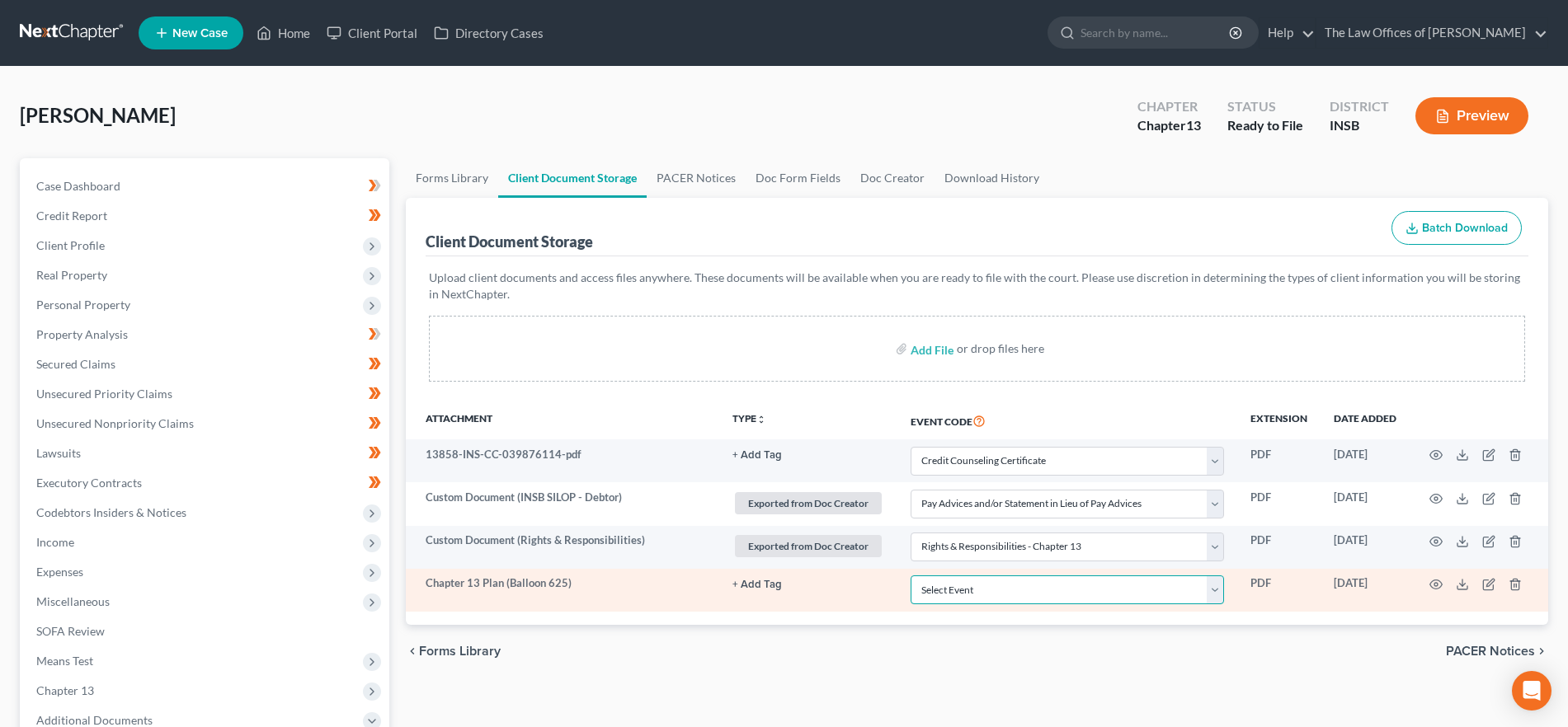
click at [1085, 578] on select "Select Event 20 Largest Unsecured Creditors Amended/Corrected Petition Ch 7 Mea…" at bounding box center [1067, 589] width 313 height 28
select select "6"
click at [911, 576] on select "Select Event 20 Largest Unsecured Creditors Amended/Corrected Petition Ch 7 Mea…" at bounding box center [1067, 589] width 313 height 28
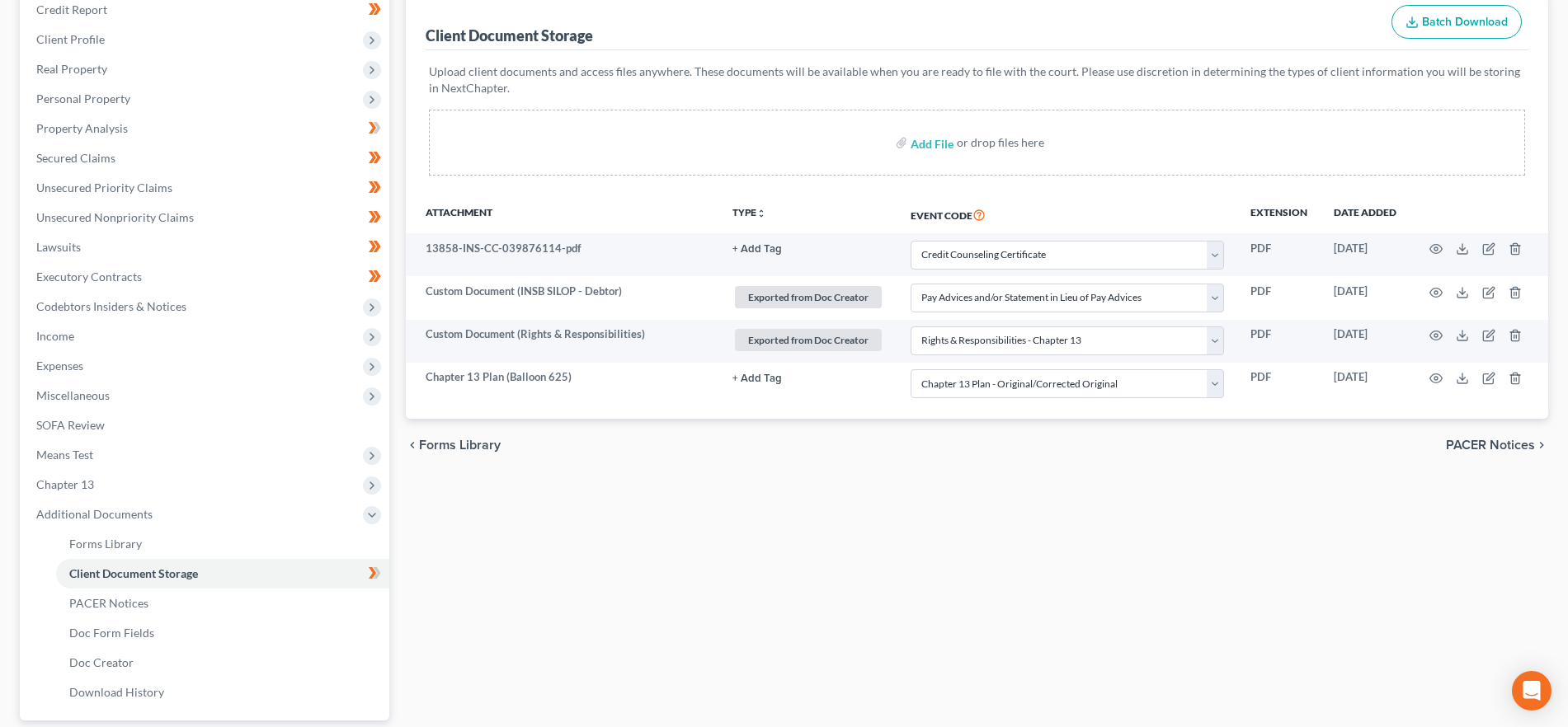
scroll to position [357, 0]
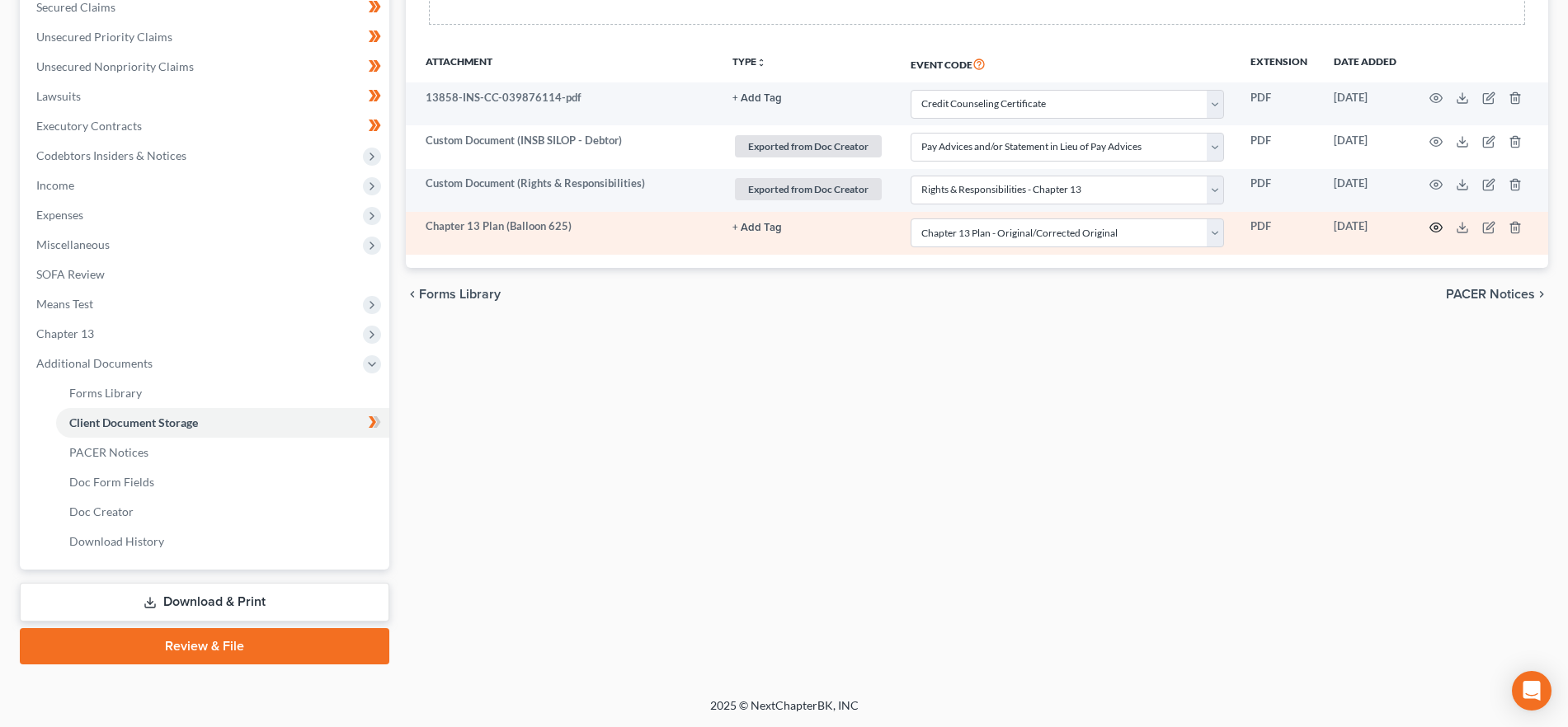
click at [1434, 231] on icon "button" at bounding box center [1436, 228] width 12 height 9
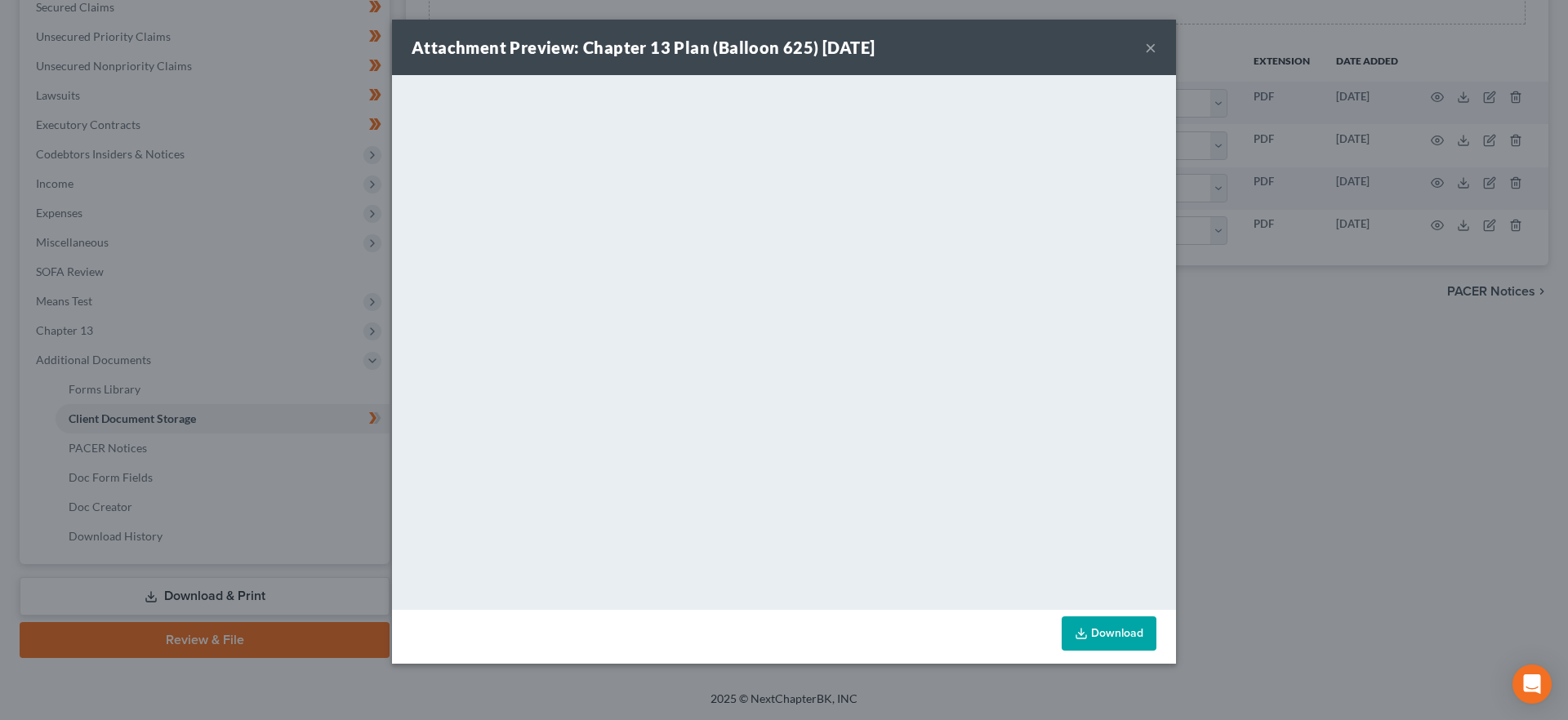
click at [1148, 44] on button "×" at bounding box center [1150, 47] width 12 height 20
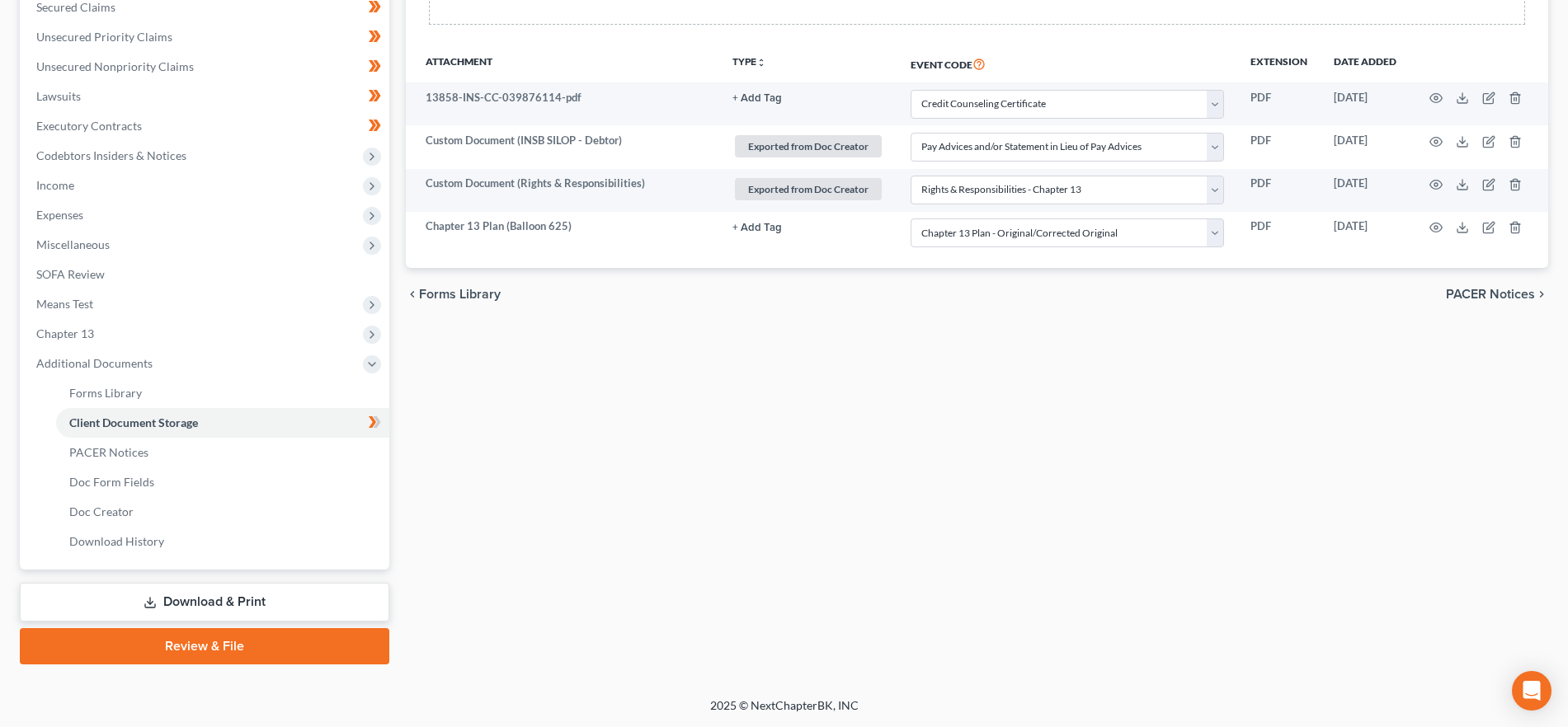
click at [208, 643] on link "Review & File" at bounding box center [205, 647] width 369 height 37
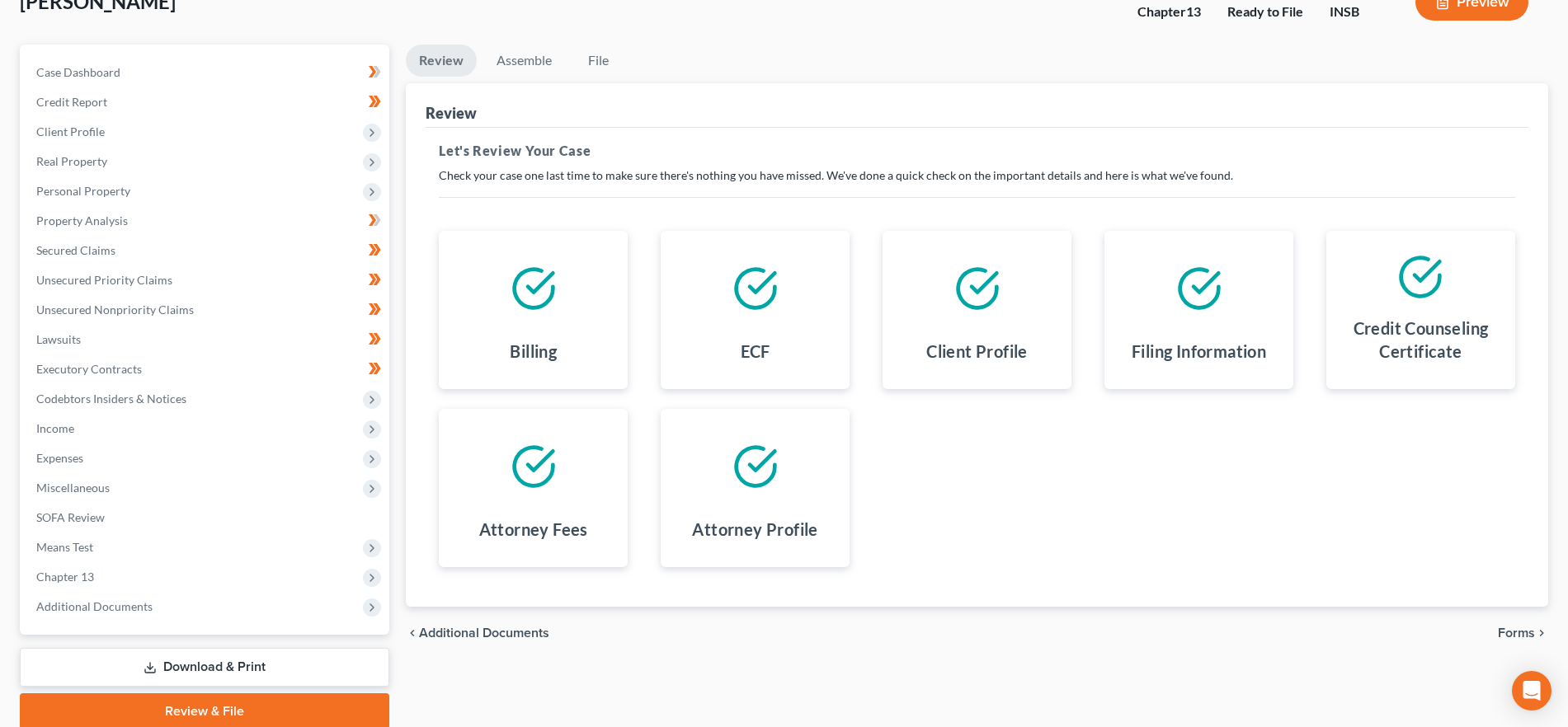
scroll to position [179, 0]
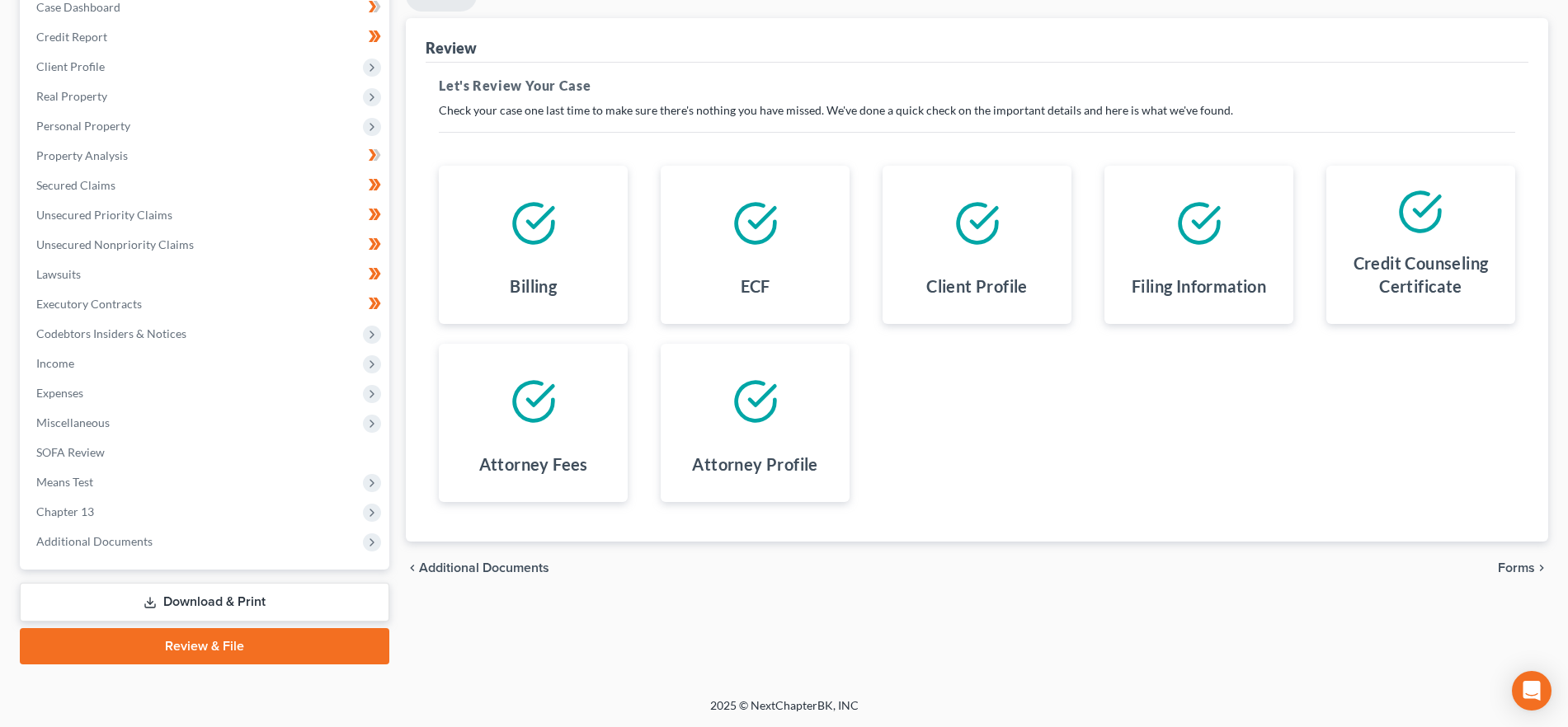
drag, startPoint x: 1532, startPoint y: 565, endPoint x: 1561, endPoint y: 560, distance: 29.4
click at [1532, 565] on span "Forms" at bounding box center [1516, 568] width 37 height 13
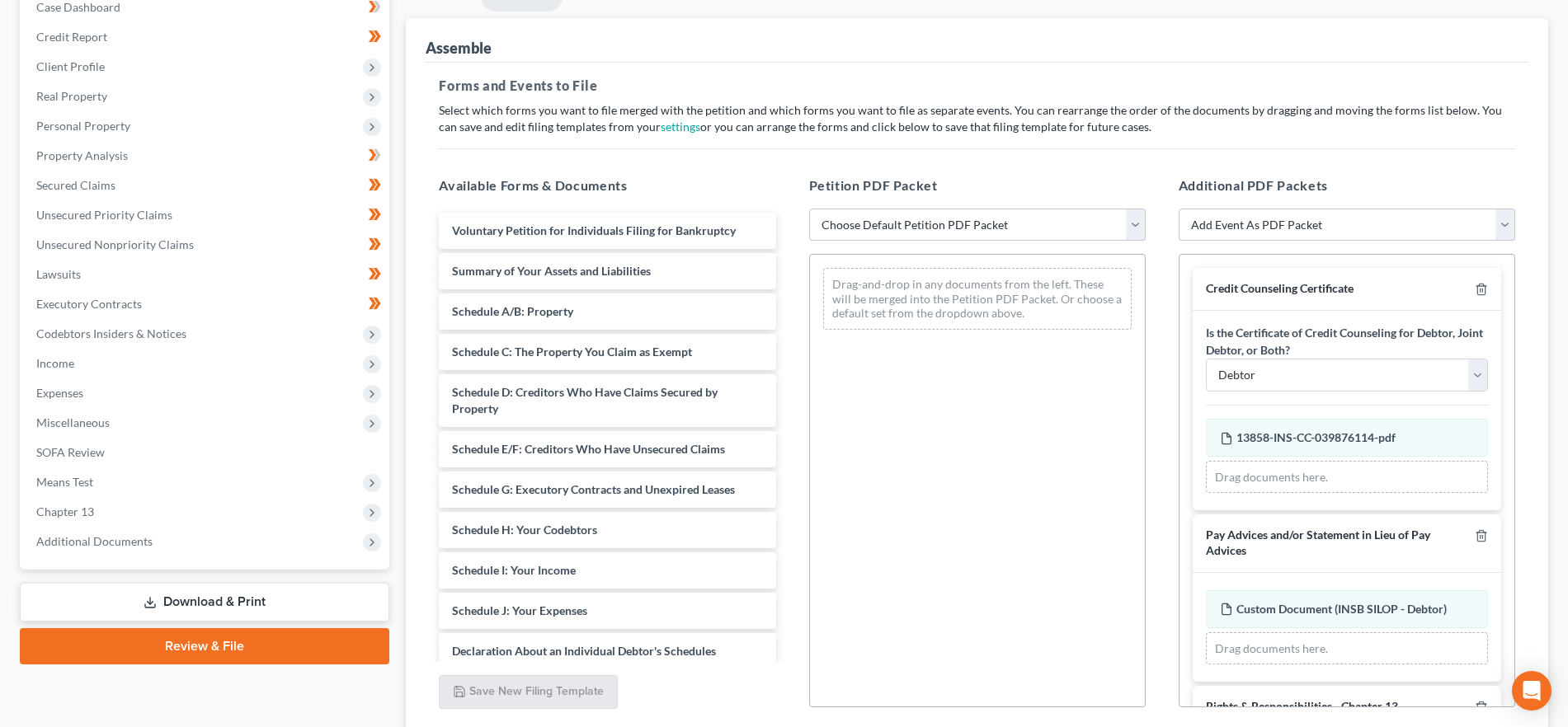
drag, startPoint x: 985, startPoint y: 215, endPoint x: 984, endPoint y: 238, distance: 23.0
click at [985, 215] on select "Choose Default Petition PDF Packet Emergency Filing (Voluntary Petition and Cre…" at bounding box center [977, 225] width 337 height 33
select select "1"
click at [809, 208] on select "Choose Default Petition PDF Packet Emergency Filing (Voluntary Petition and Cre…" at bounding box center [977, 225] width 337 height 33
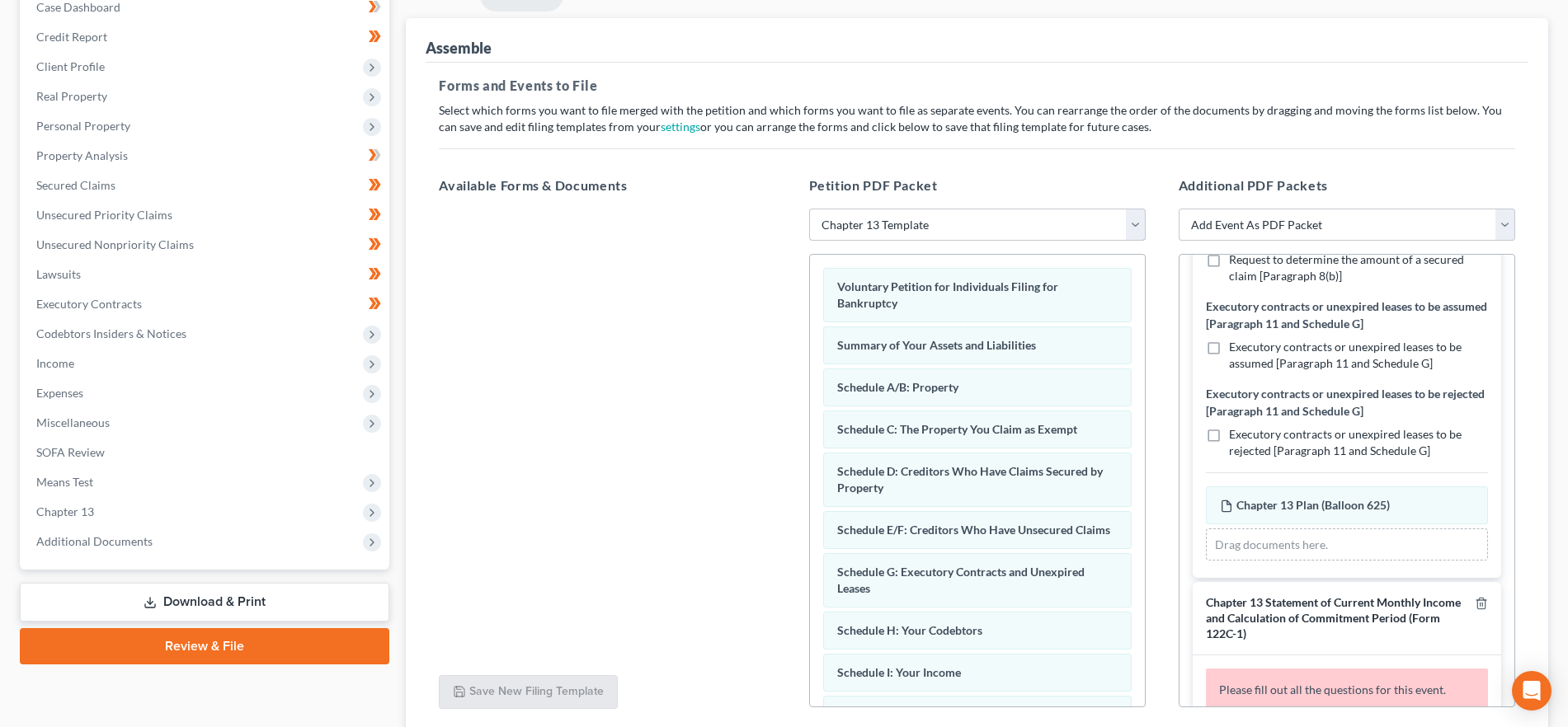
scroll to position [928, 0]
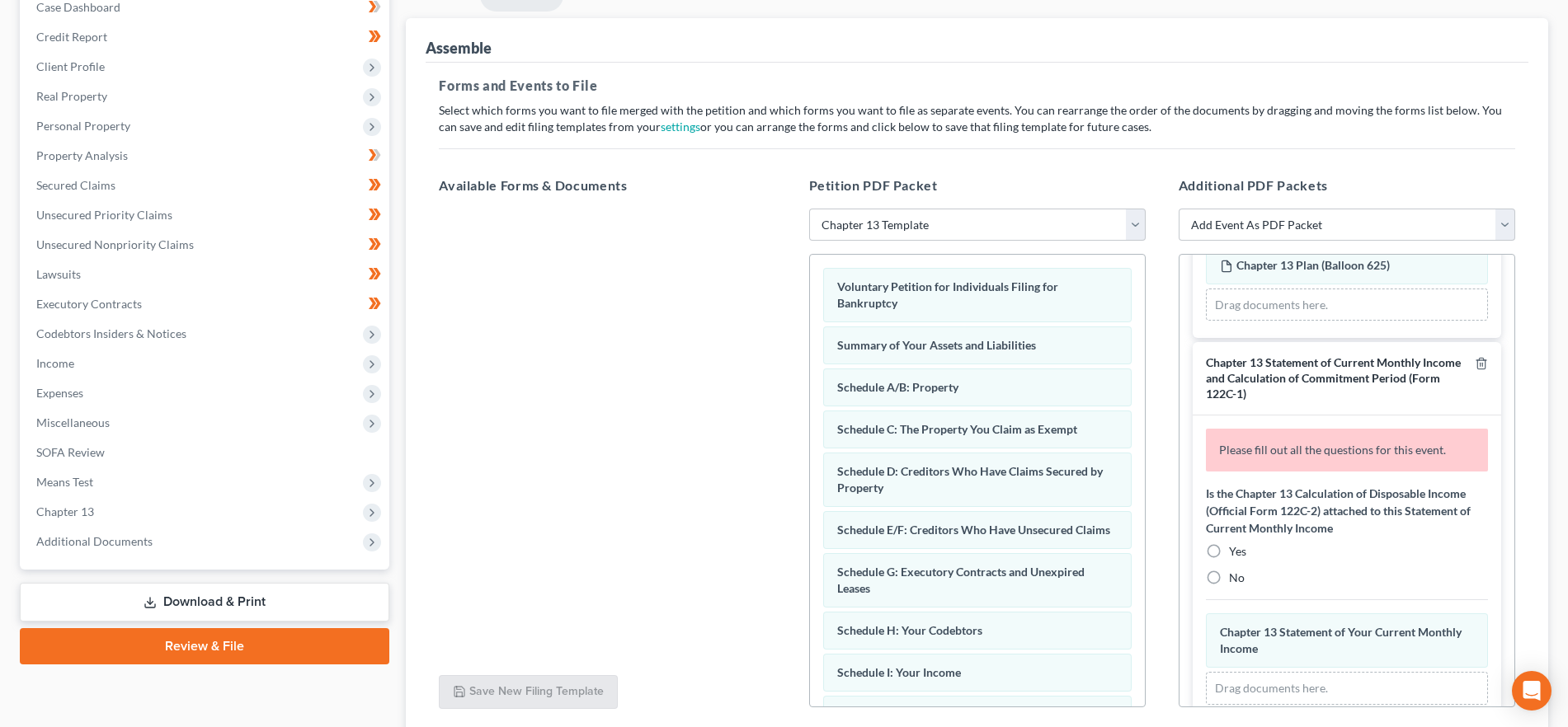
click at [1238, 585] on span "No" at bounding box center [1236, 577] width 16 height 14
click at [1238, 580] on input "No" at bounding box center [1241, 576] width 11 height 11
radio input "true"
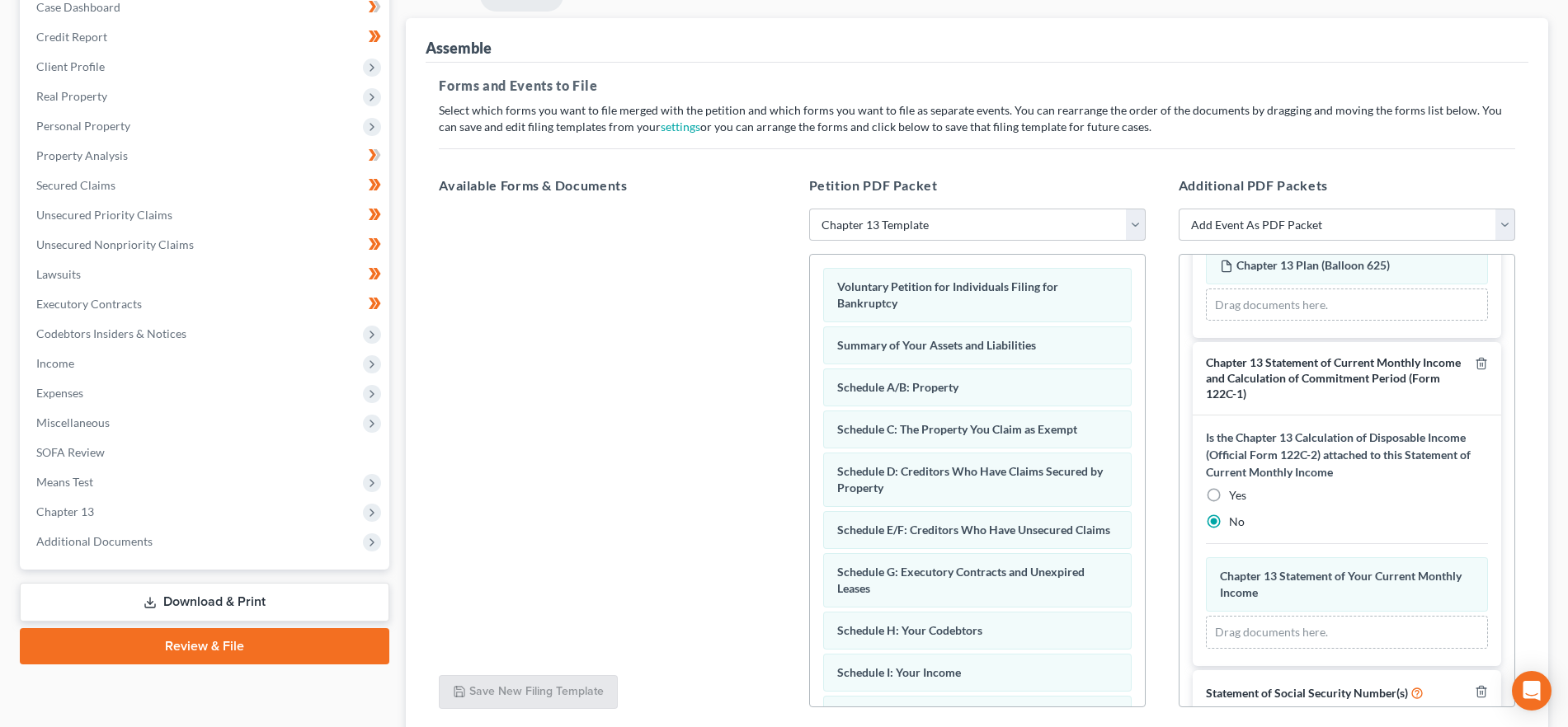
scroll to position [1261, 0]
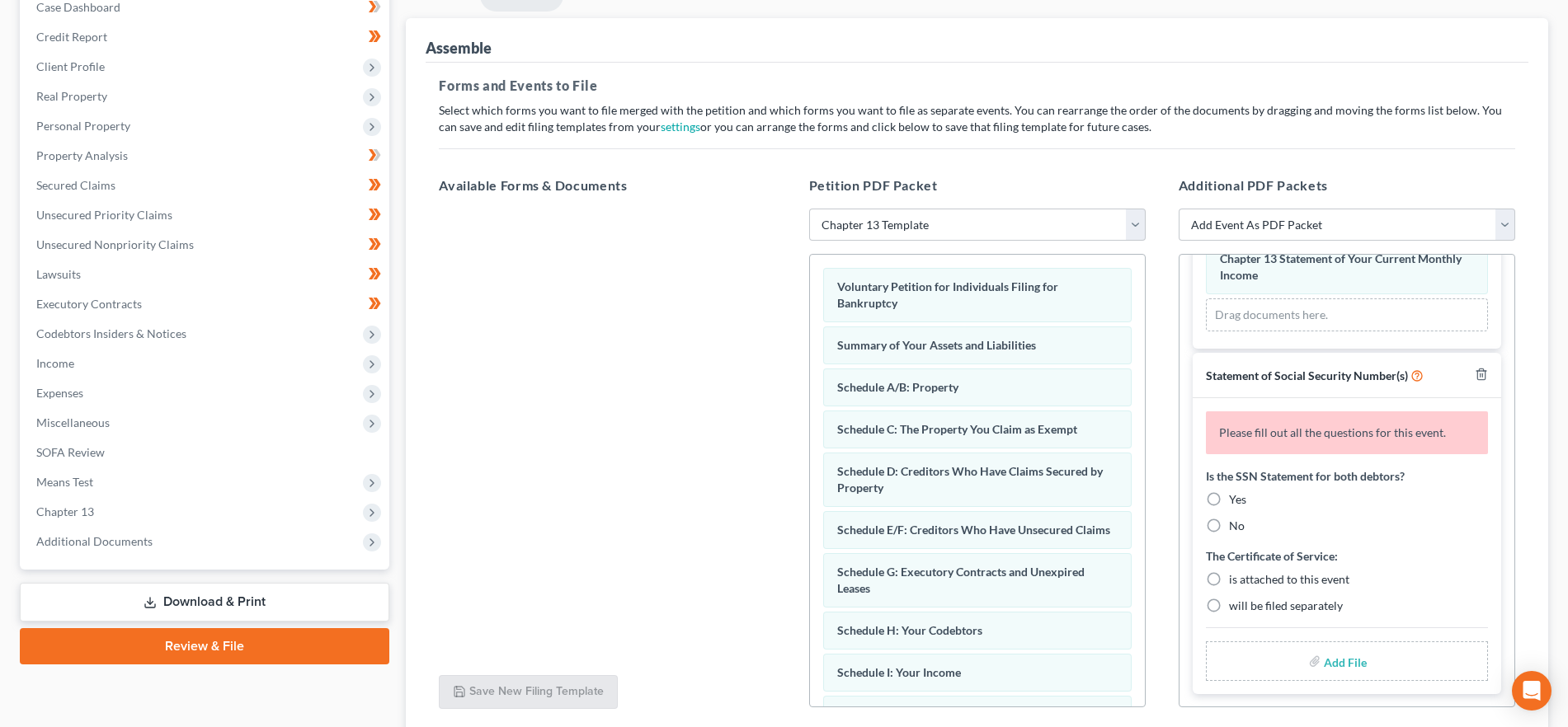
click at [1228, 492] on label "Yes" at bounding box center [1237, 499] width 17 height 17
click at [1236, 492] on input "Yes" at bounding box center [1241, 497] width 11 height 11
radio input "true"
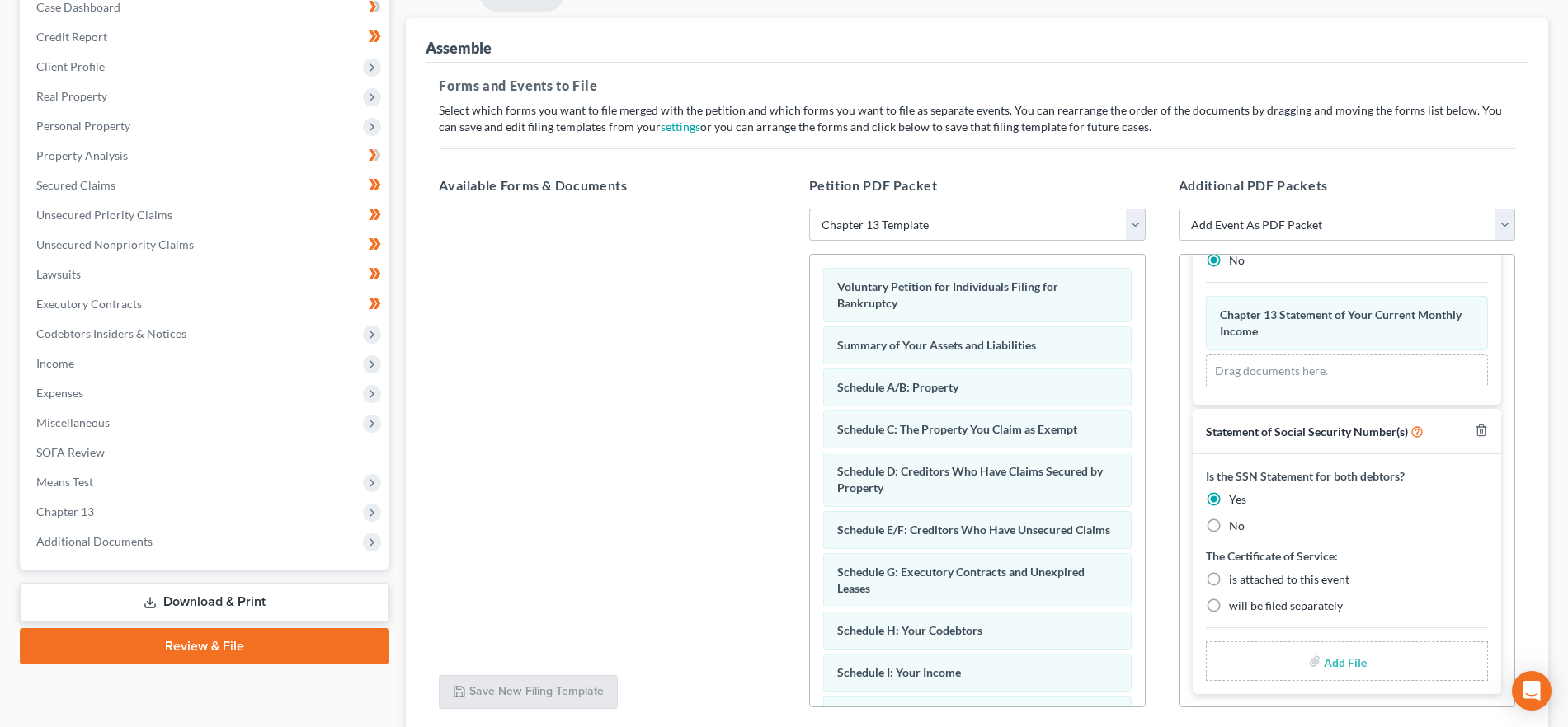
scroll to position [1205, 0]
drag, startPoint x: 1212, startPoint y: 567, endPoint x: 1251, endPoint y: 614, distance: 61.1
click at [1228, 572] on label "is attached to this event" at bounding box center [1288, 580] width 120 height 17
click at [1236, 572] on input "is attached to this event" at bounding box center [1241, 577] width 11 height 11
radio input "true"
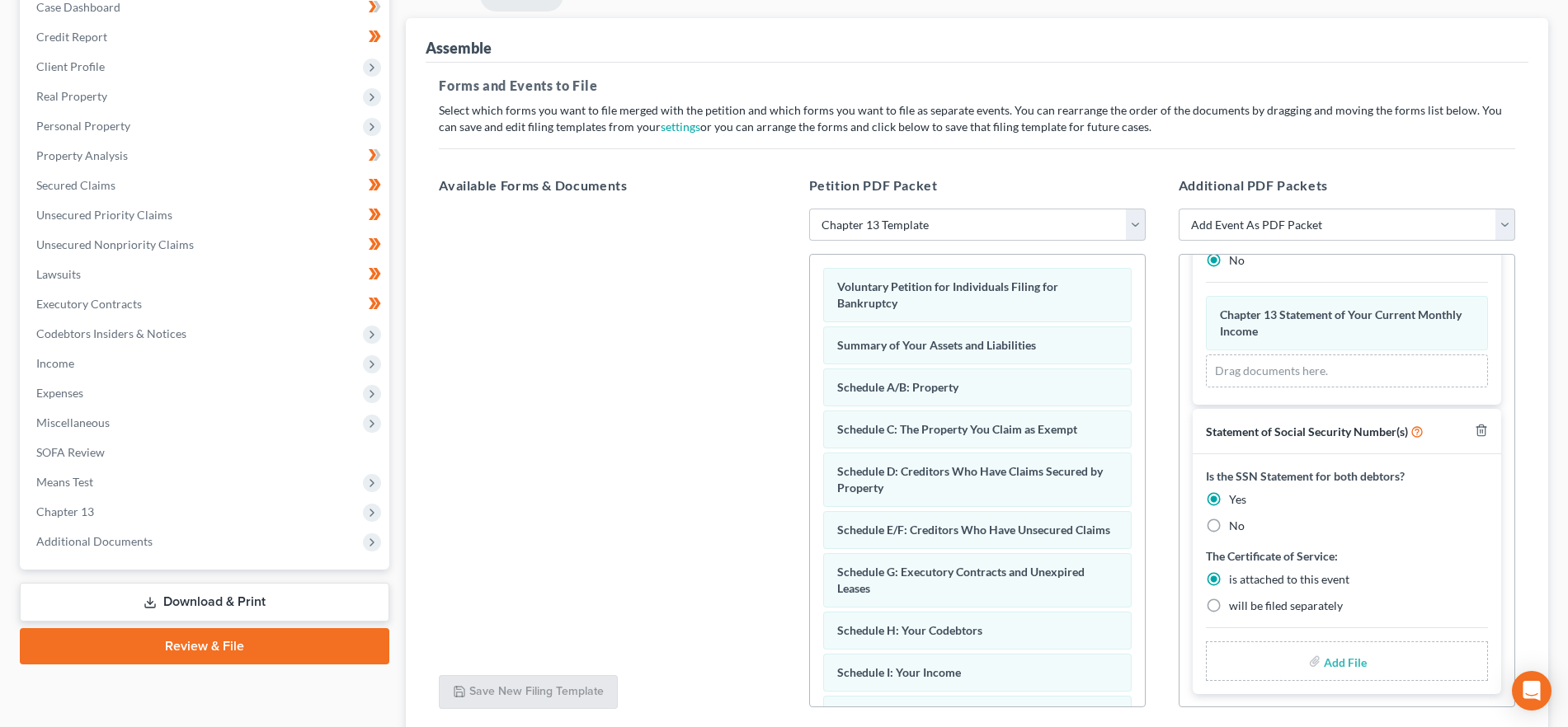
click at [1324, 663] on label "Add File" at bounding box center [1347, 664] width 46 height 29
click at [1342, 668] on input "file" at bounding box center [1343, 661] width 39 height 29
type input "C:\fakepath\SSN.pdf"
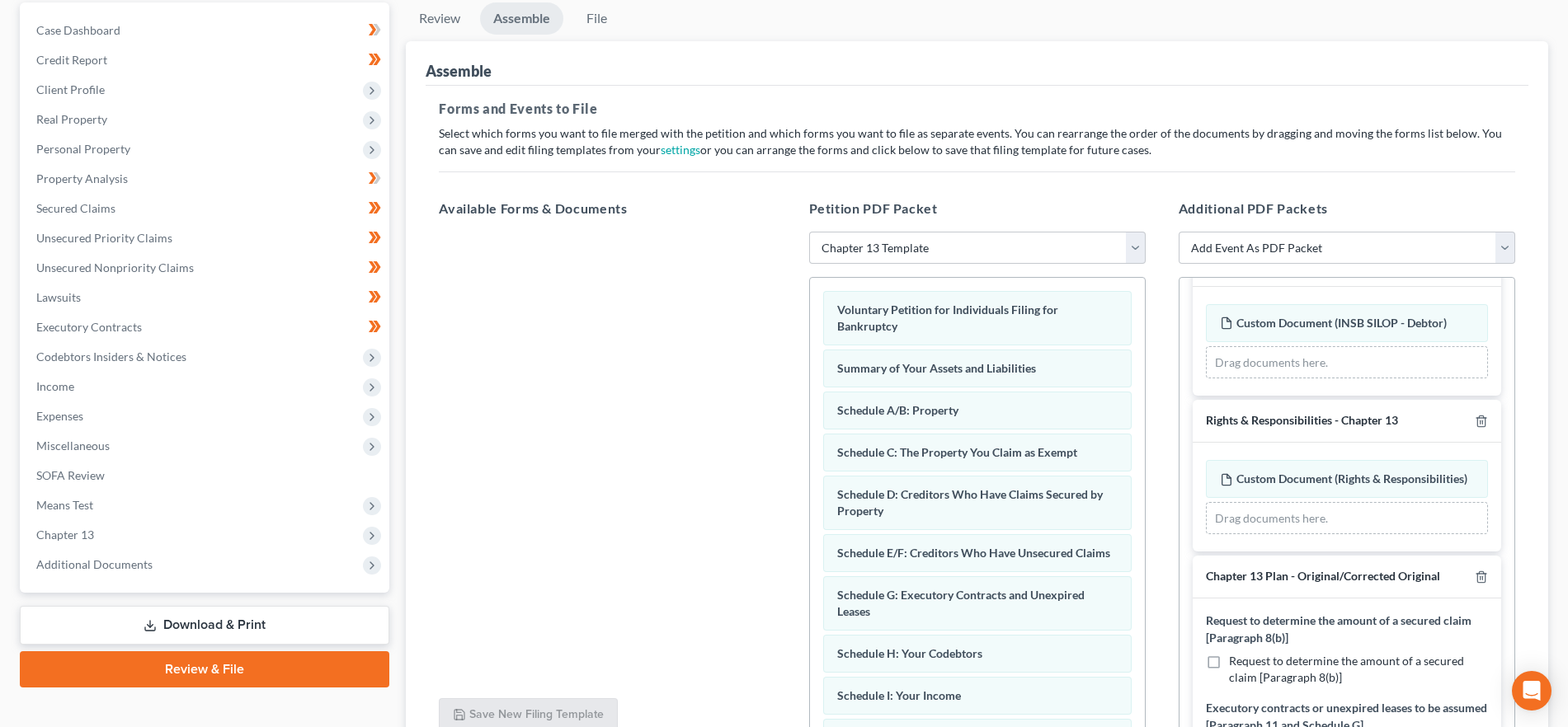
scroll to position [308, 0]
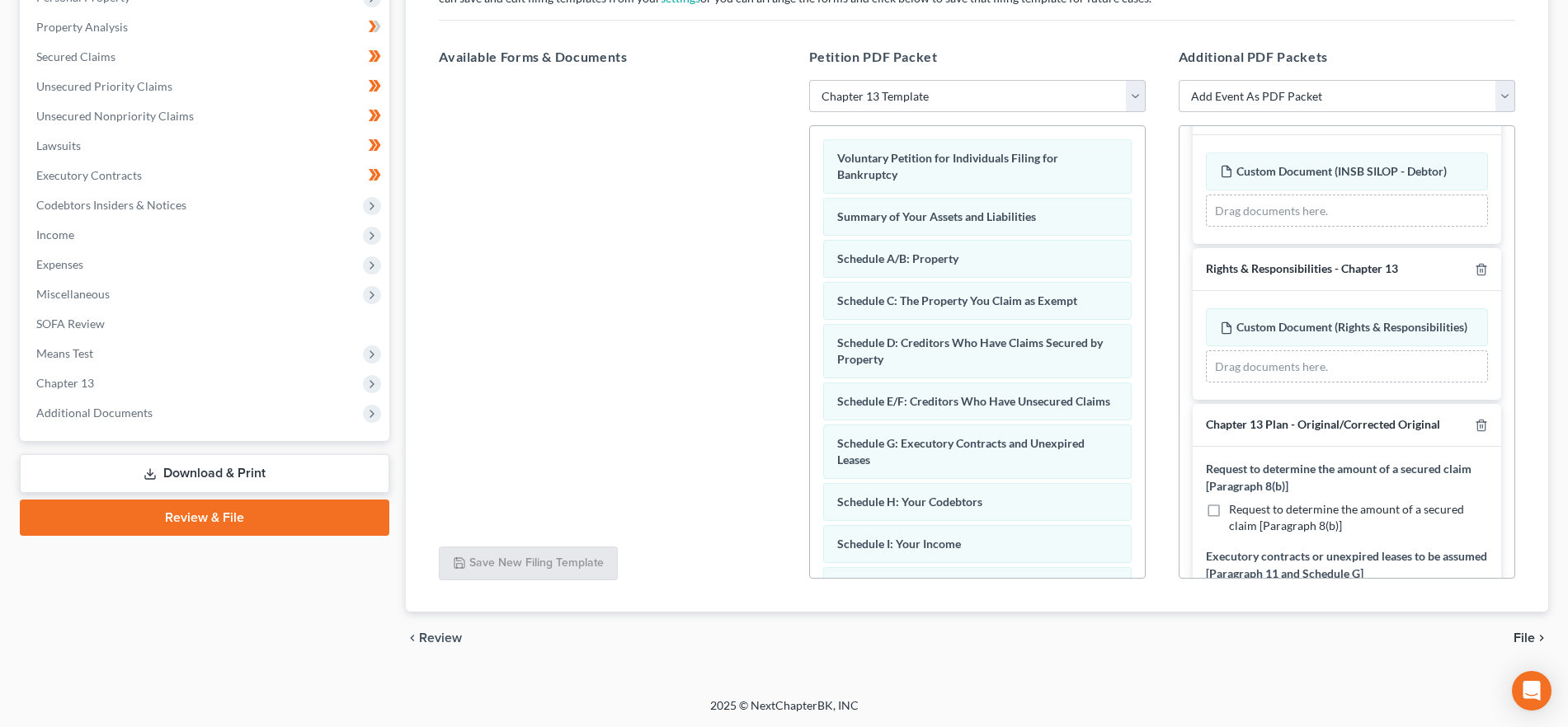
click at [1529, 632] on span "File" at bounding box center [1523, 638] width 21 height 13
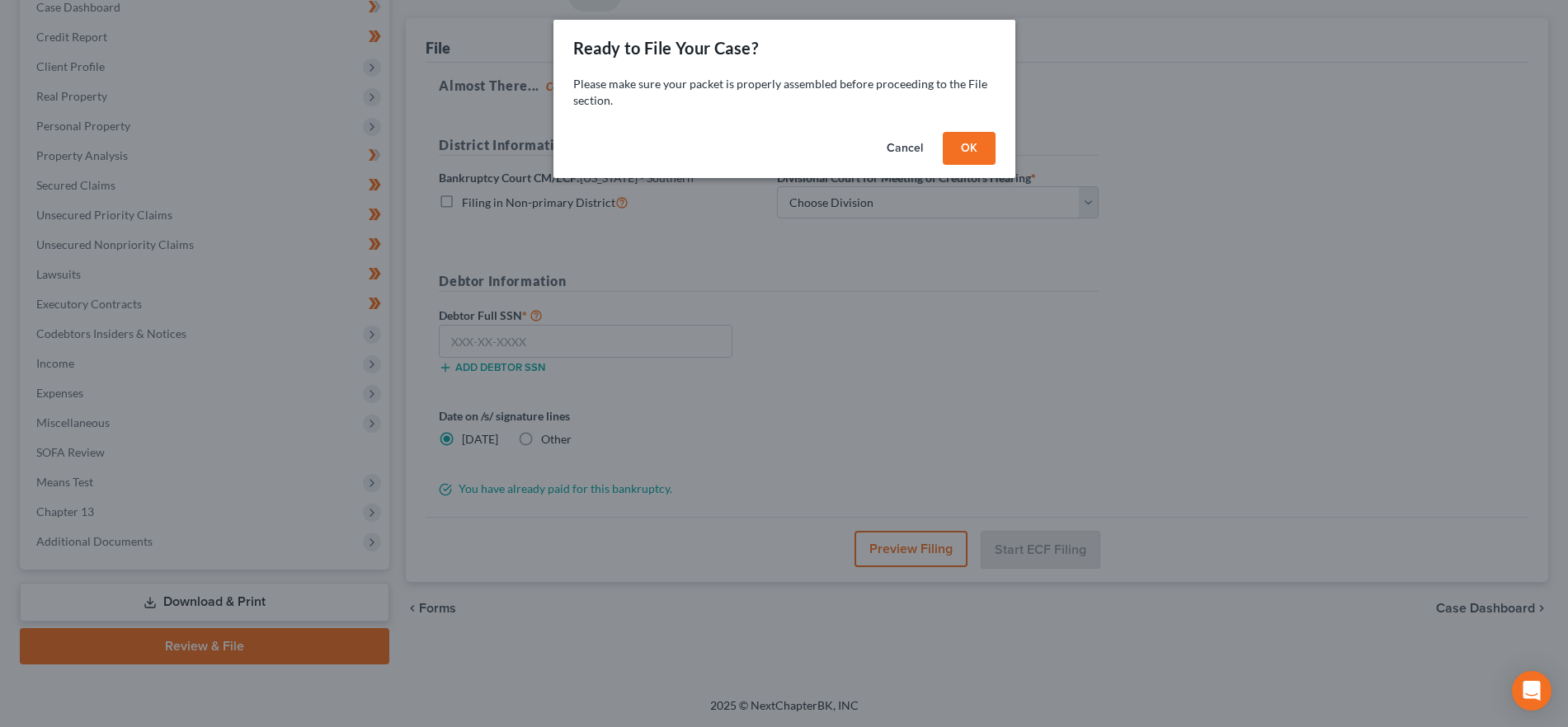
scroll to position [179, 0]
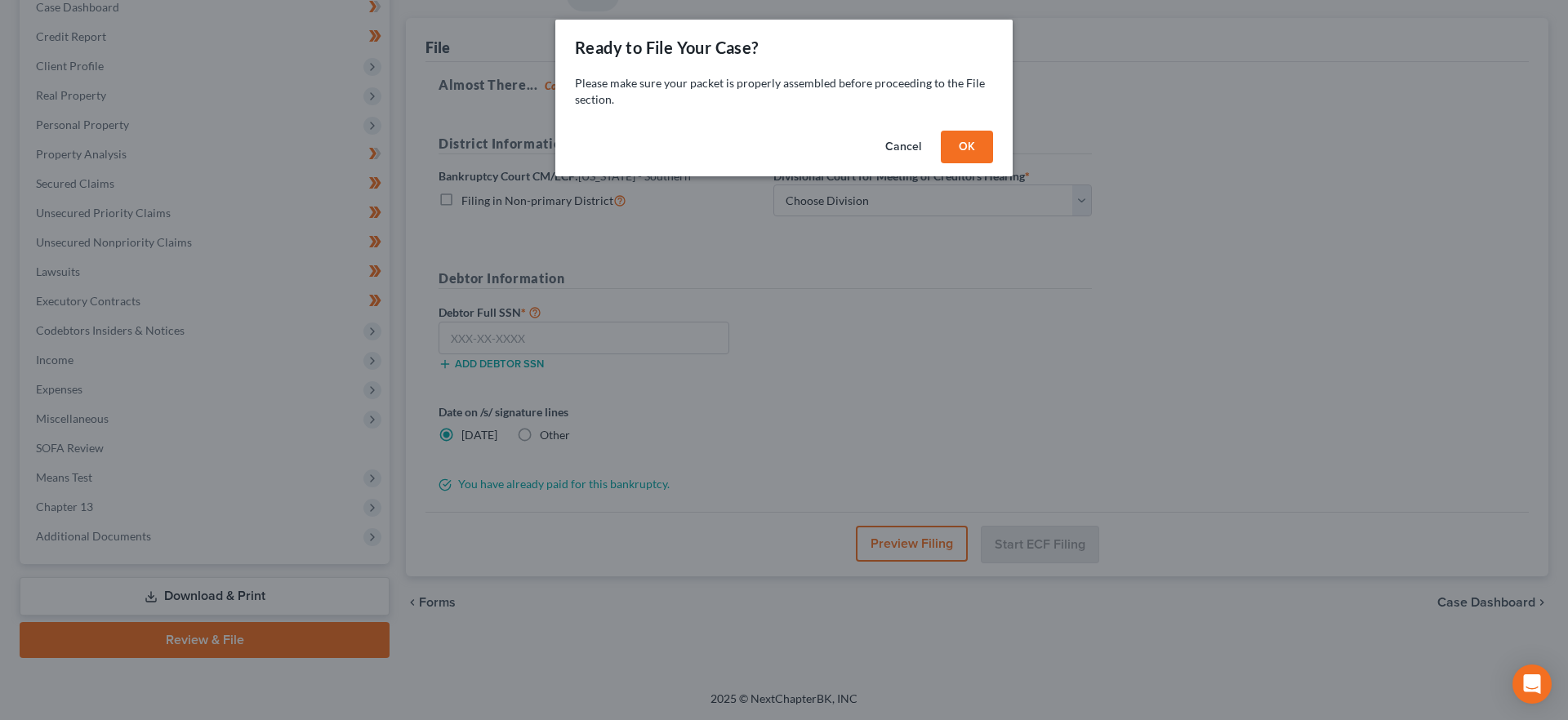
click at [951, 158] on button "OK" at bounding box center [966, 147] width 52 height 33
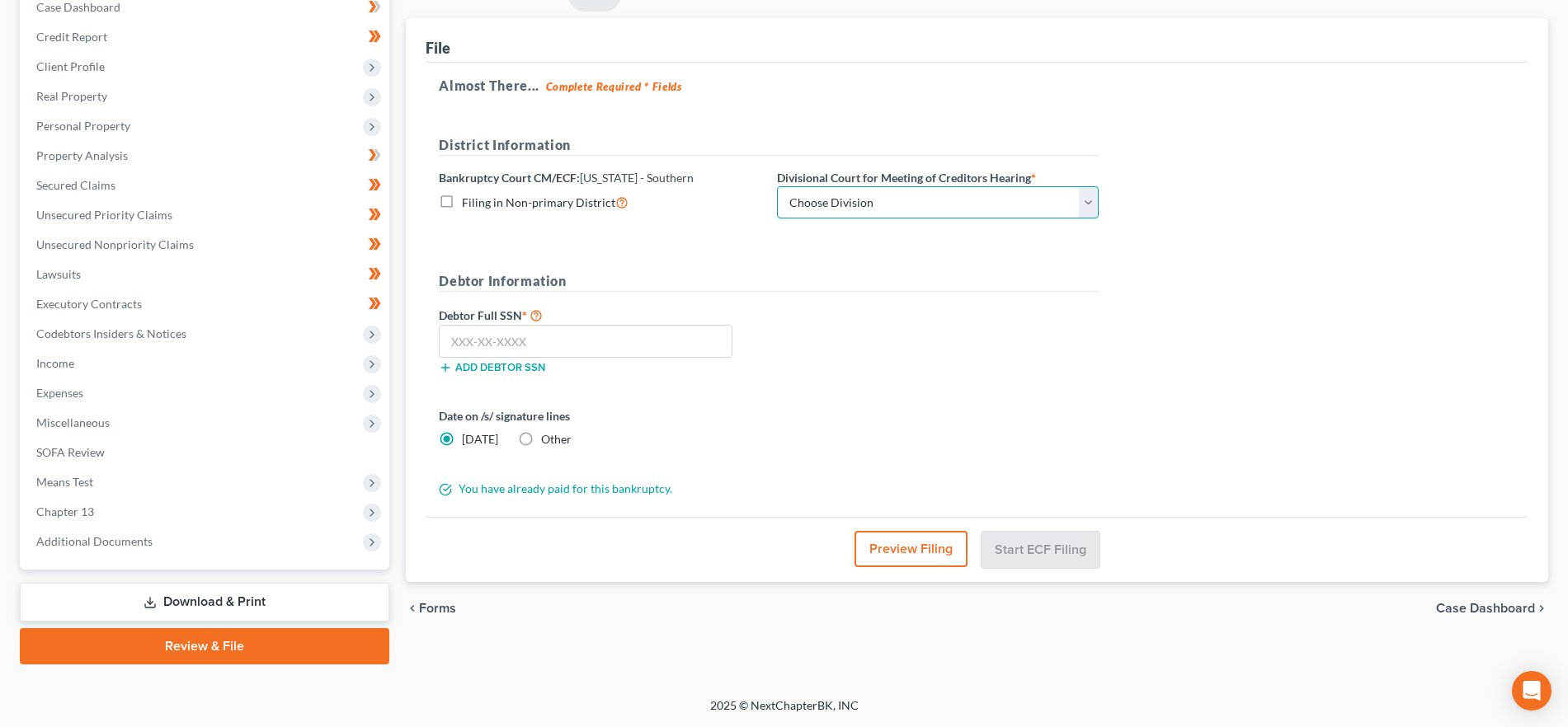
click at [865, 203] on select "Choose Division [GEOGRAPHIC_DATA] [GEOGRAPHIC_DATA] [GEOGRAPHIC_DATA] [GEOGRAPH…" at bounding box center [937, 203] width 321 height 33
select select "0"
click at [777, 186] on select "Choose Division [GEOGRAPHIC_DATA] [GEOGRAPHIC_DATA] [GEOGRAPHIC_DATA] [GEOGRAPH…" at bounding box center [937, 203] width 321 height 33
click at [588, 351] on input "text" at bounding box center [586, 341] width 294 height 33
paste input "195-00-0048"
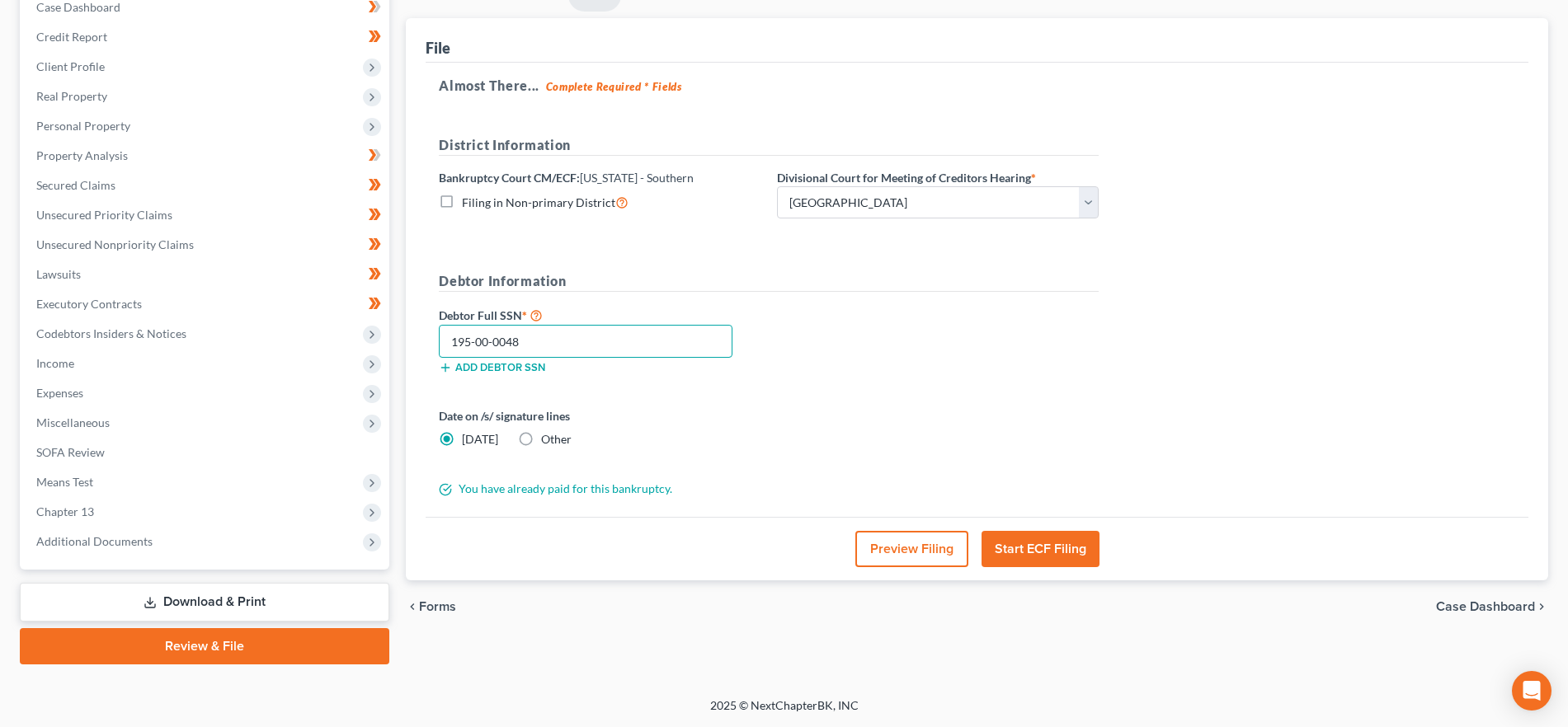
type input "195-00-0048"
click at [506, 346] on input "195-00-0048" at bounding box center [586, 341] width 294 height 33
click at [509, 345] on input "195-00-0048" at bounding box center [586, 341] width 294 height 33
click at [560, 336] on input "195-00-0048" at bounding box center [586, 341] width 294 height 33
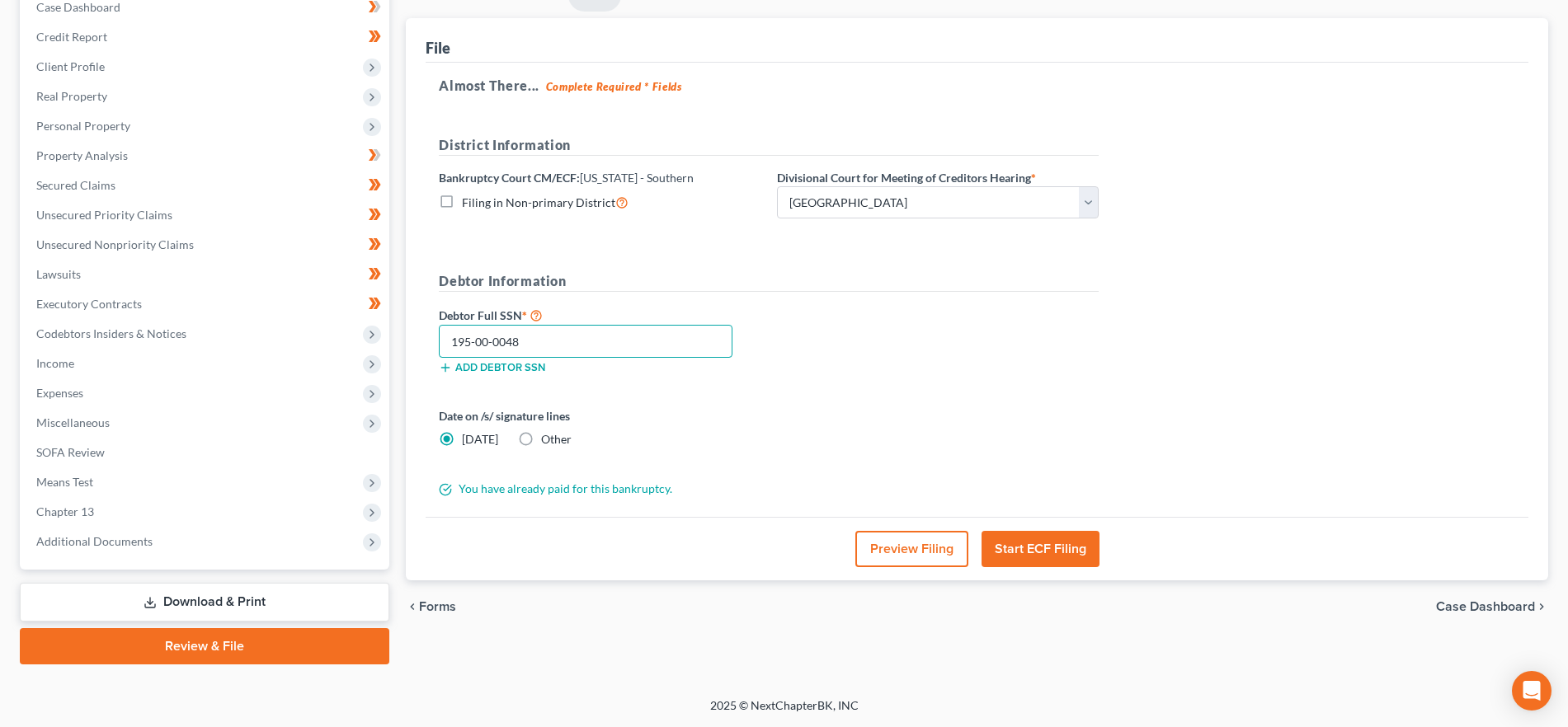
drag, startPoint x: 563, startPoint y: 344, endPoint x: 428, endPoint y: 335, distance: 135.3
click at [428, 330] on div "Almost There... Complete Required * Fields District Information Bankruptcy Cour…" at bounding box center [977, 290] width 1103 height 455
click at [548, 344] on input "195-00-0048" at bounding box center [586, 341] width 294 height 33
drag, startPoint x: 548, startPoint y: 344, endPoint x: 506, endPoint y: 339, distance: 42.3
click at [506, 339] on input "195-00-0048" at bounding box center [586, 341] width 294 height 33
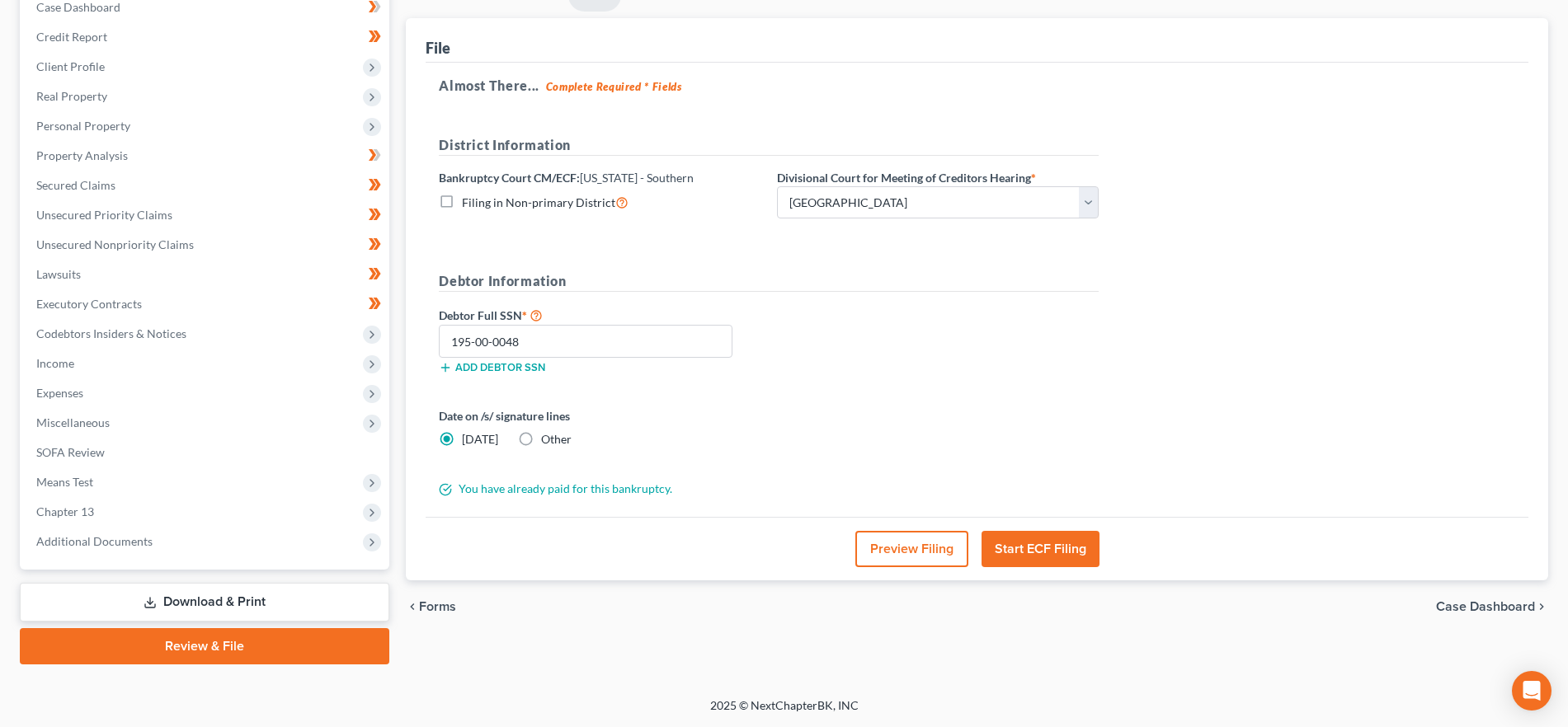
drag, startPoint x: 152, startPoint y: 595, endPoint x: 167, endPoint y: 588, distance: 16.6
click at [153, 595] on link "Download & Print" at bounding box center [205, 602] width 369 height 39
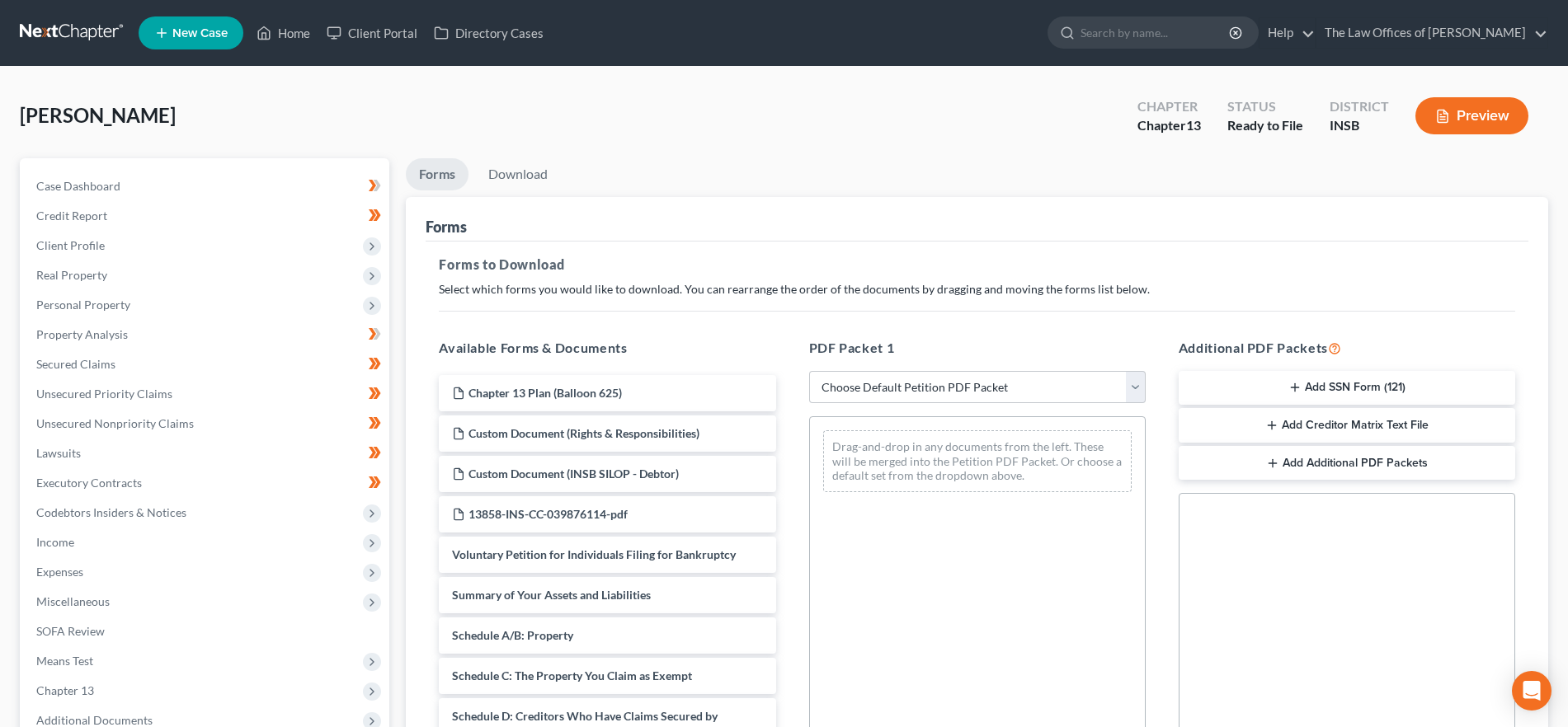
click at [1347, 379] on button "Add SSN Form (121)" at bounding box center [1347, 388] width 337 height 35
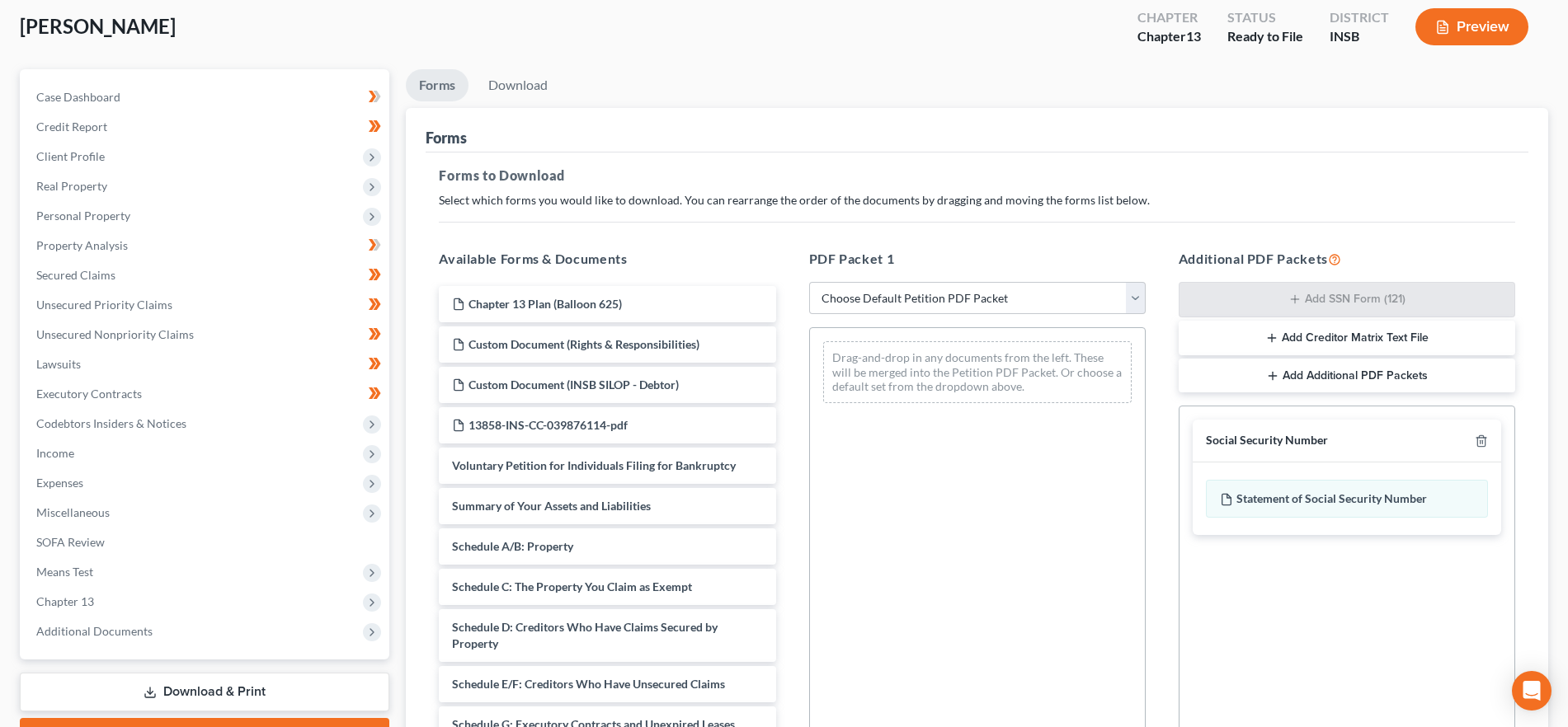
scroll to position [291, 0]
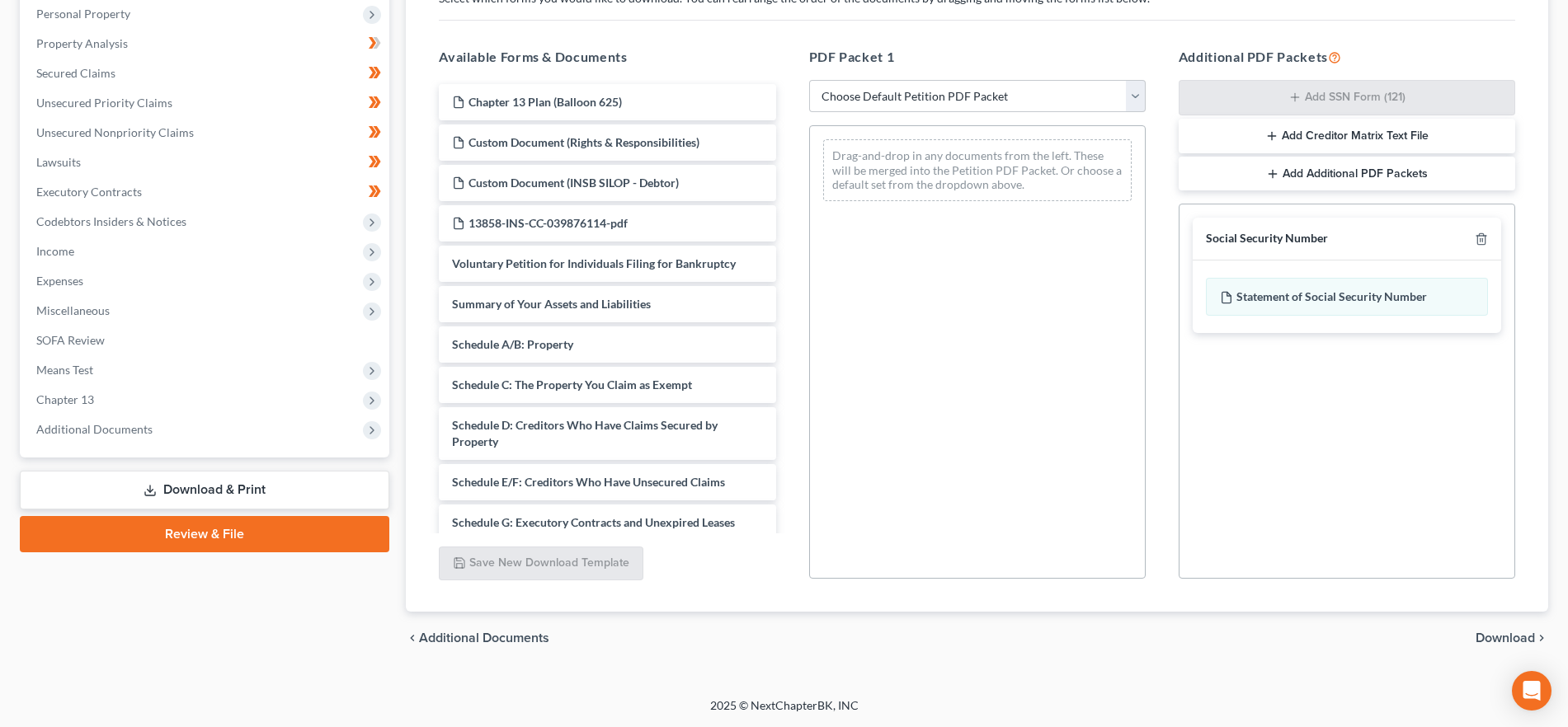
click at [1509, 635] on span "Download" at bounding box center [1505, 638] width 60 height 13
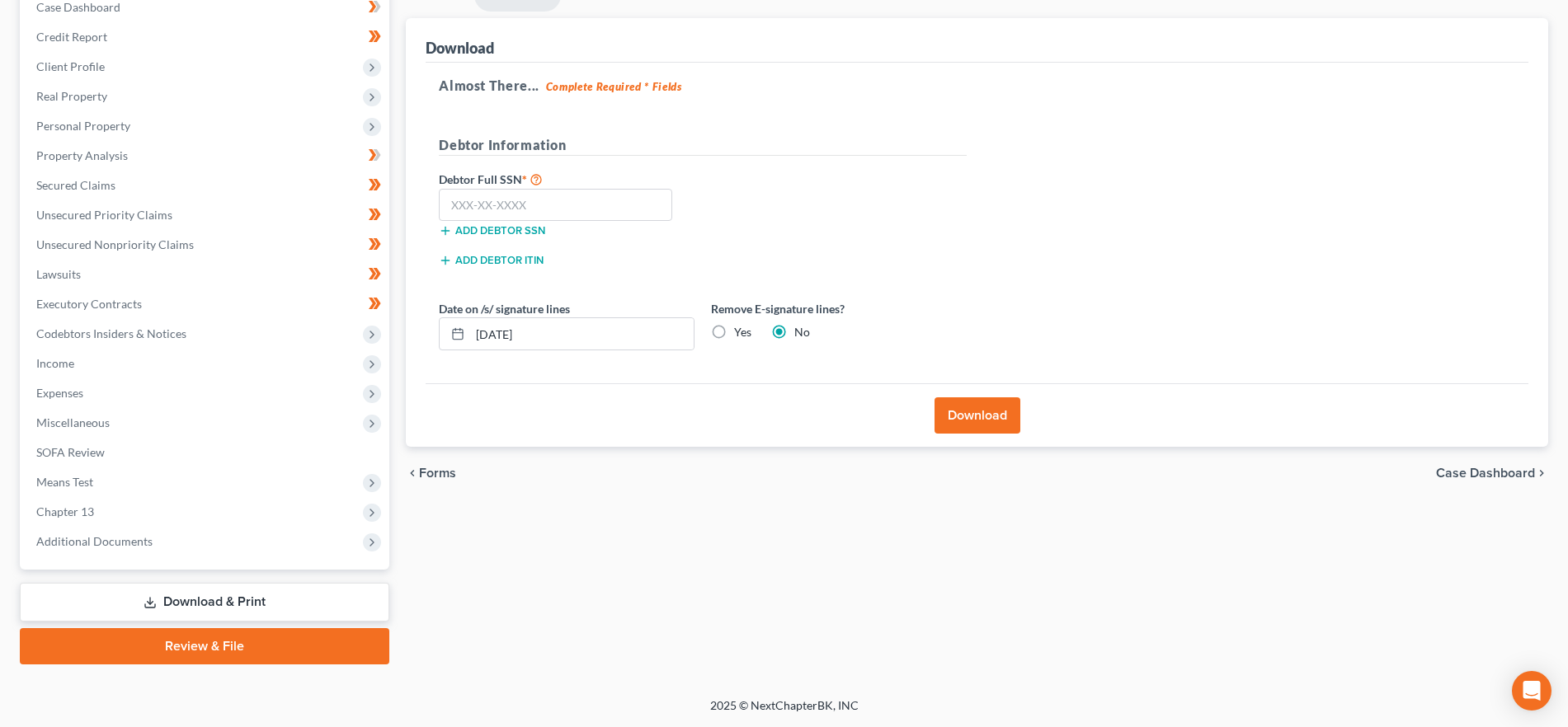
scroll to position [179, 0]
click at [479, 215] on input "text" at bounding box center [555, 206] width 233 height 33
click at [539, 201] on input "125" at bounding box center [555, 206] width 233 height 33
click at [511, 202] on input "125" at bounding box center [555, 206] width 233 height 33
click at [481, 208] on input "125-28-7372" at bounding box center [555, 206] width 233 height 33
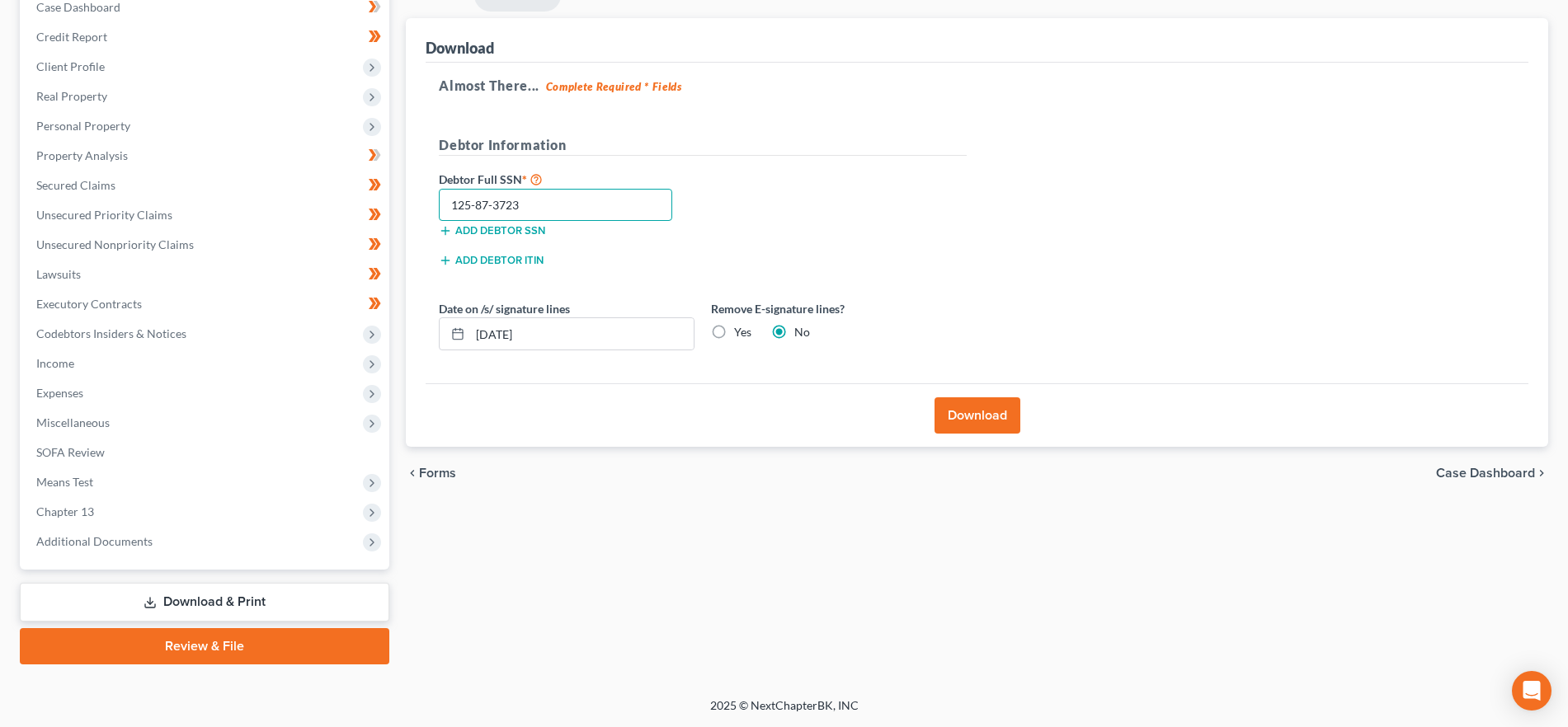
drag, startPoint x: 517, startPoint y: 205, endPoint x: 371, endPoint y: 204, distance: 146.0
click at [371, 204] on div "Petition Navigation Case Dashboard Payments Invoices Payments Payments Credit R…" at bounding box center [784, 322] width 1545 height 685
type input "125-38-7372"
drag, startPoint x: 1008, startPoint y: 408, endPoint x: 1238, endPoint y: 365, distance: 234.0
click at [1008, 408] on button "Download" at bounding box center [977, 416] width 85 height 37
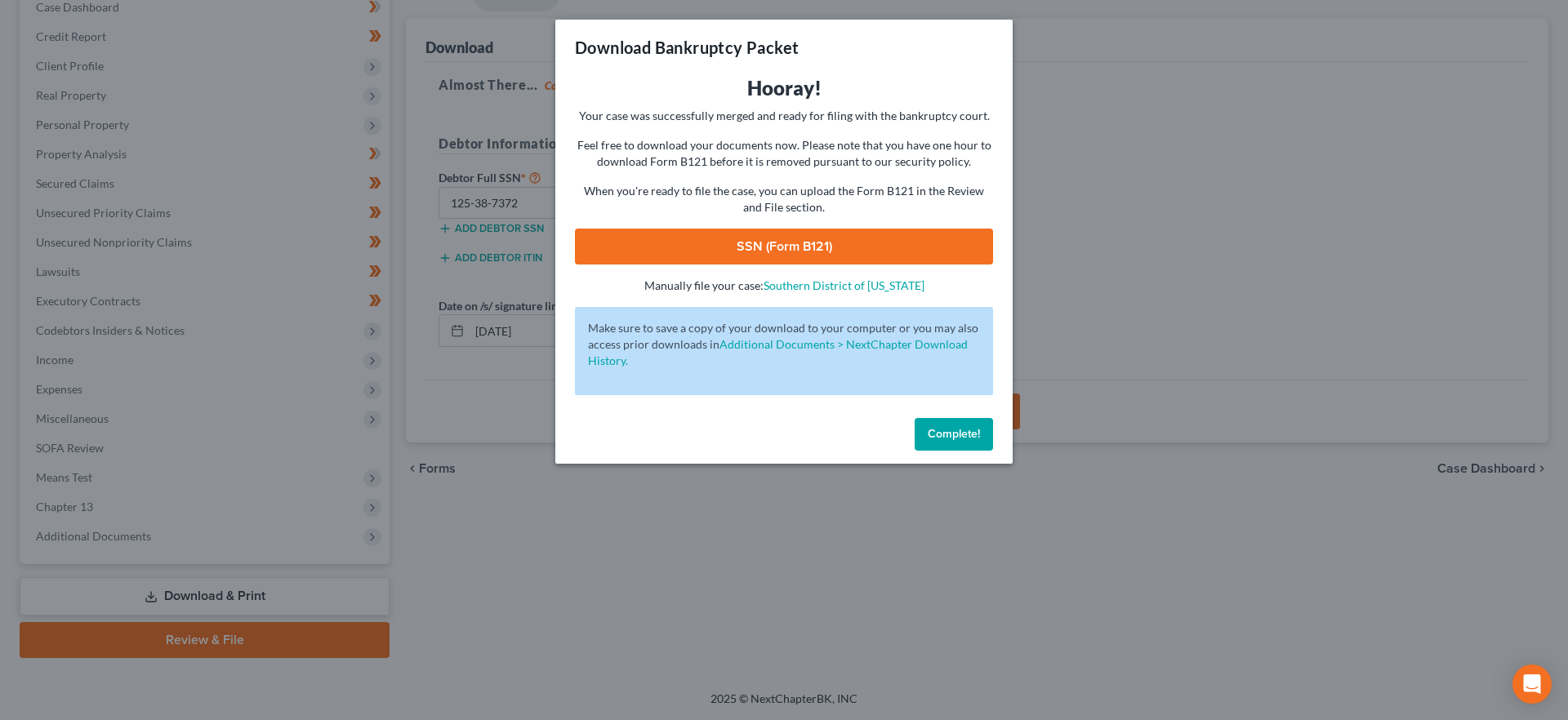
click at [745, 248] on link "SSN (Form B121)" at bounding box center [784, 247] width 418 height 36
click at [958, 442] on button "Complete!" at bounding box center [954, 435] width 78 height 33
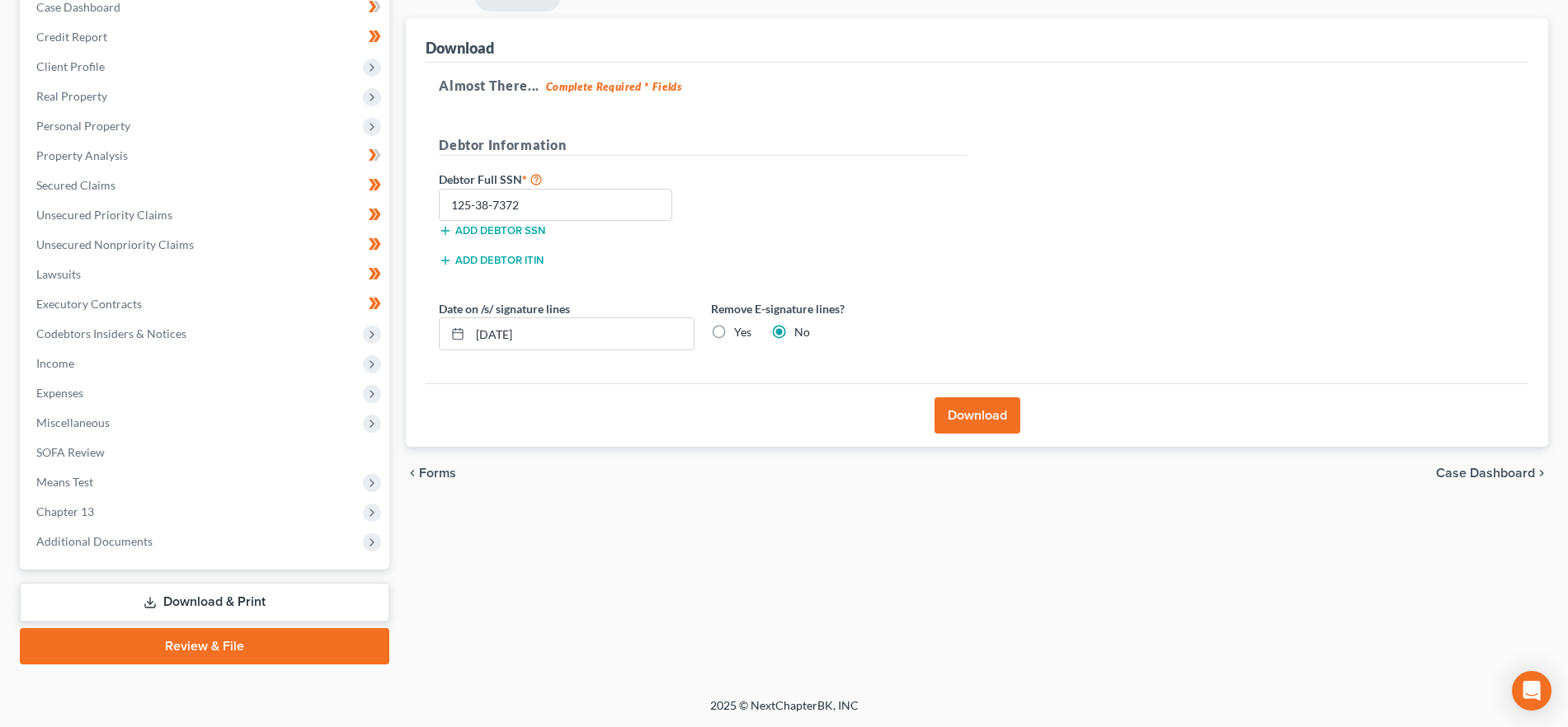
click at [202, 637] on link "Review & File" at bounding box center [205, 647] width 369 height 37
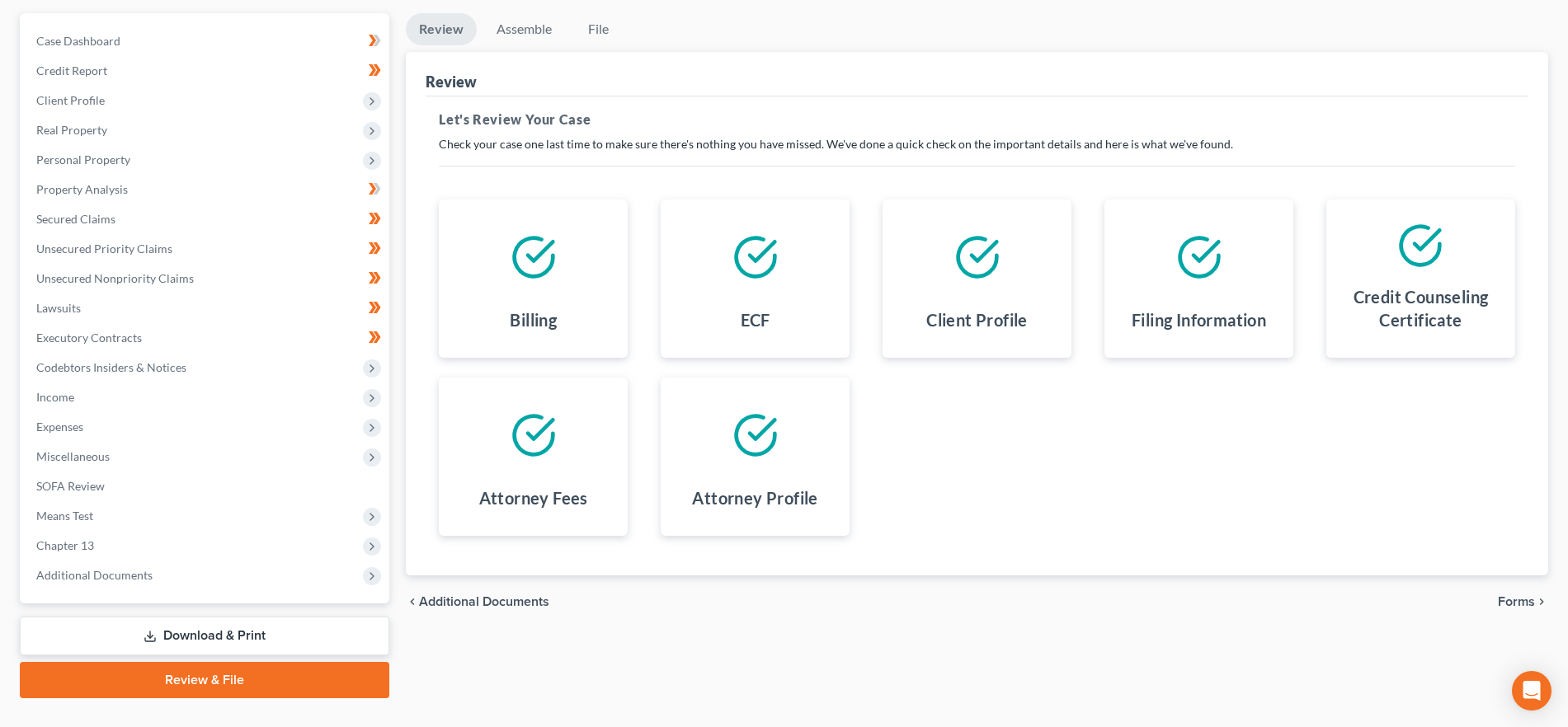
scroll to position [179, 0]
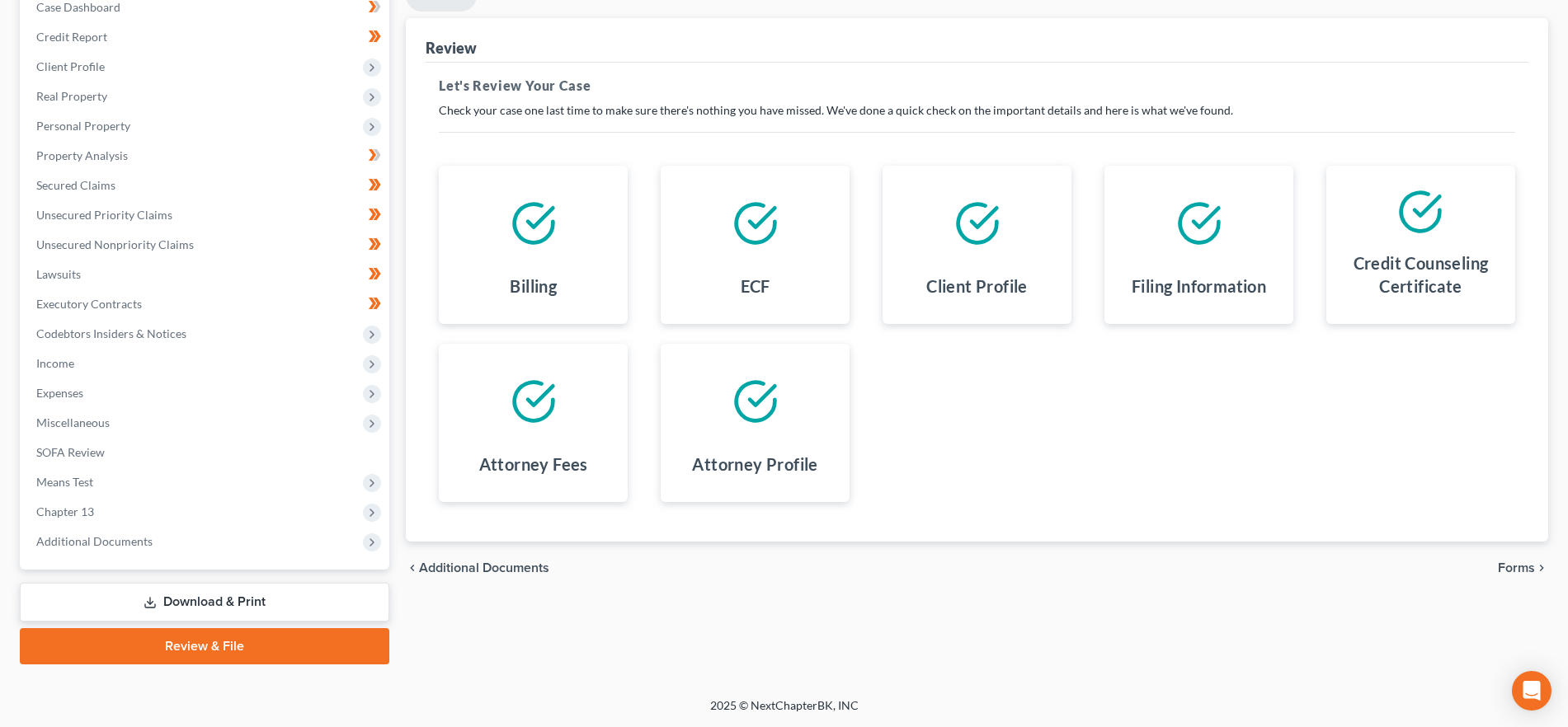
click at [1521, 568] on span "Forms" at bounding box center [1516, 568] width 37 height 13
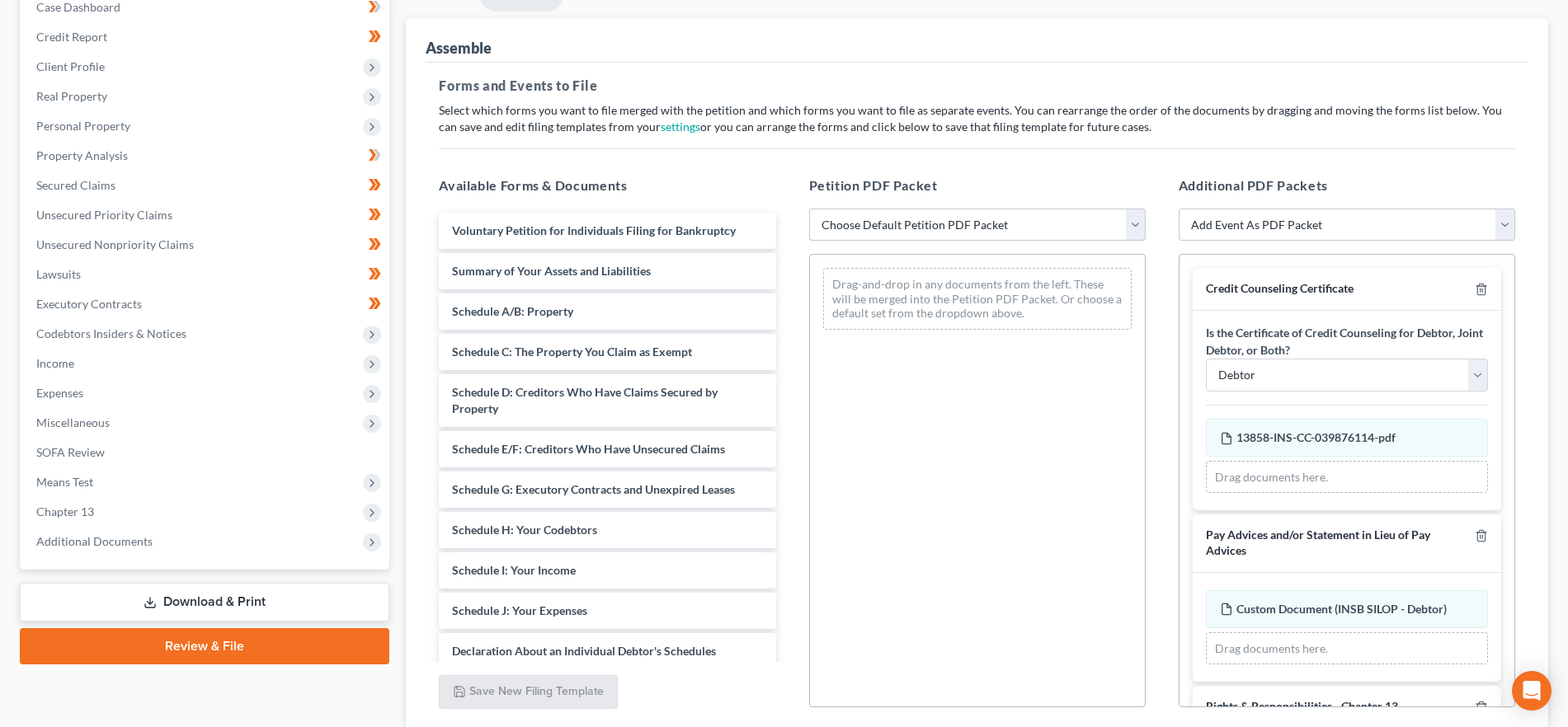
click at [974, 233] on select "Choose Default Petition PDF Packet Emergency Filing (Voluntary Petition and Cre…" at bounding box center [977, 225] width 337 height 33
select select "1"
click at [809, 208] on select "Choose Default Petition PDF Packet Emergency Filing (Voluntary Petition and Cre…" at bounding box center [977, 225] width 337 height 33
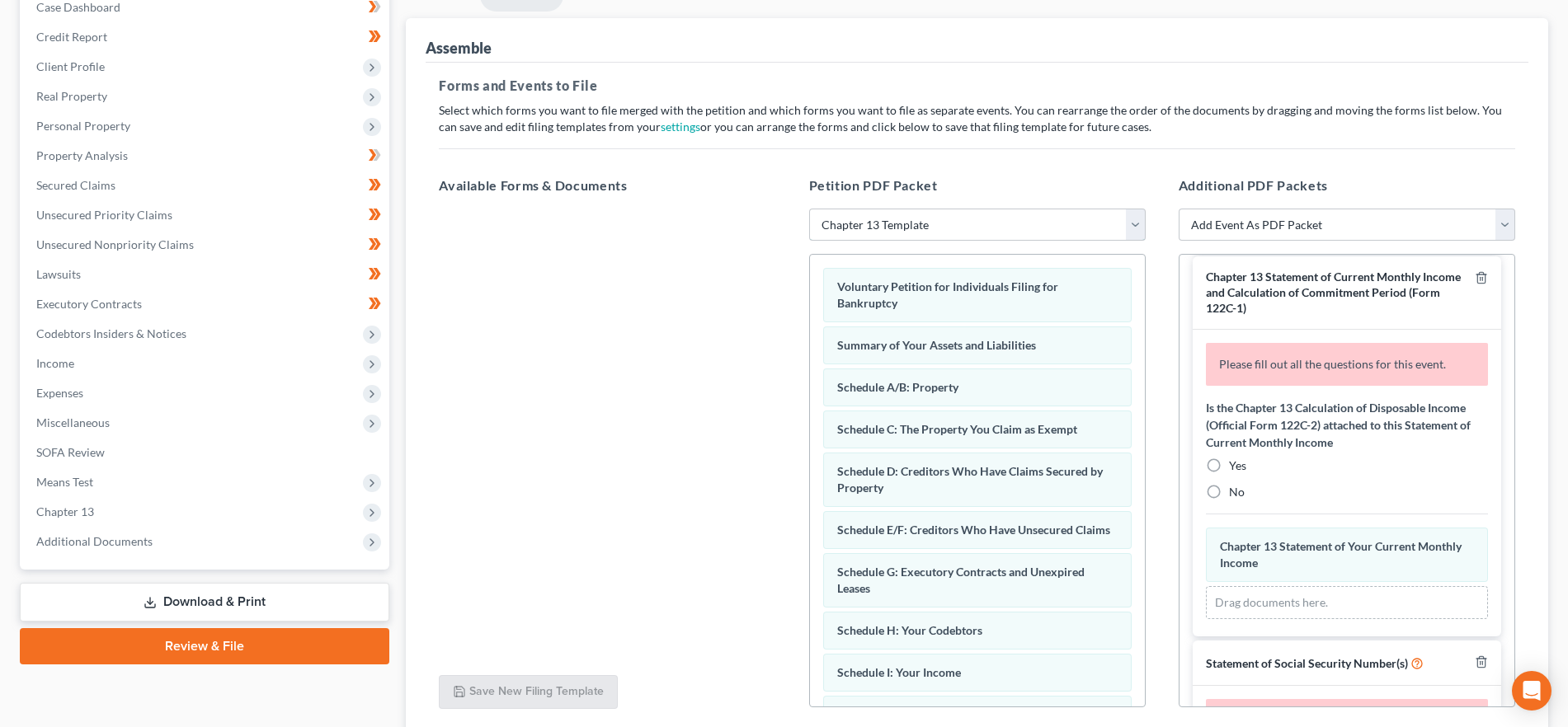
scroll to position [1134, 0]
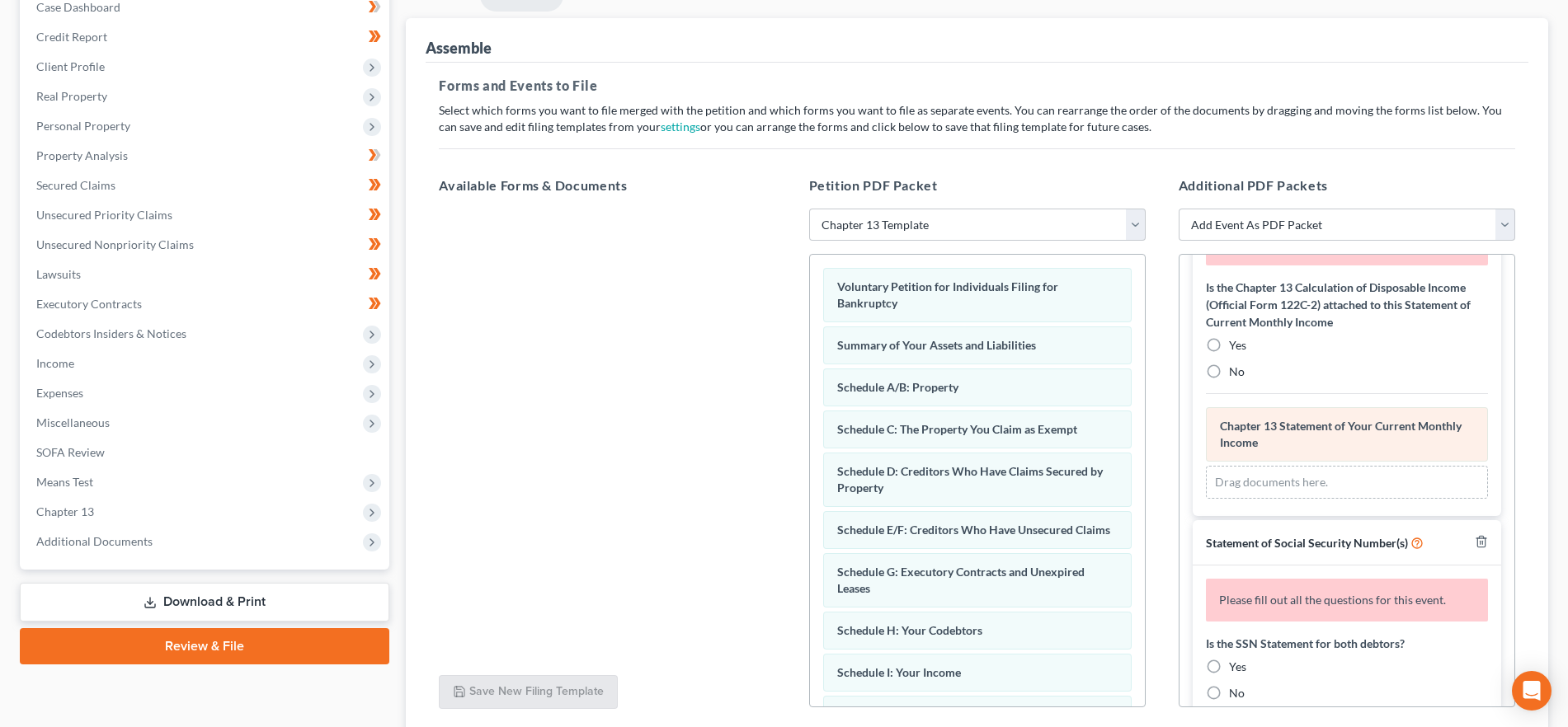
click at [1237, 378] on span "No" at bounding box center [1236, 371] width 16 height 14
click at [1237, 375] on input "No" at bounding box center [1241, 369] width 11 height 11
radio input "true"
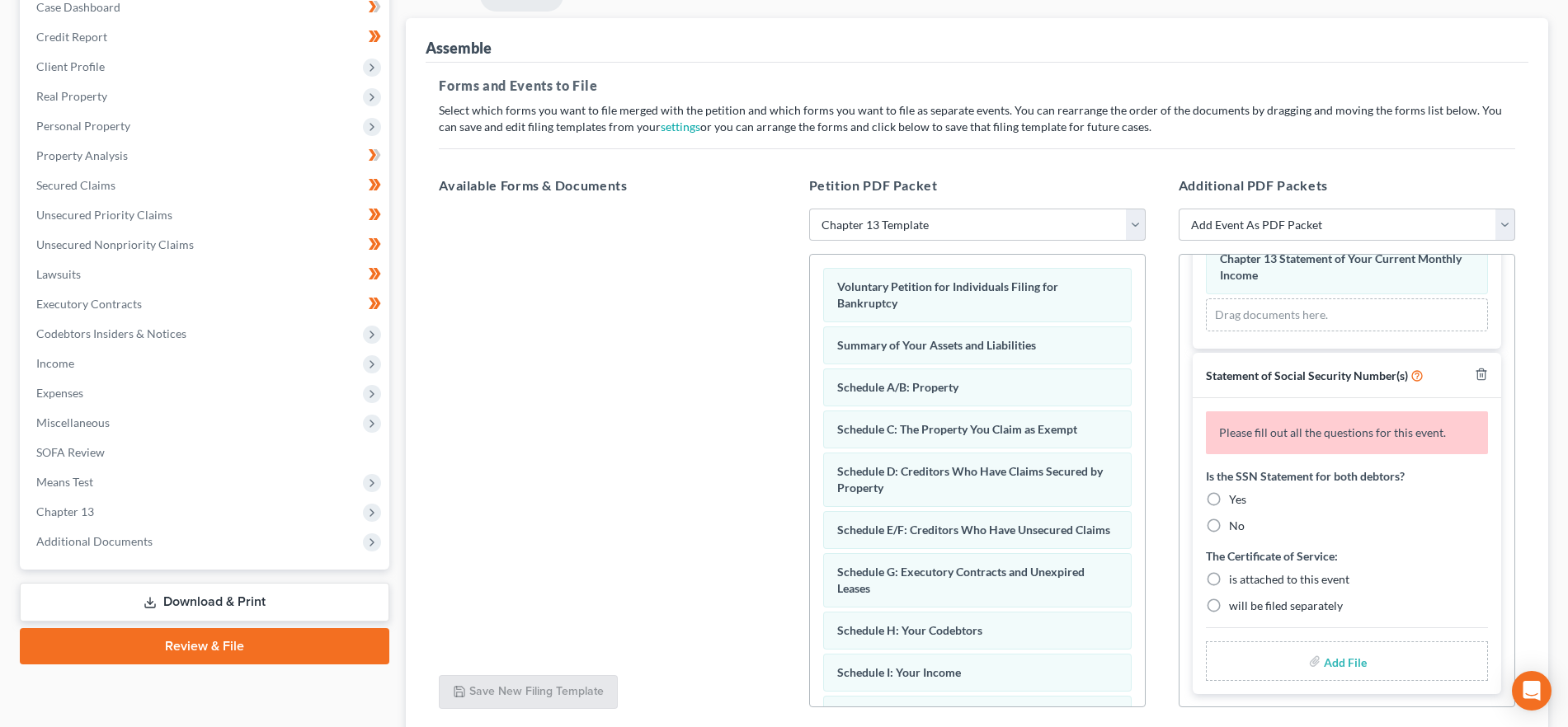
click at [1228, 491] on label "Yes" at bounding box center [1237, 499] width 17 height 17
click at [1236, 491] on input "Yes" at bounding box center [1241, 497] width 11 height 11
radio input "true"
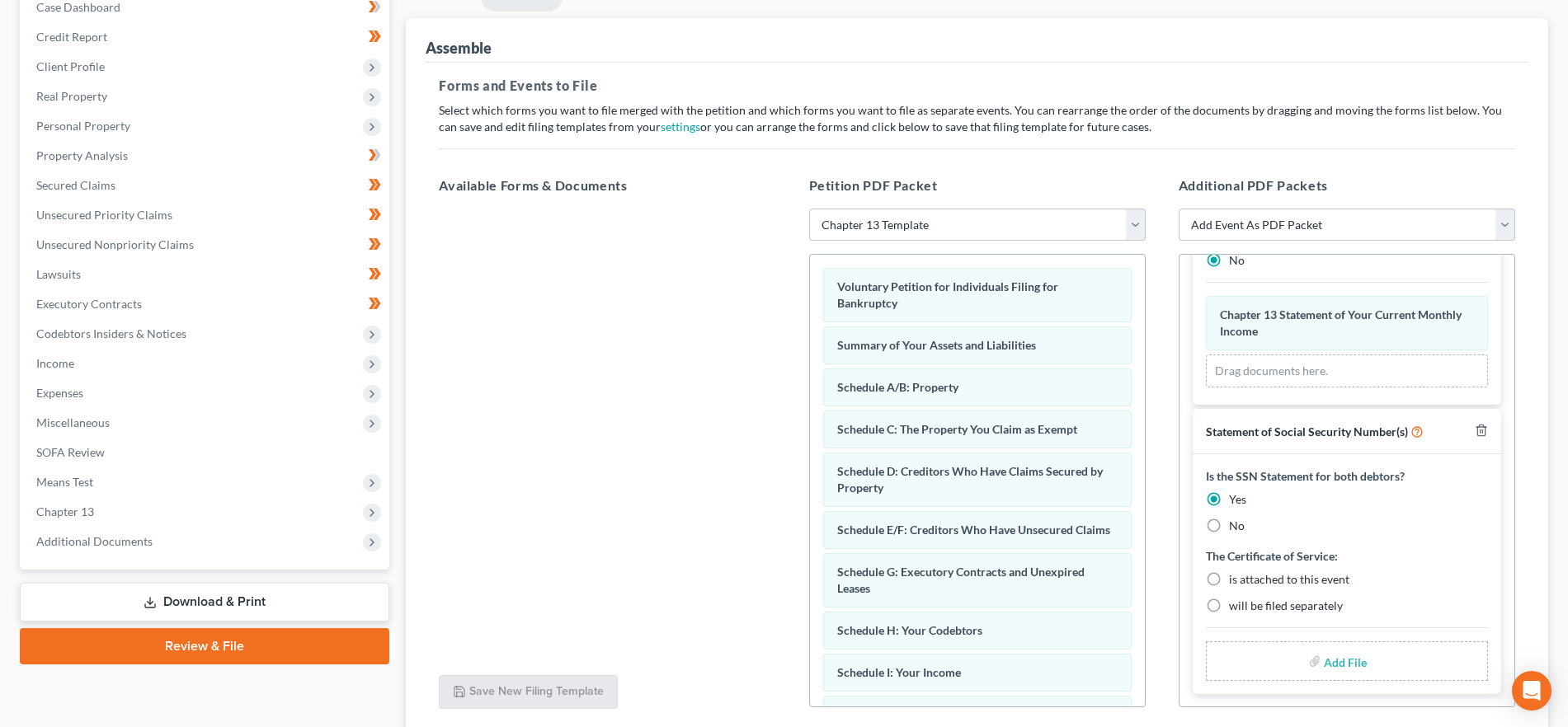
scroll to position [1205, 0]
click at [1228, 577] on label "is attached to this event" at bounding box center [1288, 580] width 120 height 17
click at [1236, 577] on input "is attached to this event" at bounding box center [1241, 577] width 11 height 11
radio input "true"
click at [1324, 663] on input "file" at bounding box center [1343, 661] width 39 height 29
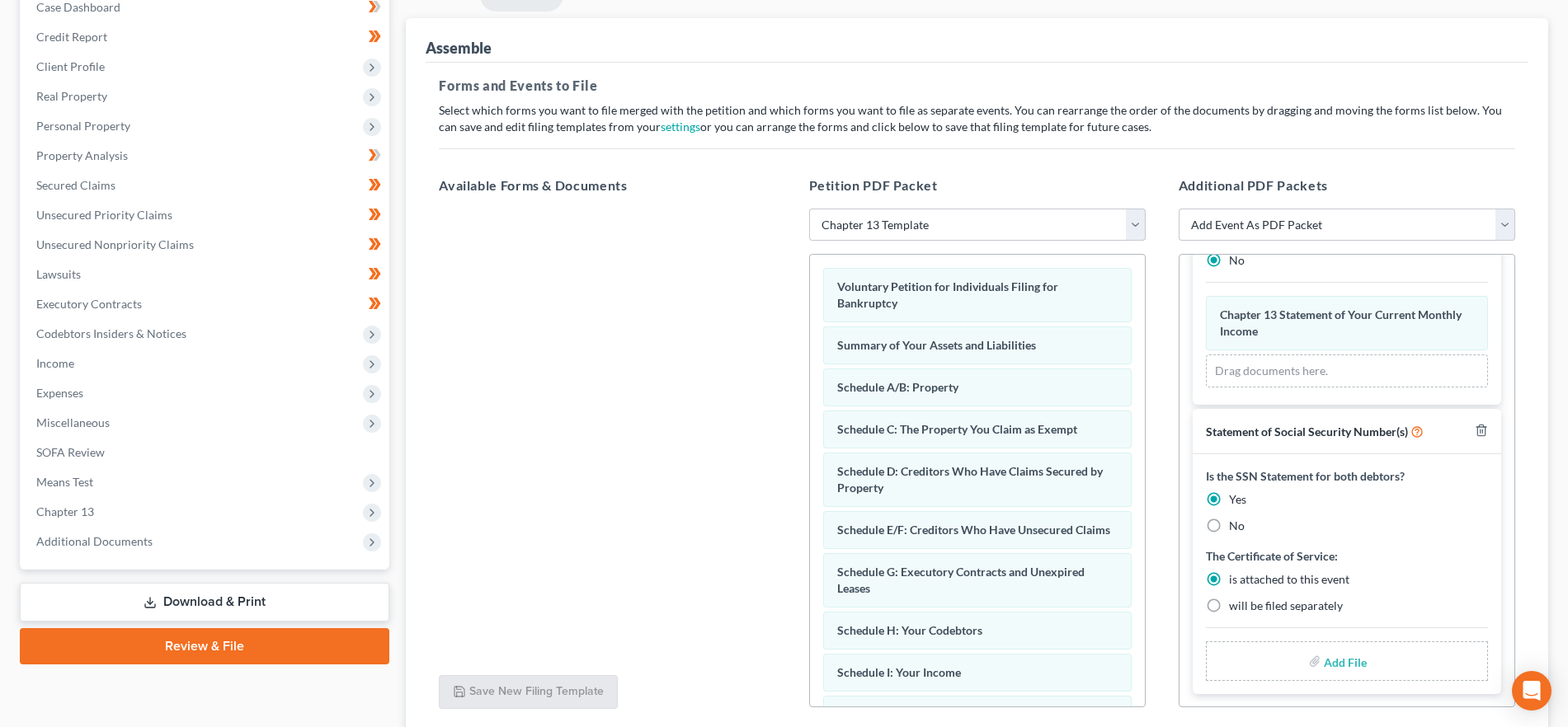
type input "C:\fakepath\SSN.pdf"
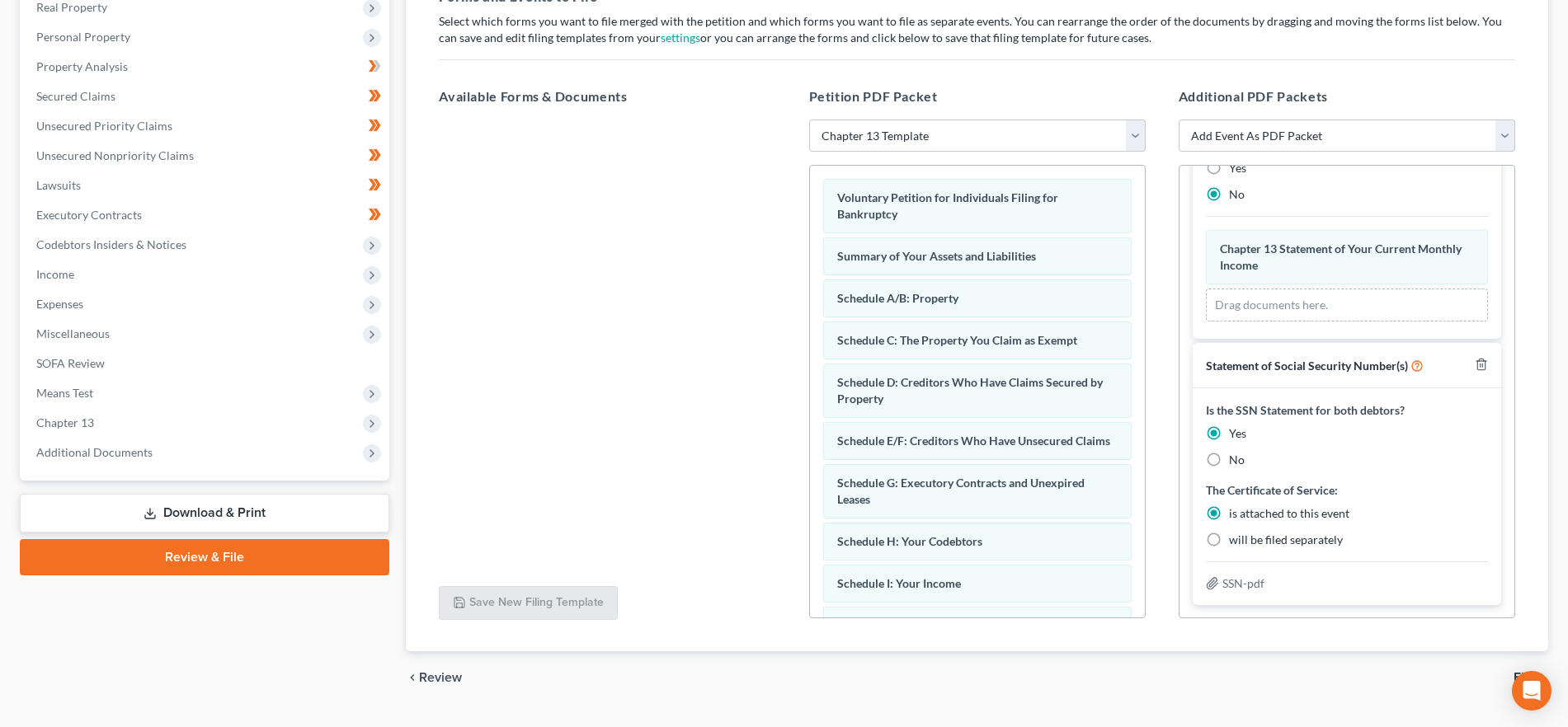
scroll to position [308, 0]
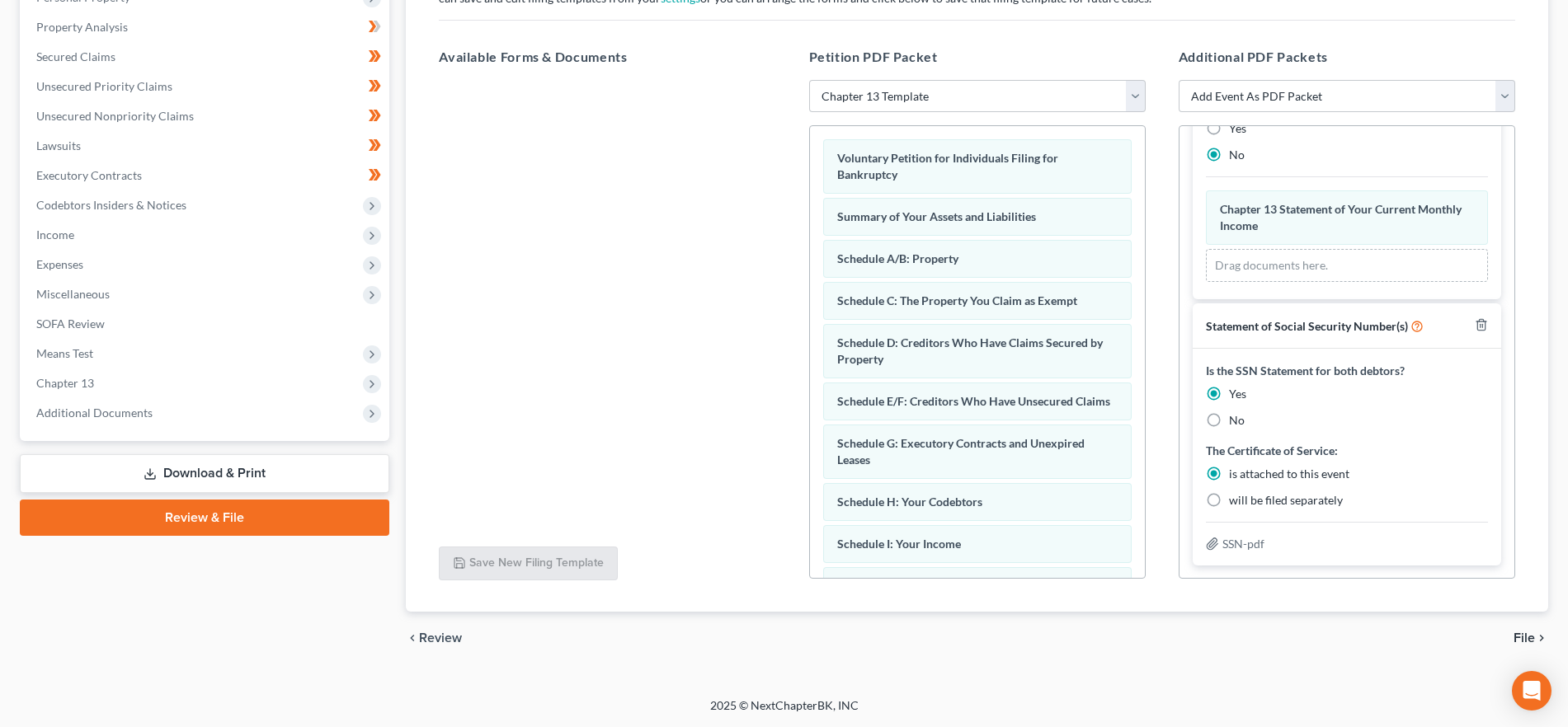
click at [1515, 632] on span "File" at bounding box center [1523, 638] width 21 height 13
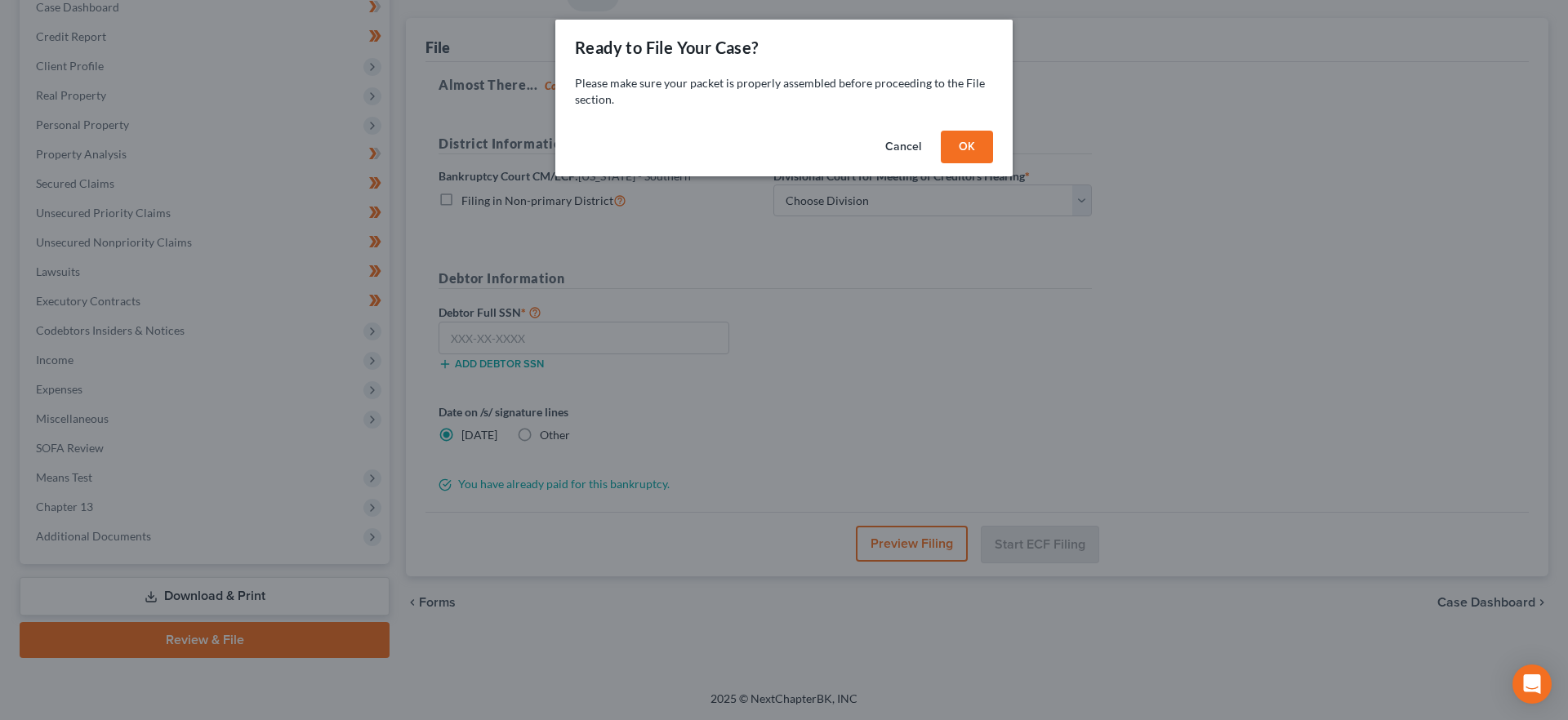
click at [959, 137] on button "OK" at bounding box center [966, 147] width 52 height 33
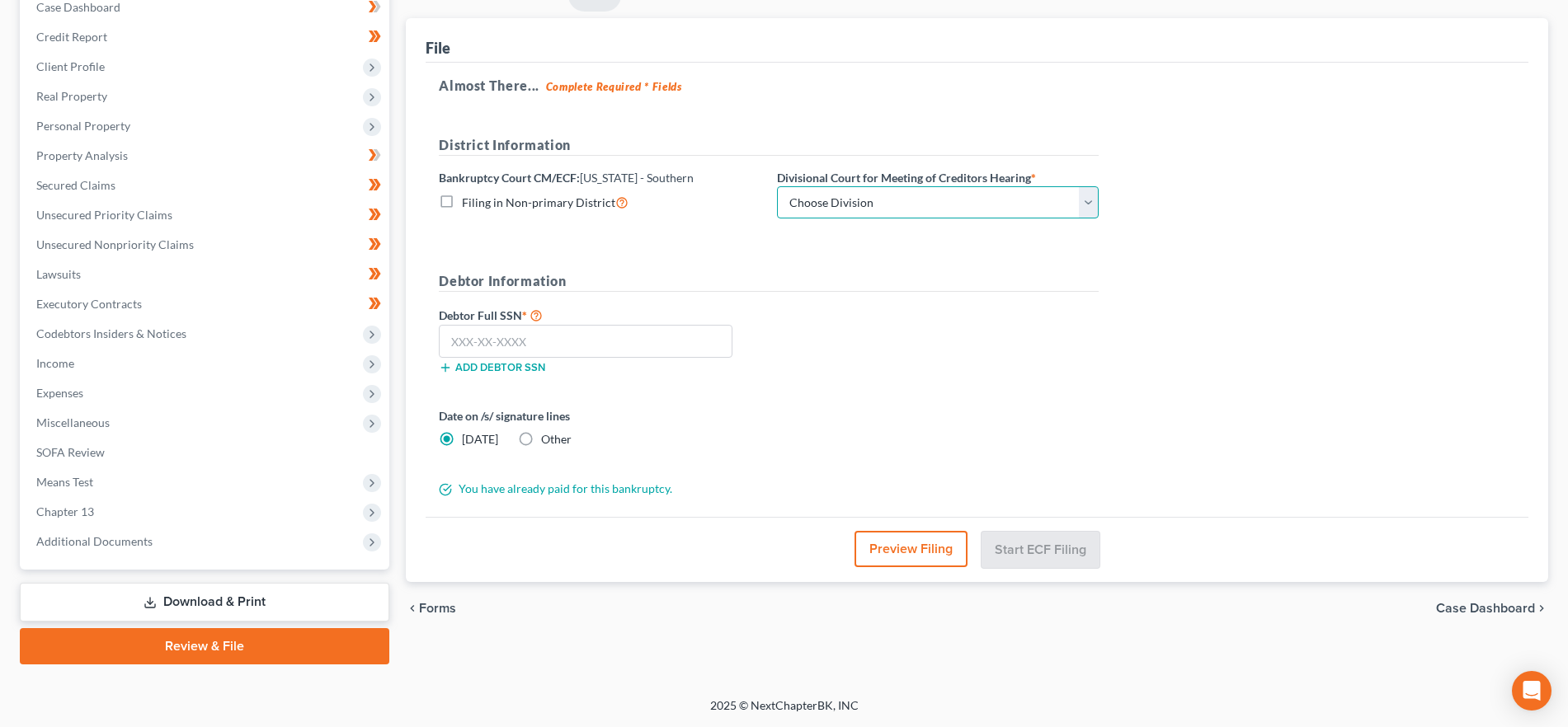
drag, startPoint x: 860, startPoint y: 193, endPoint x: 864, endPoint y: 202, distance: 9.8
click at [860, 193] on select "Choose Division [GEOGRAPHIC_DATA] [GEOGRAPHIC_DATA] [GEOGRAPHIC_DATA] [GEOGRAPH…" at bounding box center [937, 203] width 321 height 33
select select "0"
click at [777, 186] on select "Choose Division [GEOGRAPHIC_DATA] [GEOGRAPHIC_DATA] [GEOGRAPHIC_DATA] [GEOGRAPH…" at bounding box center [937, 203] width 321 height 33
click at [604, 347] on input "text" at bounding box center [586, 341] width 294 height 33
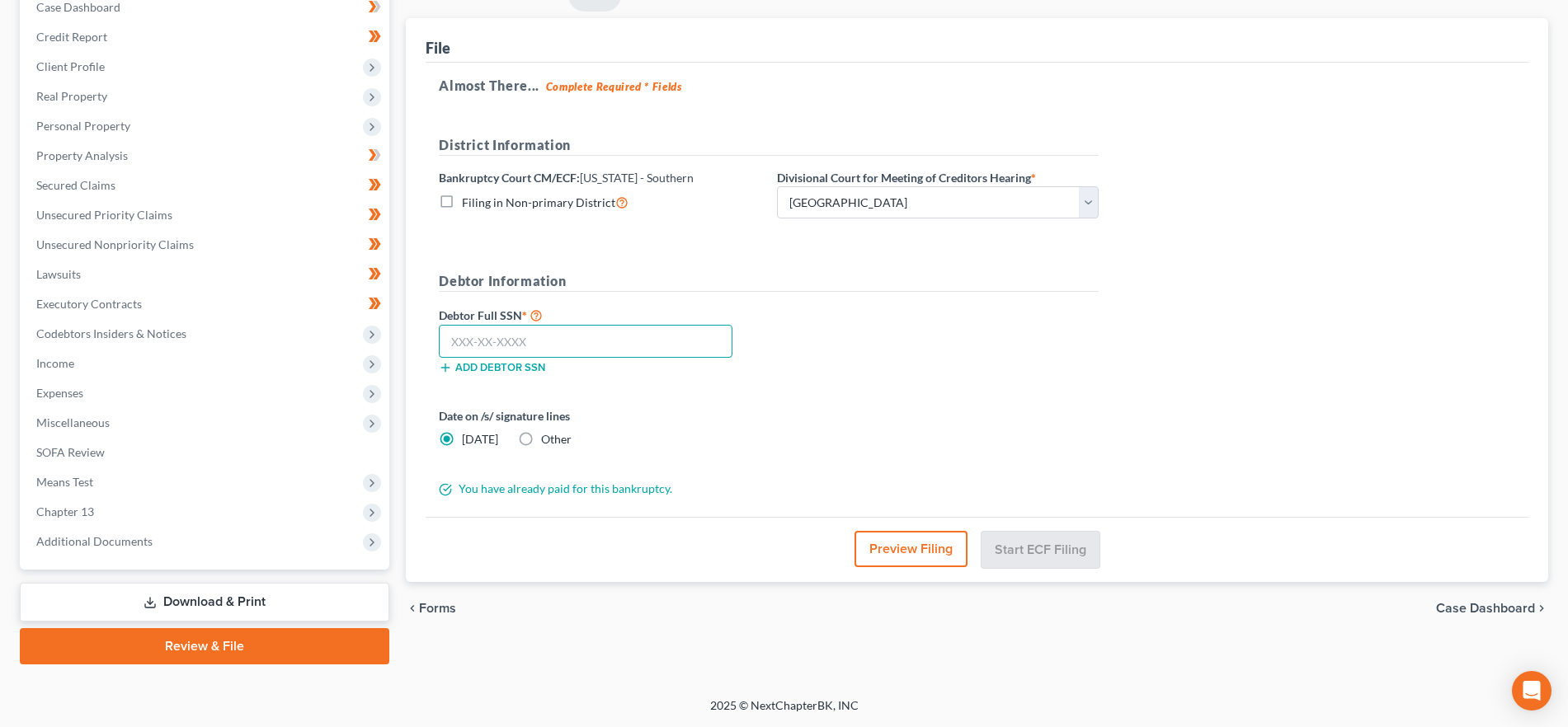
paste input "125-38-7372"
type input "125-38-7372"
click at [907, 549] on button "Preview Filing" at bounding box center [912, 550] width 113 height 37
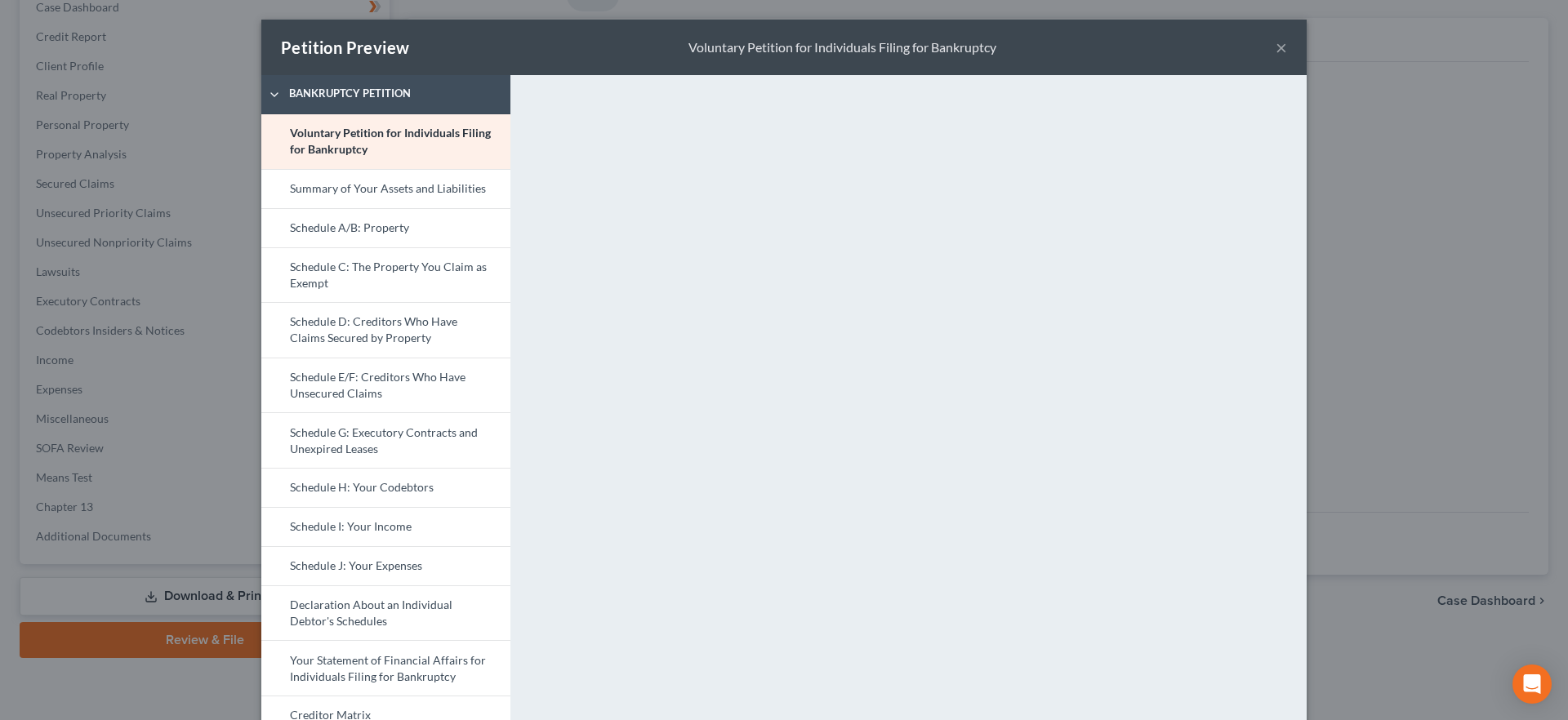
click at [1275, 37] on button "×" at bounding box center [1281, 47] width 12 height 20
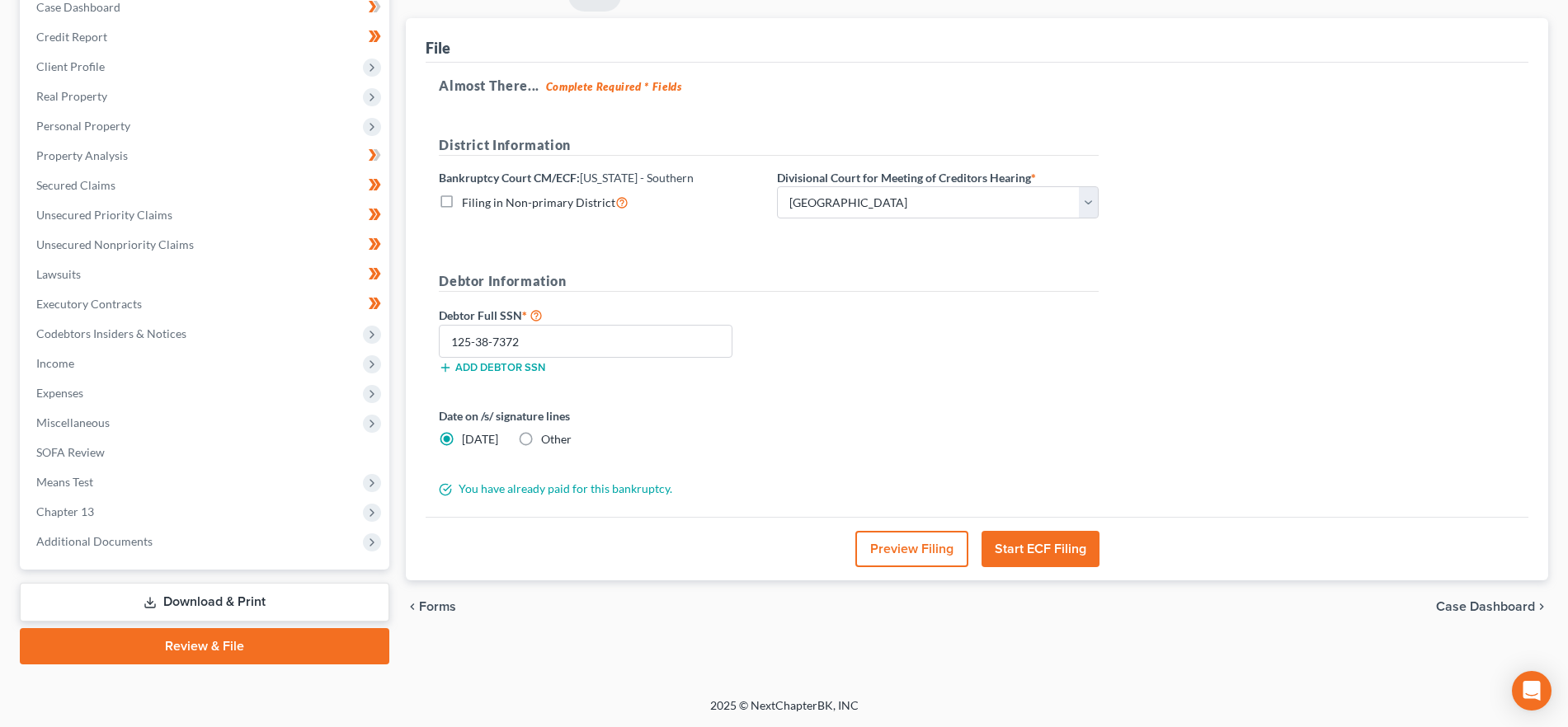
click at [1028, 554] on button "Start ECF Filing" at bounding box center [1040, 550] width 118 height 37
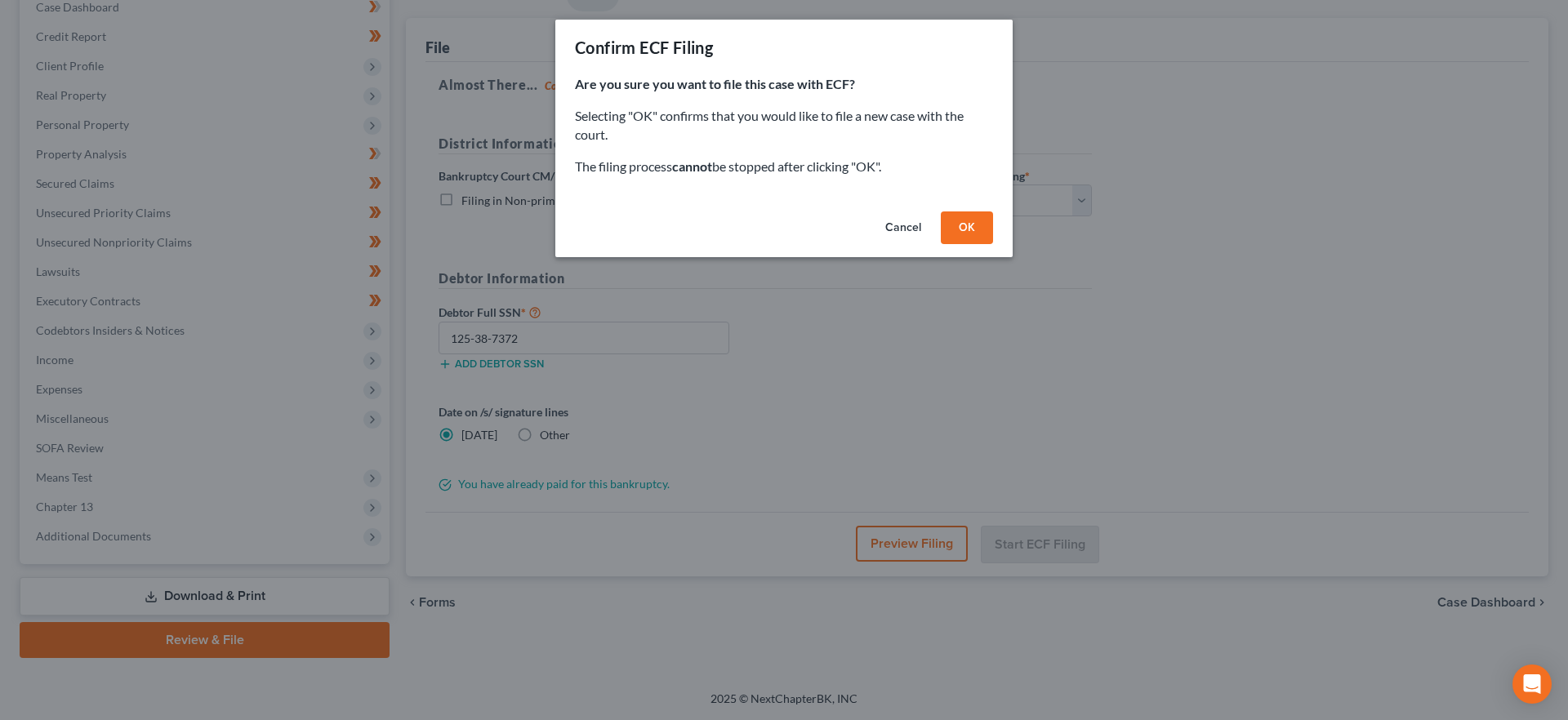
click at [977, 225] on button "OK" at bounding box center [966, 228] width 52 height 33
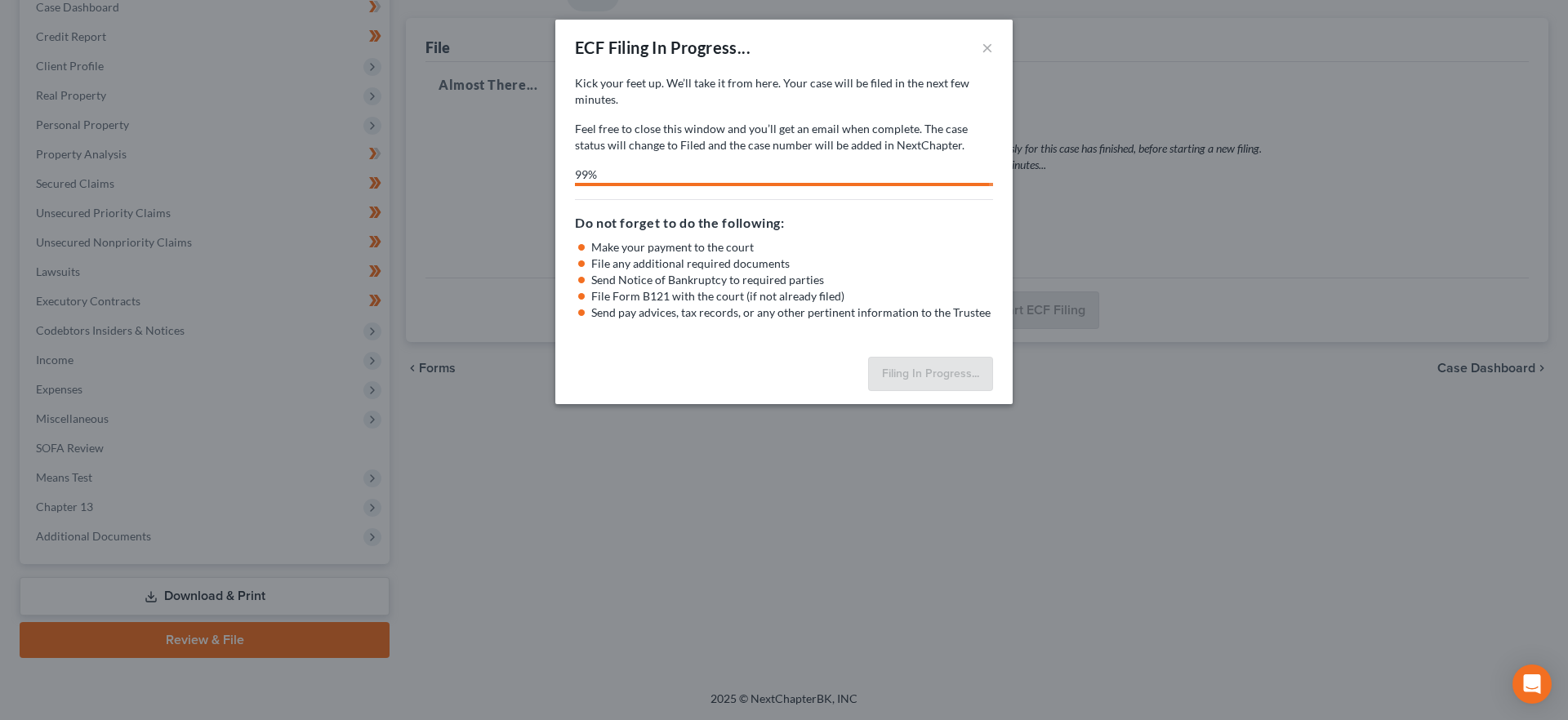
select select "0"
